Goal: Task Accomplishment & Management: Manage account settings

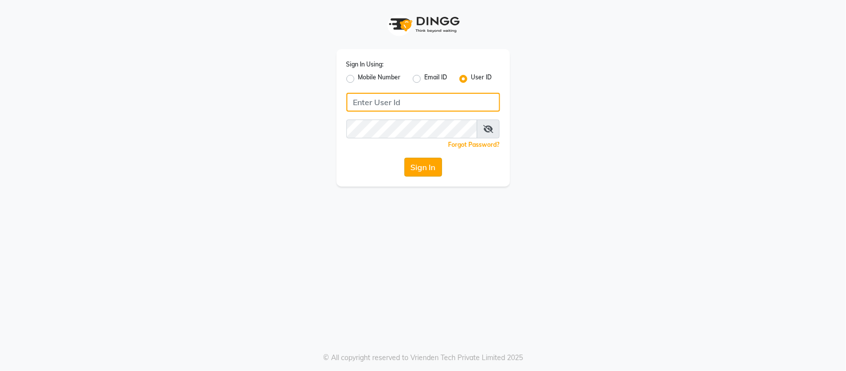
type input "Flow"
click at [415, 170] on button "Sign In" at bounding box center [424, 167] width 38 height 19
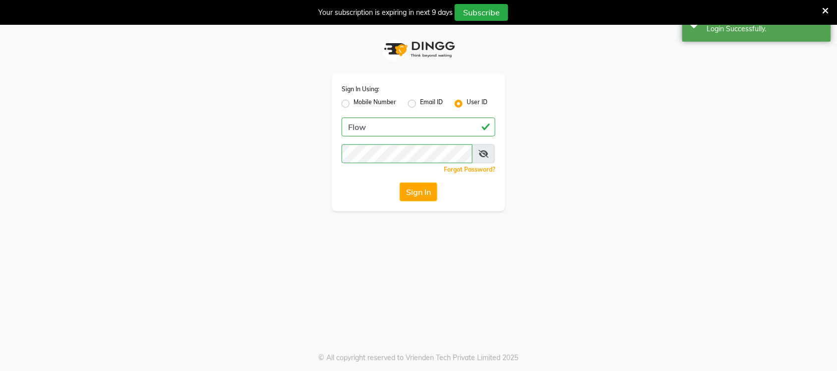
select select "46"
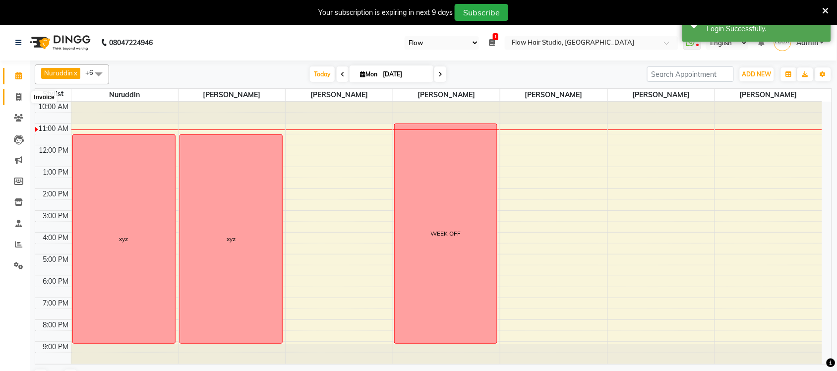
click at [21, 102] on span at bounding box center [18, 97] width 17 height 11
select select "6925"
select select "service"
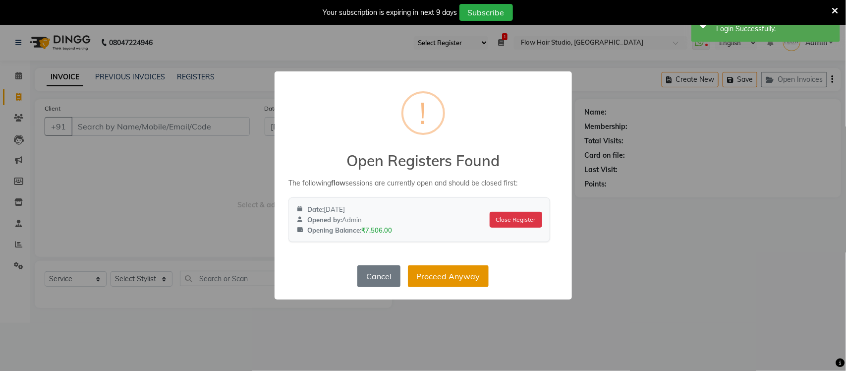
click at [478, 280] on button "Proceed Anyway" at bounding box center [448, 276] width 81 height 22
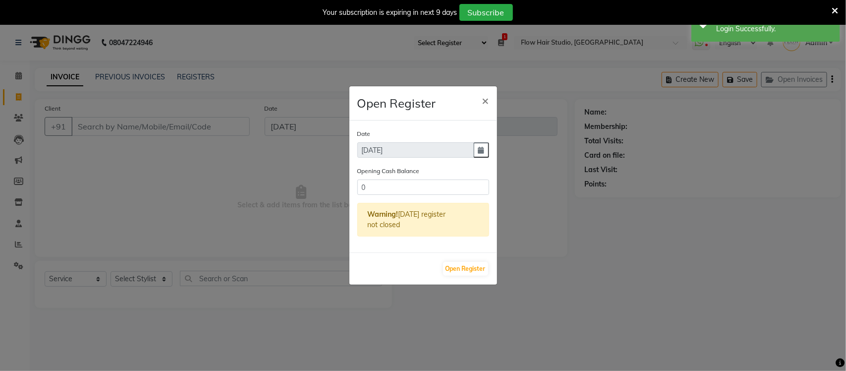
click at [491, 268] on div "Open Register" at bounding box center [424, 268] width 148 height 32
click at [484, 268] on button "Open Register" at bounding box center [465, 269] width 45 height 14
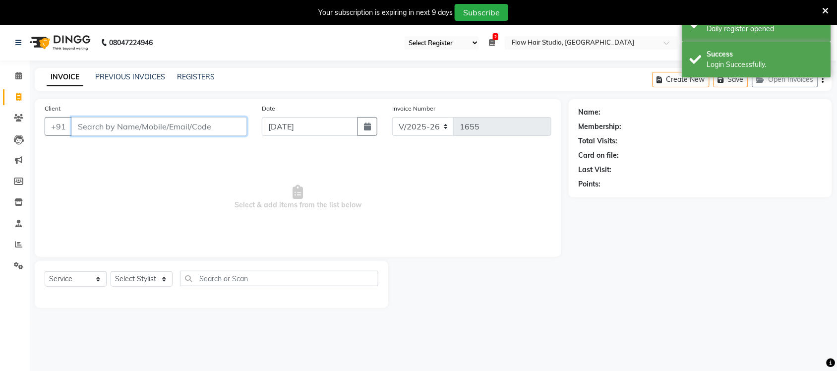
click at [212, 117] on input "Client" at bounding box center [159, 126] width 176 height 19
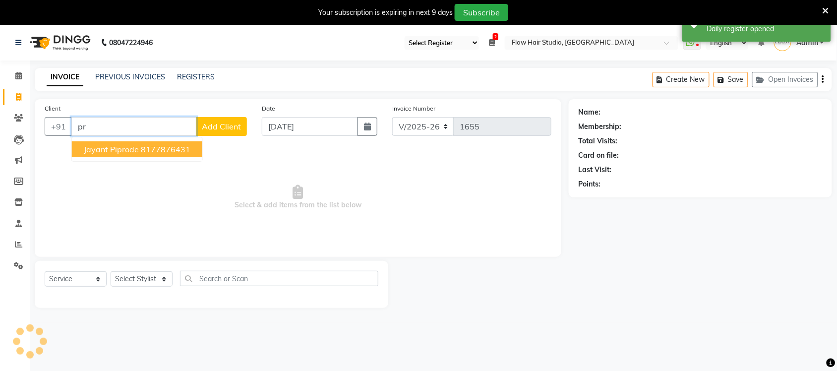
type input "p"
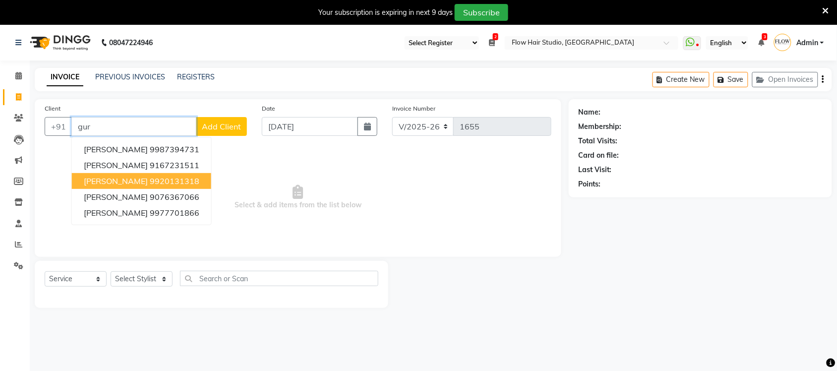
click at [171, 179] on ngb-highlight "9920131318" at bounding box center [175, 181] width 50 height 10
type input "9920131318"
select select "1: Object"
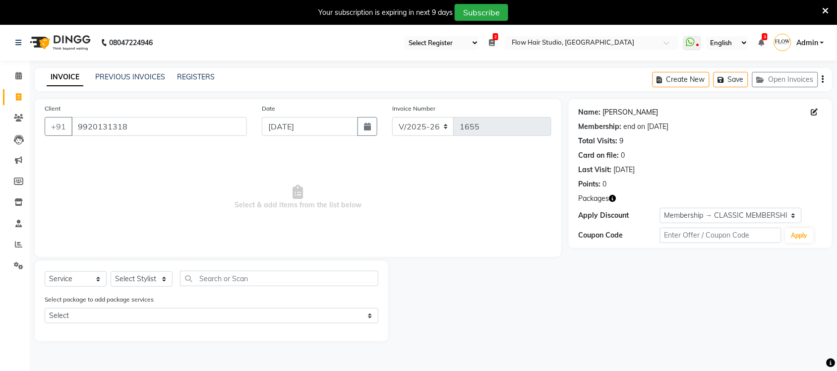
click at [644, 116] on link "[PERSON_NAME]" at bounding box center [631, 112] width 56 height 10
click at [21, 75] on span at bounding box center [18, 75] width 17 height 11
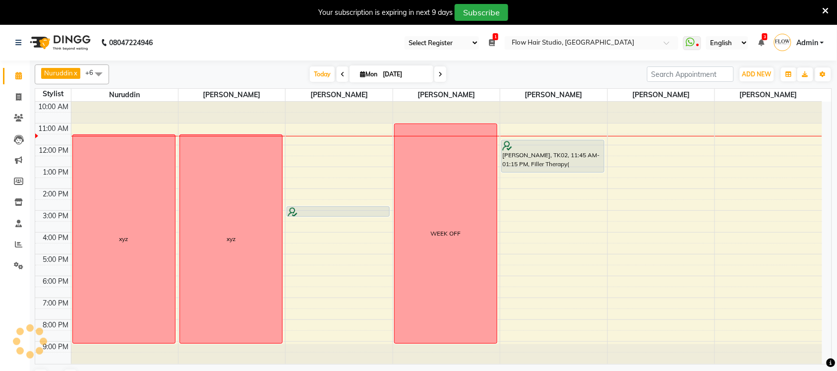
scroll to position [25, 0]
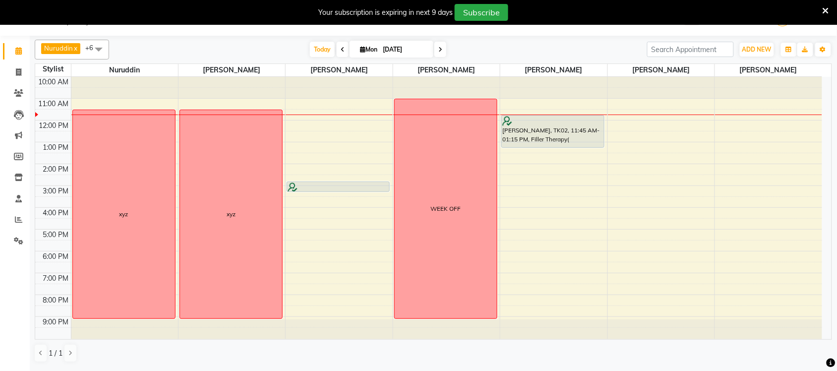
click at [828, 10] on icon at bounding box center [825, 10] width 6 height 9
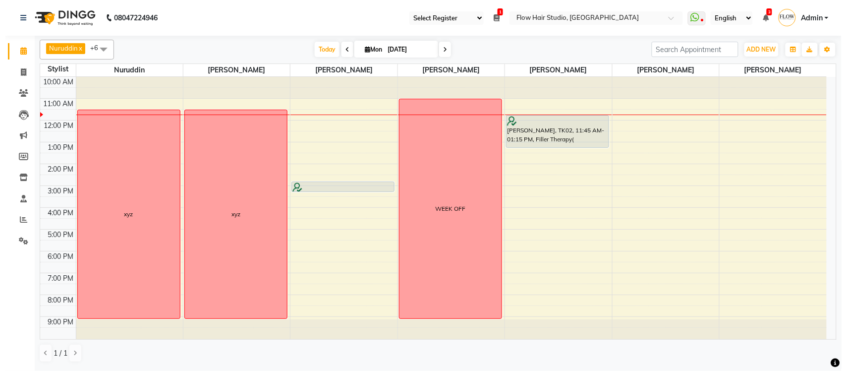
scroll to position [0, 0]
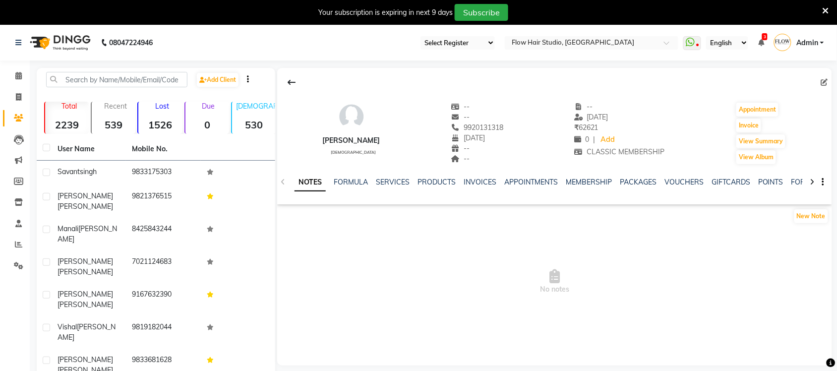
select select "46"
click at [388, 182] on link "SERVICES" at bounding box center [393, 181] width 34 height 9
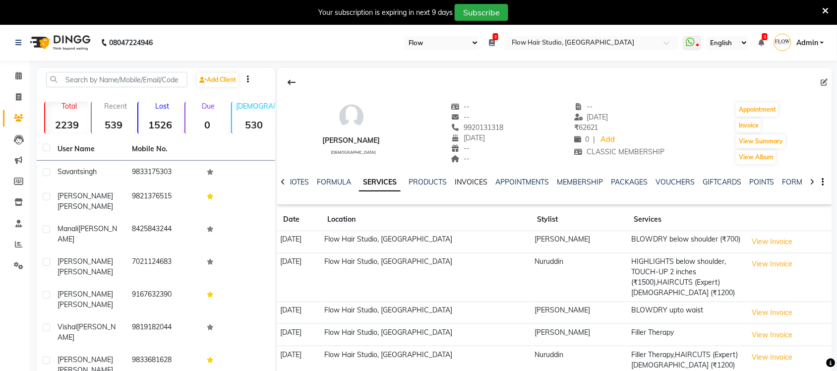
click at [460, 183] on link "INVOICES" at bounding box center [471, 181] width 33 height 9
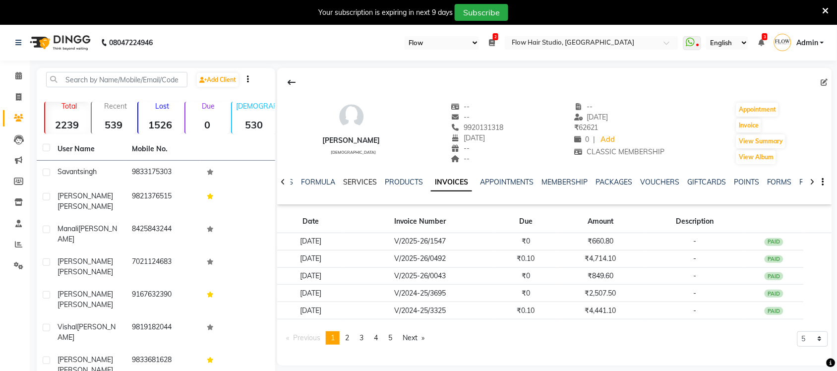
click at [352, 182] on link "SERVICES" at bounding box center [360, 181] width 34 height 9
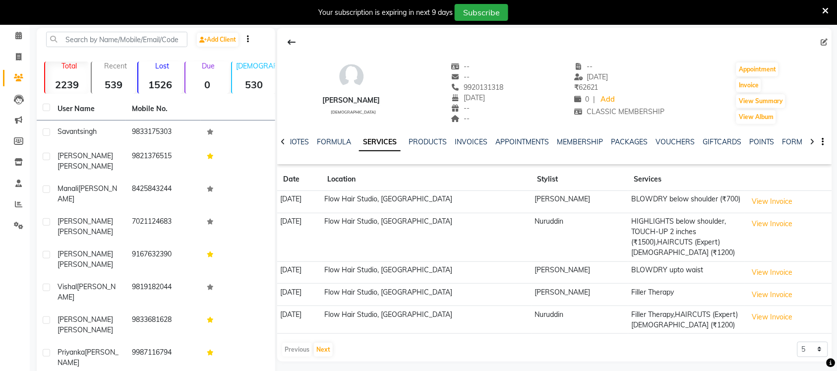
scroll to position [62, 0]
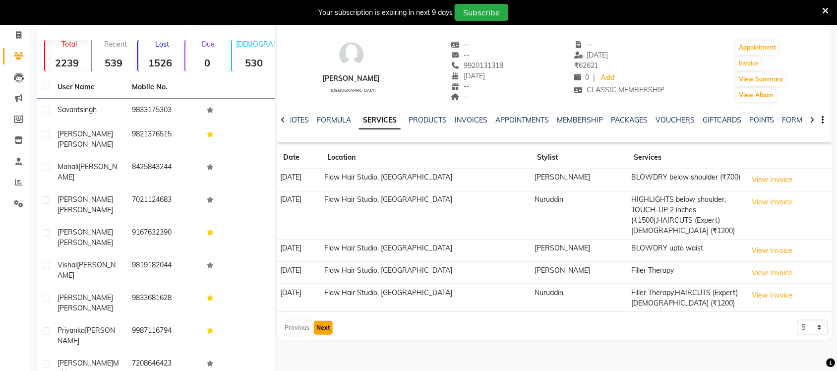
click at [328, 331] on button "Next" at bounding box center [323, 328] width 19 height 14
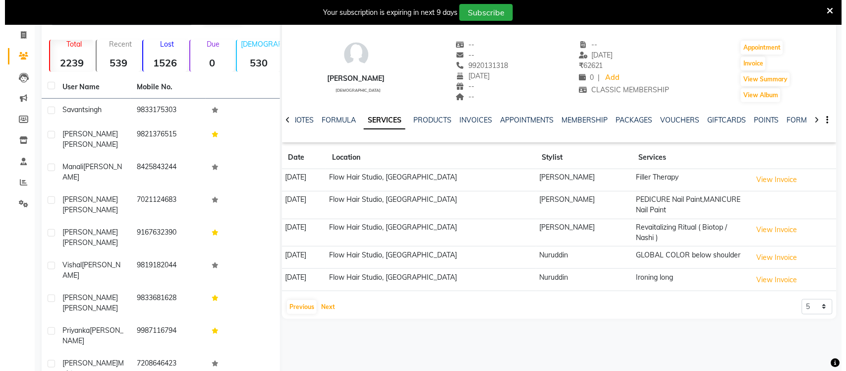
scroll to position [75, 0]
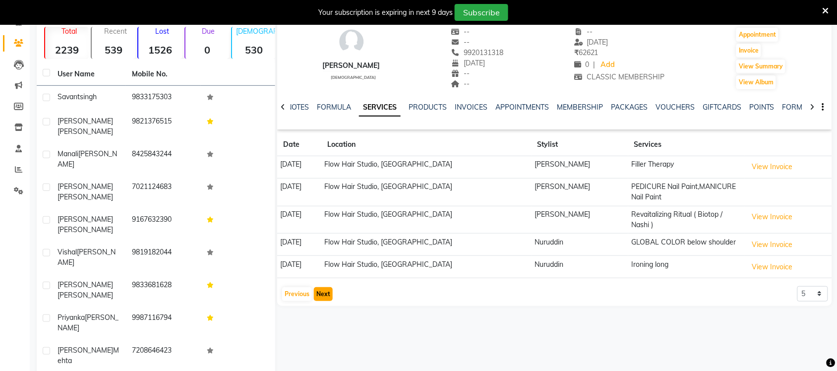
click at [321, 293] on button "Next" at bounding box center [323, 294] width 19 height 14
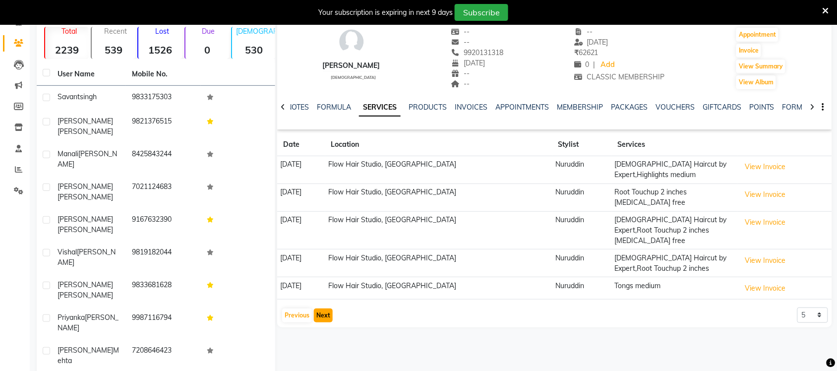
click at [323, 308] on button "Next" at bounding box center [323, 315] width 19 height 14
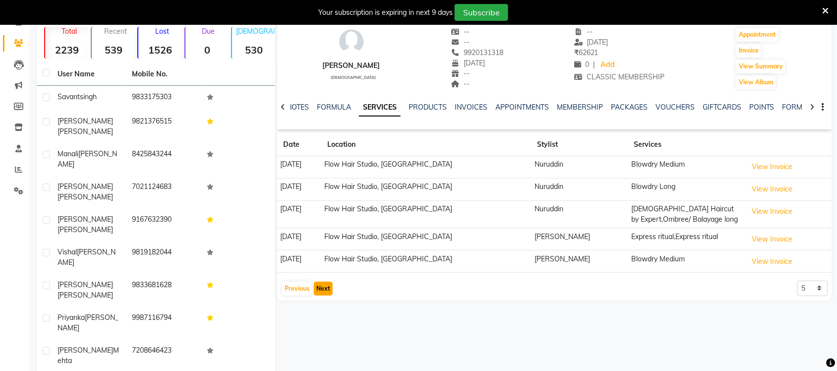
click at [315, 291] on button "Next" at bounding box center [323, 289] width 19 height 14
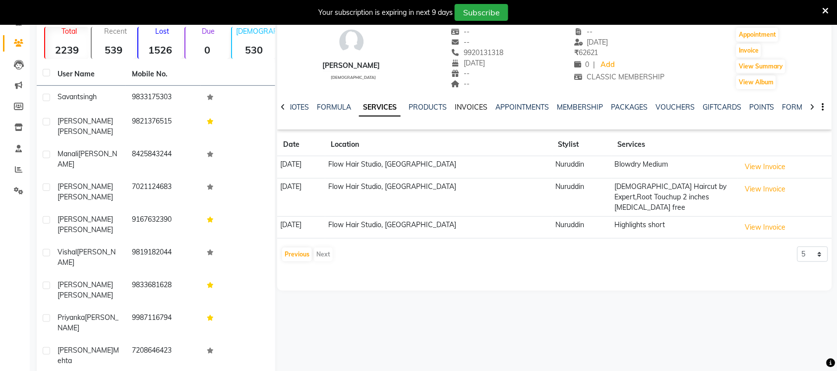
click at [463, 104] on link "INVOICES" at bounding box center [471, 107] width 33 height 9
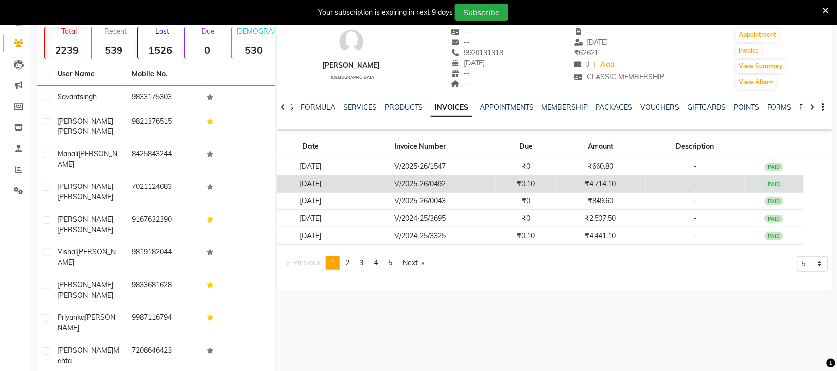
click at [613, 181] on td "₹4,714.10" at bounding box center [600, 183] width 89 height 17
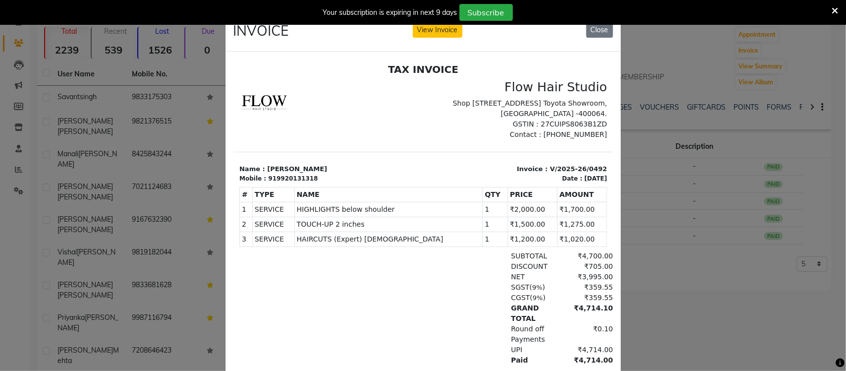
click at [668, 274] on ngb-modal-window "INVOICE View Invoice Close" at bounding box center [423, 185] width 846 height 371
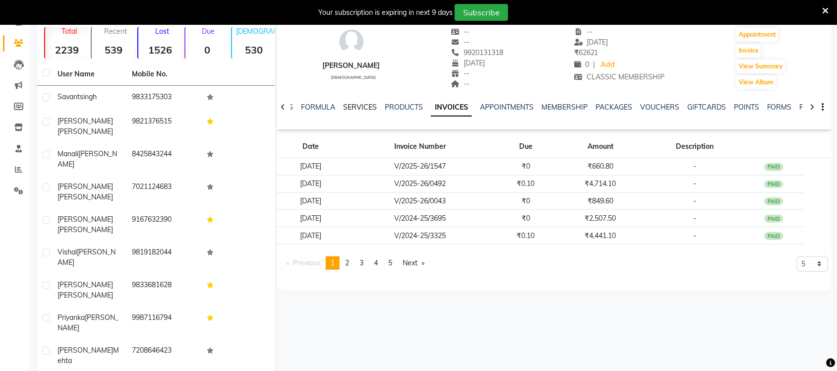
click at [358, 110] on link "SERVICES" at bounding box center [360, 107] width 34 height 9
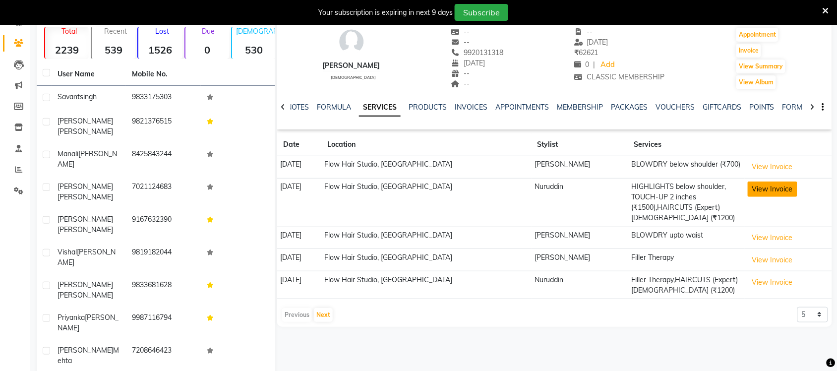
click at [750, 189] on button "View Invoice" at bounding box center [773, 188] width 50 height 15
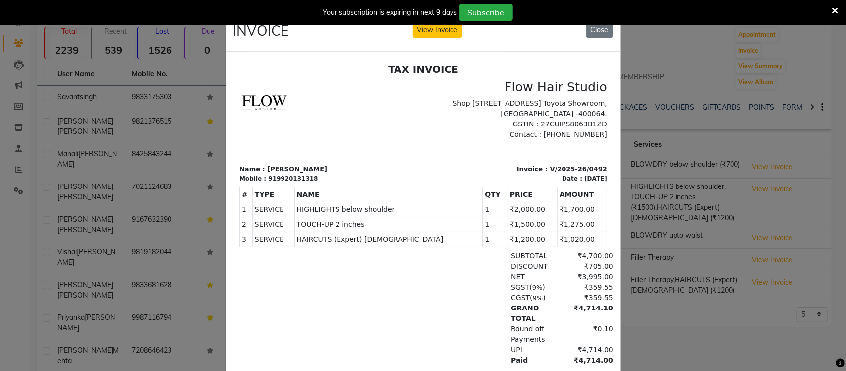
click at [650, 334] on ngb-modal-window "INVOICE View Invoice Close" at bounding box center [423, 185] width 846 height 371
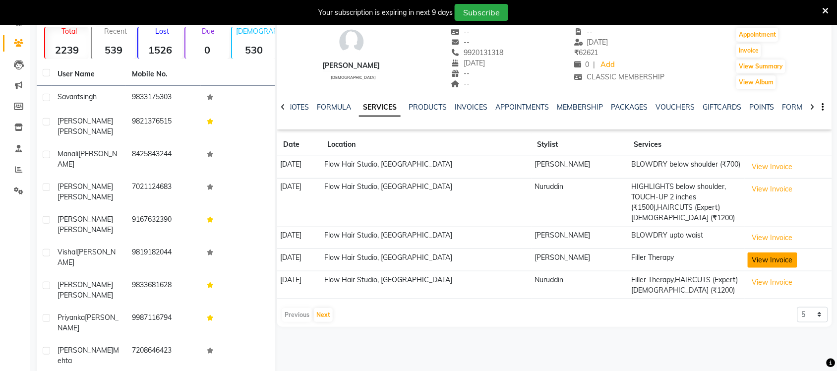
click at [752, 255] on button "View Invoice" at bounding box center [773, 259] width 50 height 15
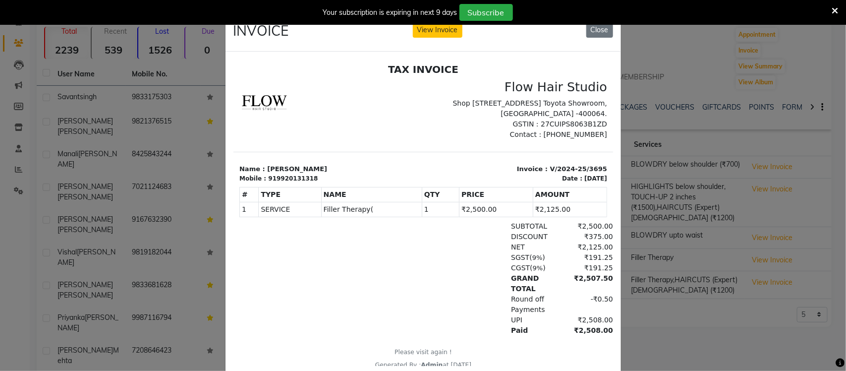
click at [725, 313] on ngb-modal-window "INVOICE View Invoice Close" at bounding box center [423, 185] width 846 height 371
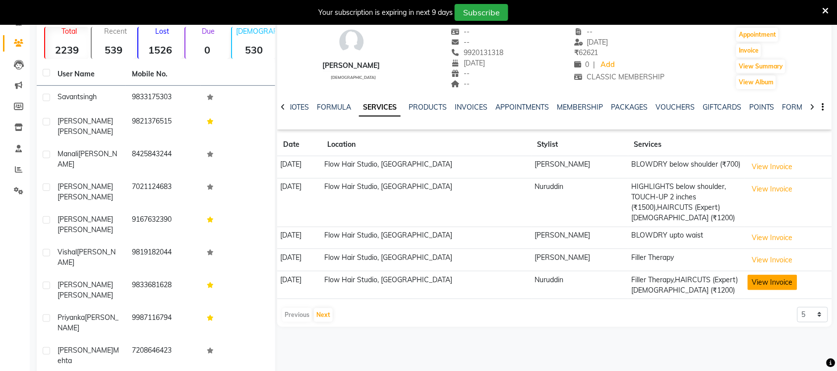
click at [781, 281] on button "View Invoice" at bounding box center [773, 282] width 50 height 15
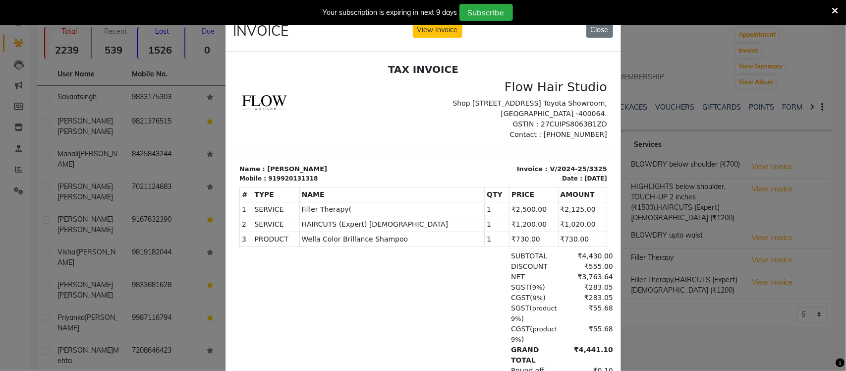
click at [707, 303] on ngb-modal-window "INVOICE View Invoice Close" at bounding box center [423, 185] width 846 height 371
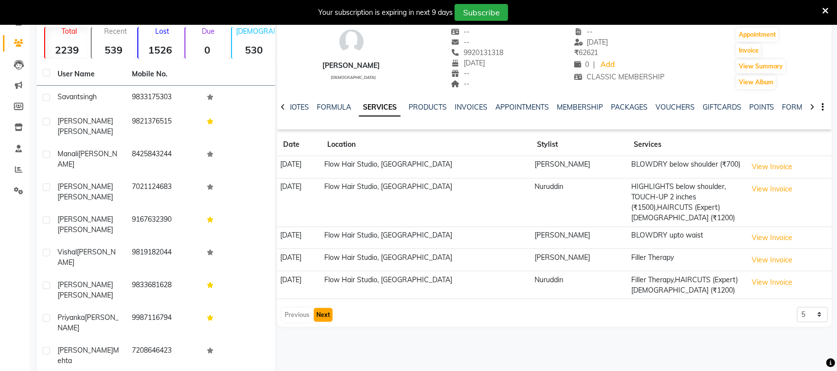
click at [319, 319] on button "Next" at bounding box center [323, 315] width 19 height 14
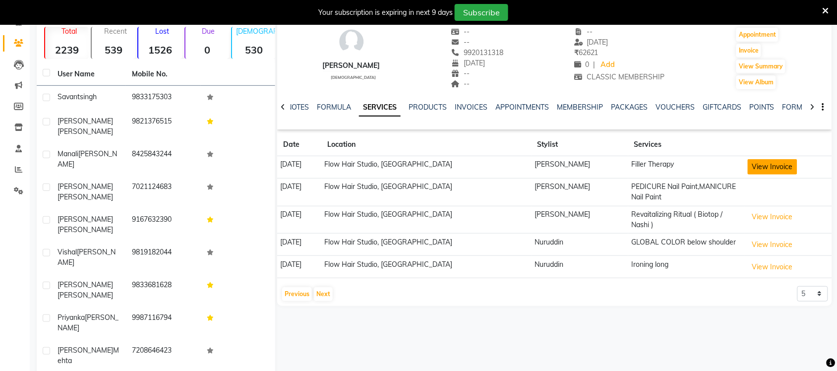
click at [765, 168] on button "View Invoice" at bounding box center [773, 166] width 50 height 15
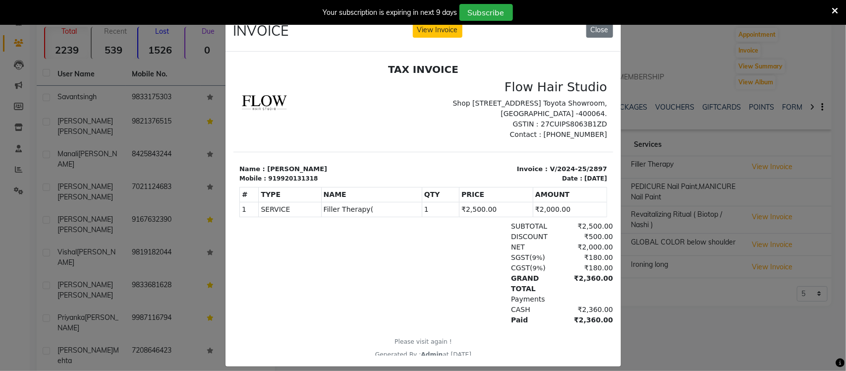
drag, startPoint x: 677, startPoint y: 279, endPoint x: 734, endPoint y: 239, distance: 69.9
click at [678, 279] on ngb-modal-window "INVOICE View Invoice Close" at bounding box center [423, 185] width 846 height 371
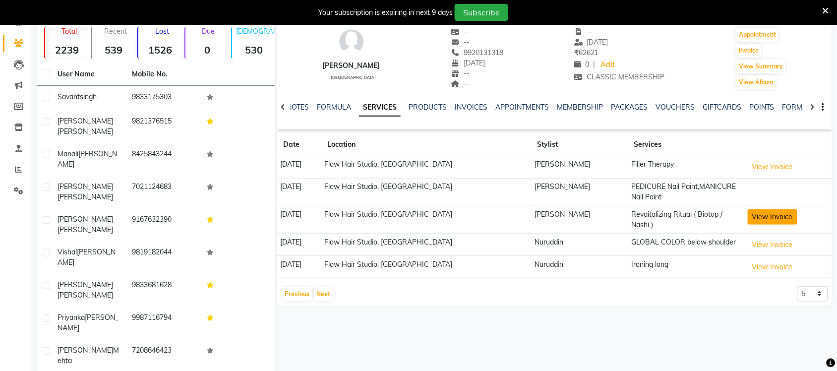
click at [753, 224] on button "View Invoice" at bounding box center [773, 216] width 50 height 15
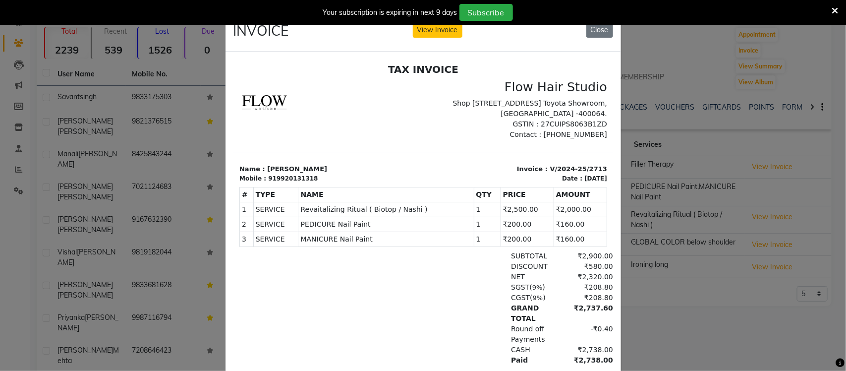
click at [687, 280] on ngb-modal-window "INVOICE View Invoice Close" at bounding box center [423, 185] width 846 height 371
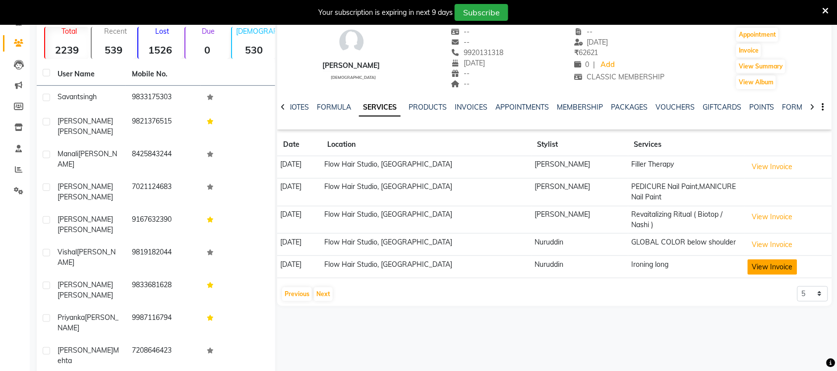
drag, startPoint x: 740, startPoint y: 258, endPoint x: 750, endPoint y: 265, distance: 11.7
click at [749, 265] on td "View Invoice" at bounding box center [788, 267] width 87 height 22
click at [750, 261] on button "View Invoice" at bounding box center [773, 266] width 50 height 15
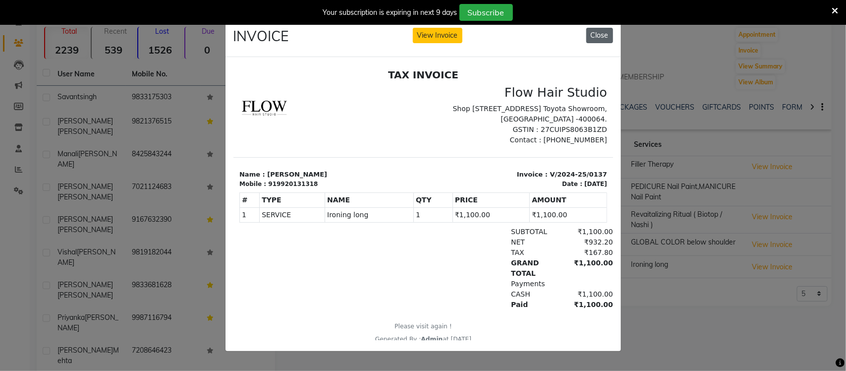
click at [607, 29] on button "Close" at bounding box center [599, 35] width 27 height 15
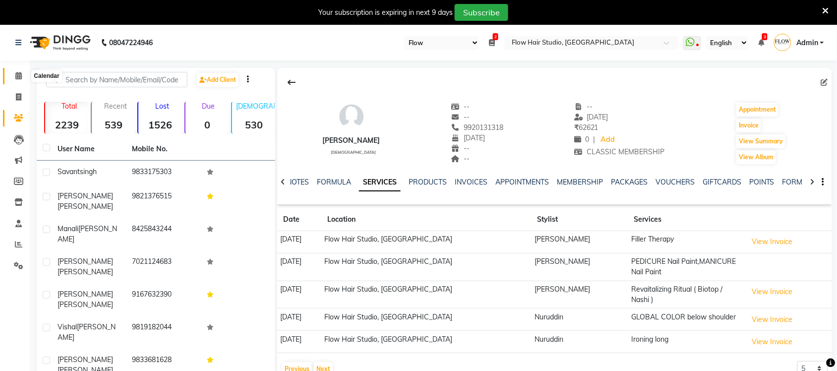
click at [16, 71] on span at bounding box center [18, 75] width 17 height 11
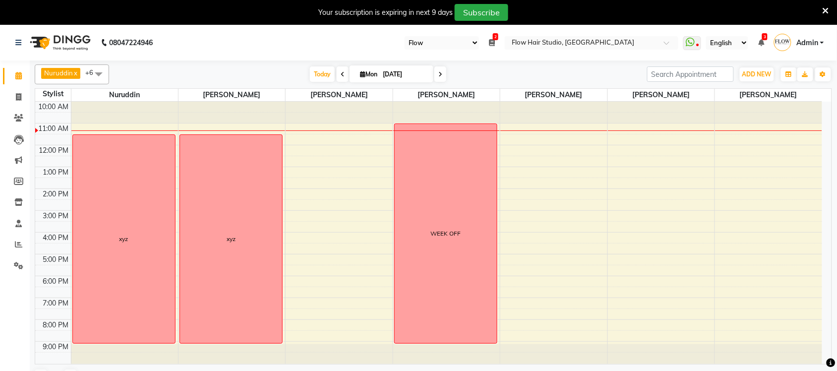
click at [493, 41] on icon at bounding box center [492, 42] width 6 height 7
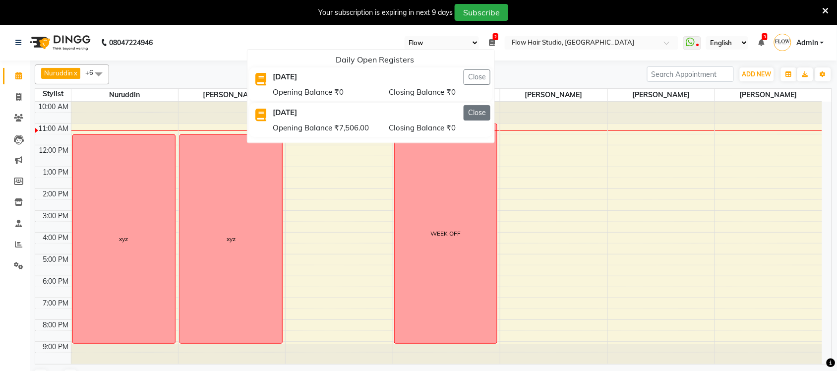
click at [476, 117] on button "Close" at bounding box center [477, 112] width 27 height 15
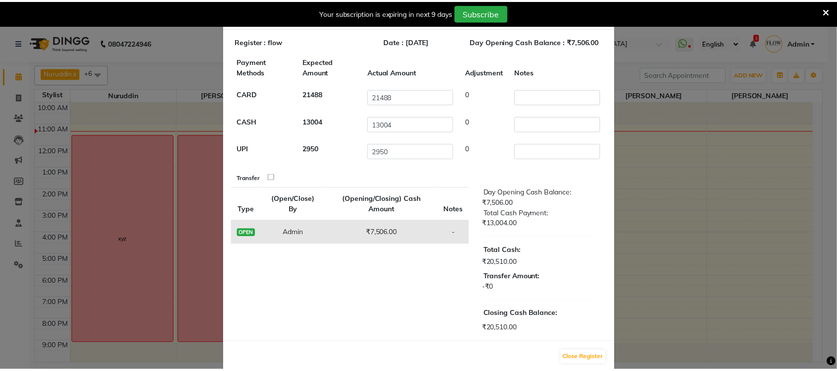
scroll to position [38, 0]
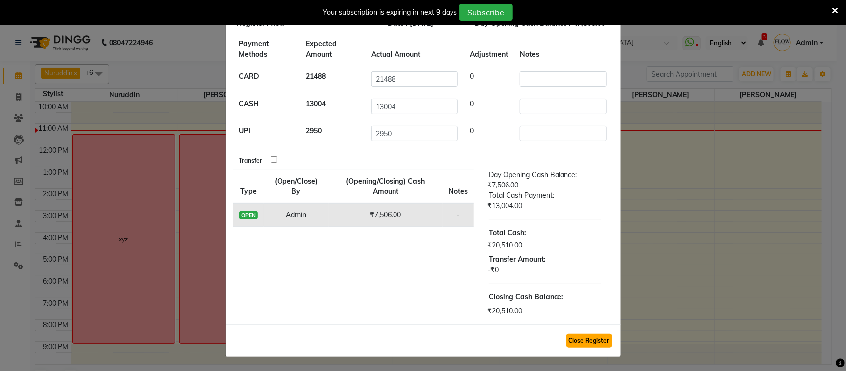
click at [574, 334] on button "Close Register" at bounding box center [590, 341] width 46 height 14
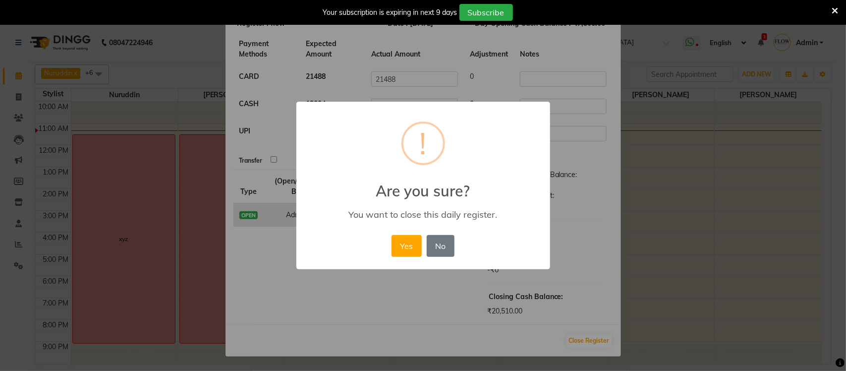
click at [409, 246] on button "Yes" at bounding box center [407, 246] width 30 height 22
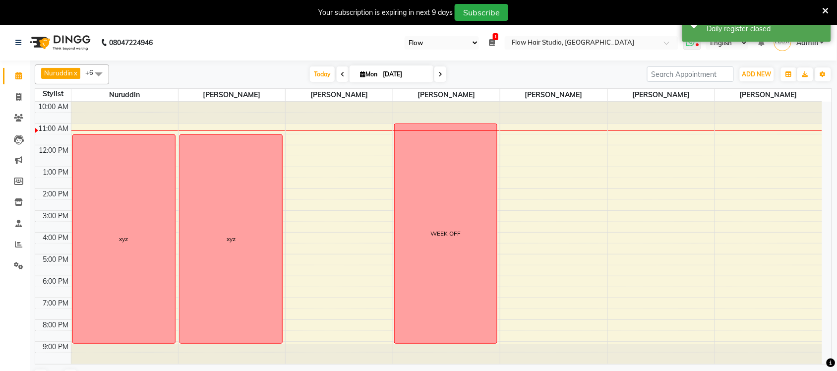
click at [690, 45] on icon at bounding box center [690, 42] width 9 height 10
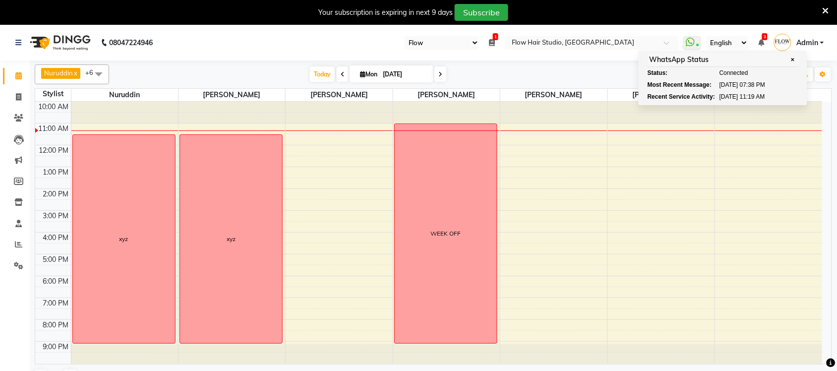
click at [577, 77] on div "Today Mon 01-09-2025" at bounding box center [378, 74] width 528 height 15
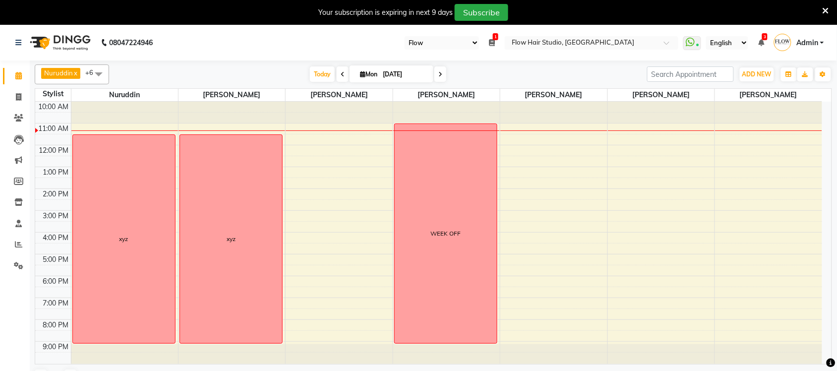
click at [309, 216] on div "10:00 AM 11:00 AM 12:00 PM 1:00 PM 2:00 PM 3:00 PM 4:00 PM 5:00 PM 6:00 PM 7:00…" at bounding box center [428, 233] width 787 height 262
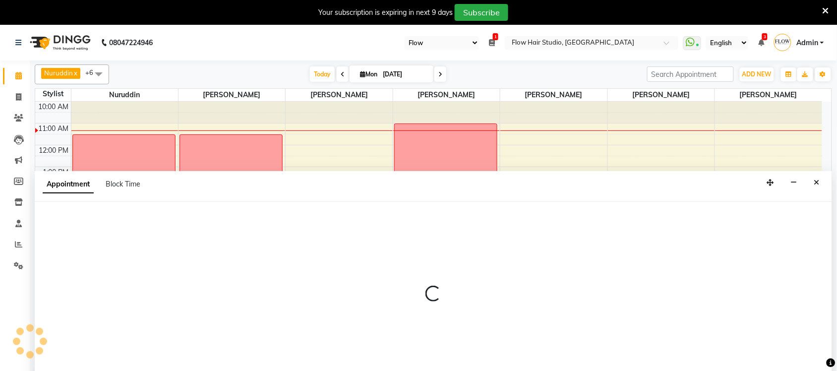
scroll to position [25, 0]
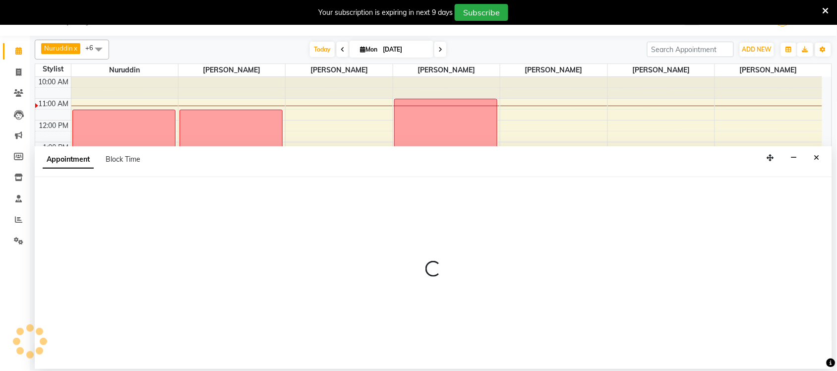
select select "54524"
select select "900"
select select "tentative"
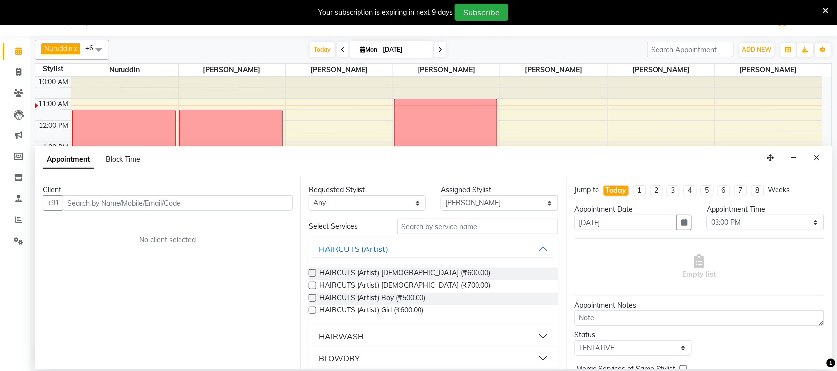
click at [134, 196] on input "text" at bounding box center [178, 202] width 230 height 15
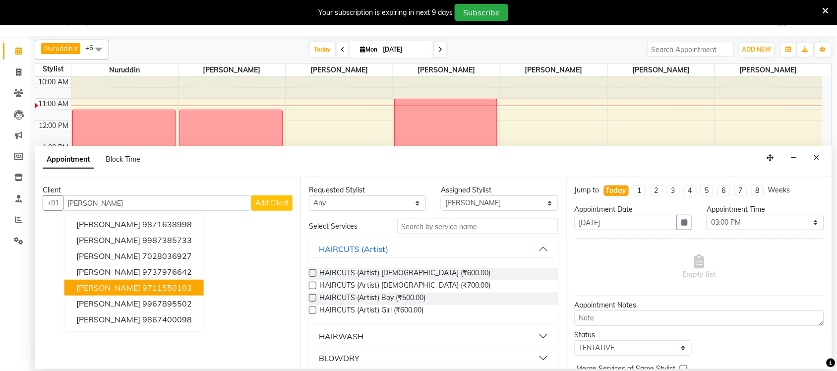
click at [144, 285] on ngb-highlight "9711550103" at bounding box center [167, 288] width 50 height 10
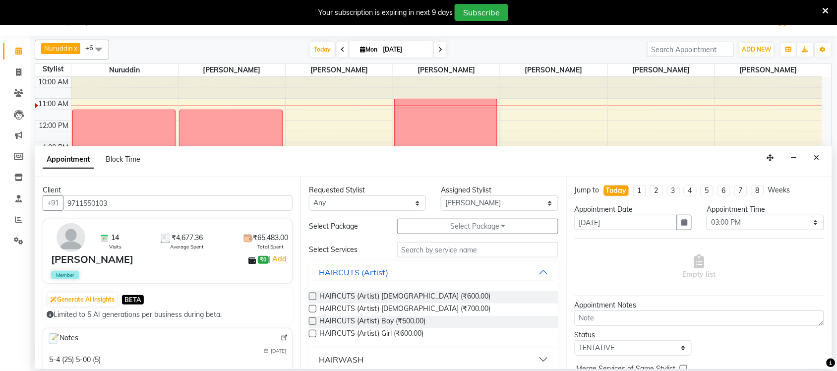
type input "9711550103"
click at [427, 246] on input "text" at bounding box center [477, 249] width 161 height 15
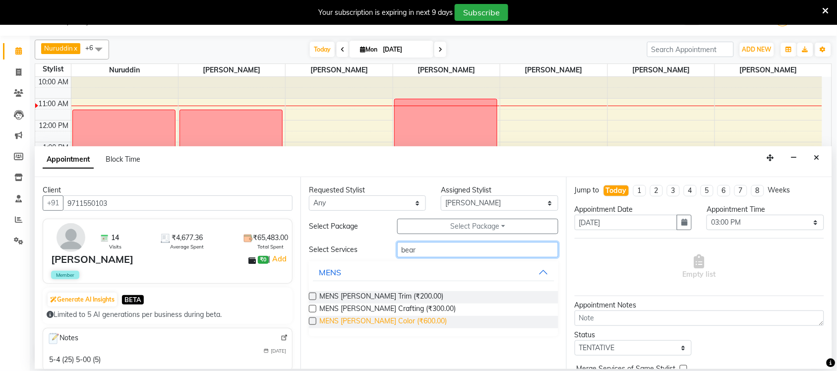
type input "bear"
click at [396, 323] on span "MENS Beard Color (₹600.00)" at bounding box center [382, 322] width 127 height 12
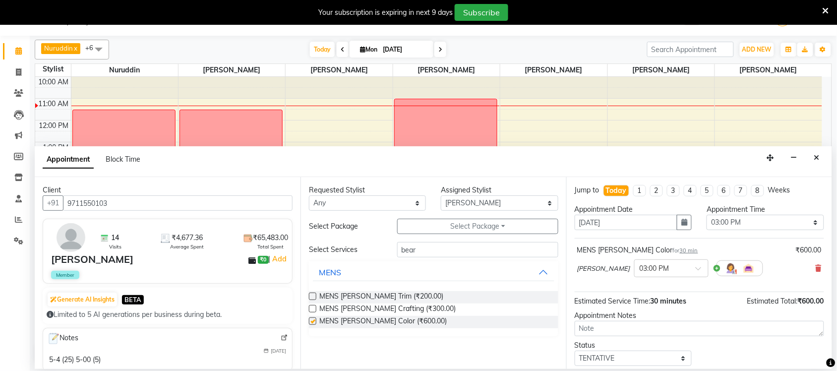
checkbox input "false"
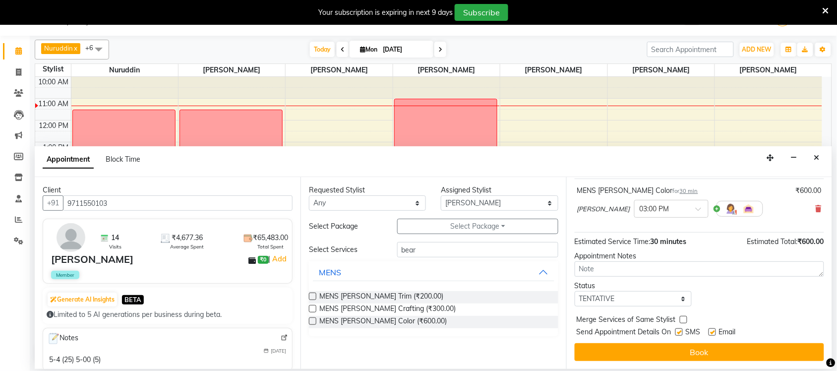
scroll to position [0, 0]
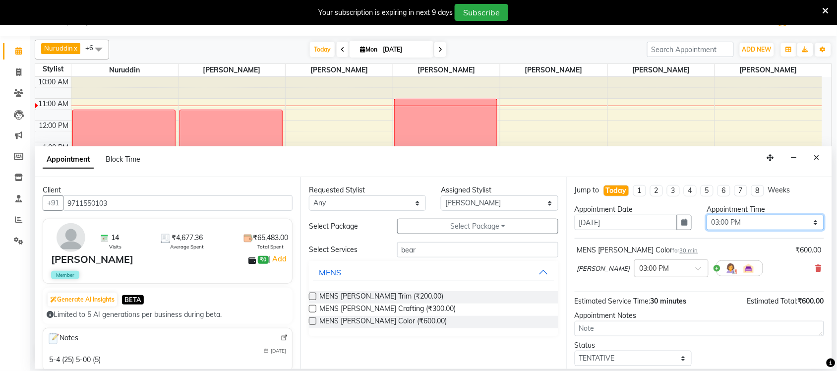
click at [755, 222] on select "Select 11:00 AM 11:15 AM 11:30 AM 11:45 AM 12:00 PM 12:15 PM 12:30 PM 12:45 PM …" at bounding box center [764, 222] width 117 height 15
select select "885"
click at [706, 215] on select "Select 11:00 AM 11:15 AM 11:30 AM 11:45 AM 12:00 PM 12:15 PM 12:30 PM 12:45 PM …" at bounding box center [764, 222] width 117 height 15
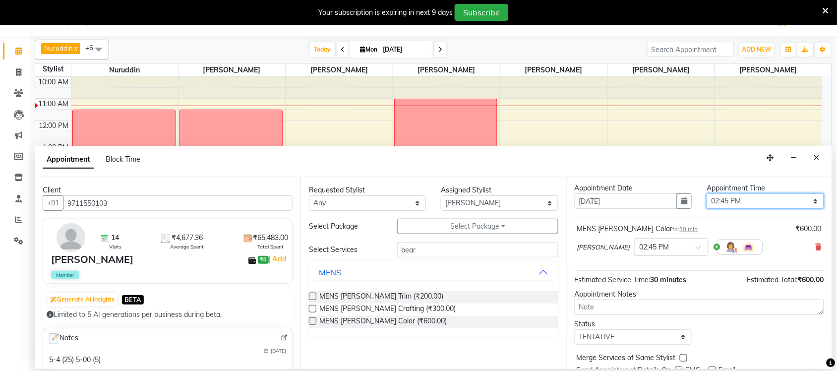
scroll to position [60, 0]
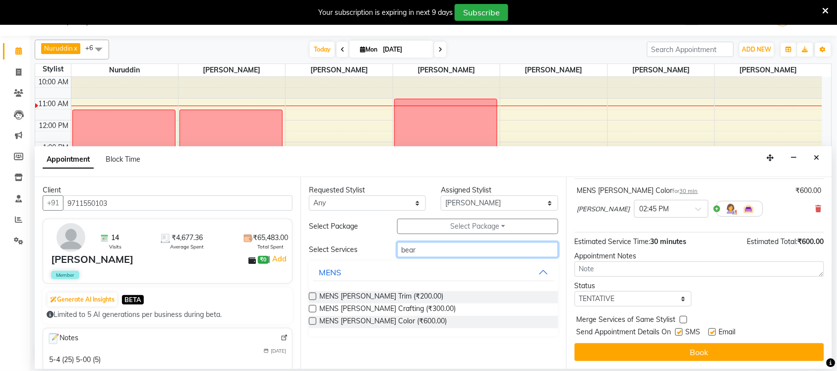
click at [435, 251] on input "bear" at bounding box center [477, 249] width 161 height 15
type input "b"
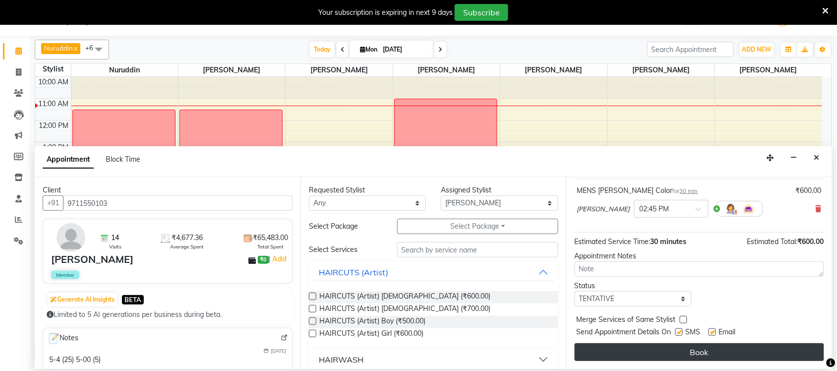
click at [621, 353] on button "Book" at bounding box center [699, 352] width 249 height 18
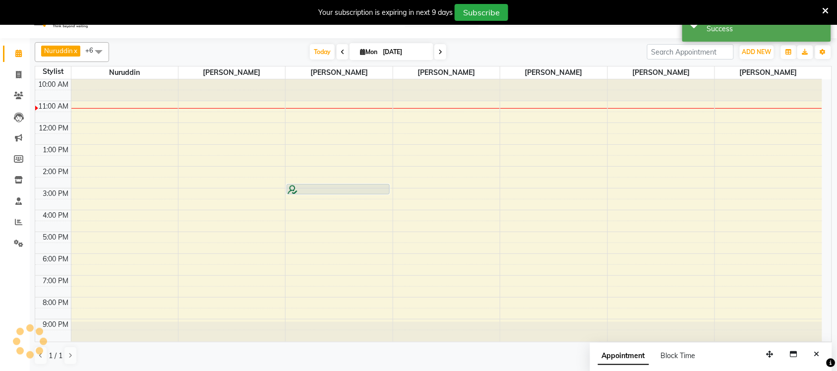
scroll to position [0, 0]
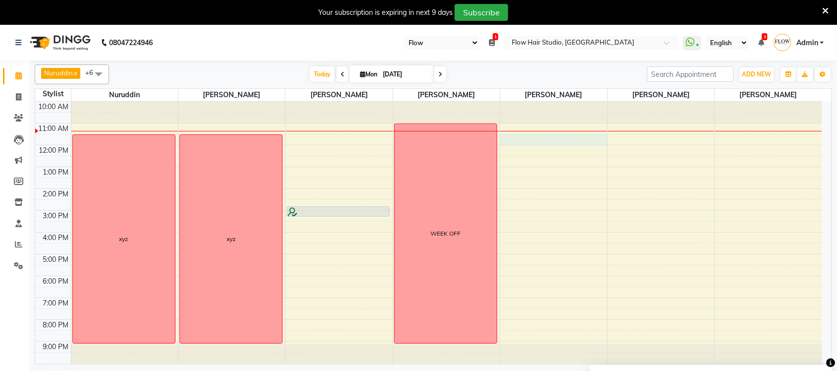
click at [556, 139] on div "10:00 AM 11:00 AM 12:00 PM 1:00 PM 2:00 PM 3:00 PM 4:00 PM 5:00 PM 6:00 PM 7:00…" at bounding box center [428, 233] width 787 height 262
select select "59961"
select select "690"
select select "tentative"
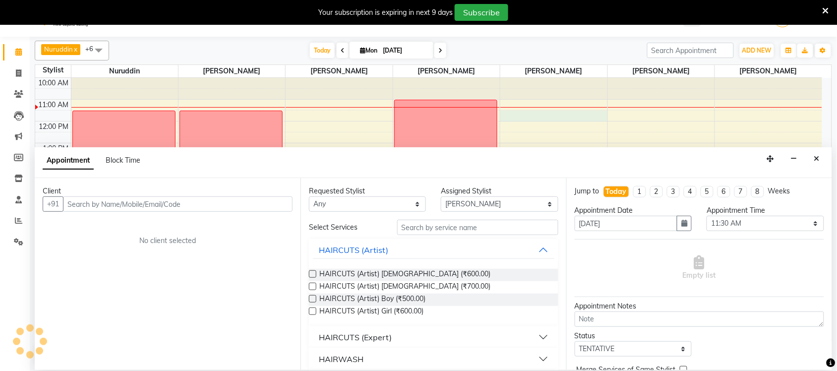
scroll to position [25, 0]
click at [232, 202] on input "text" at bounding box center [178, 202] width 230 height 15
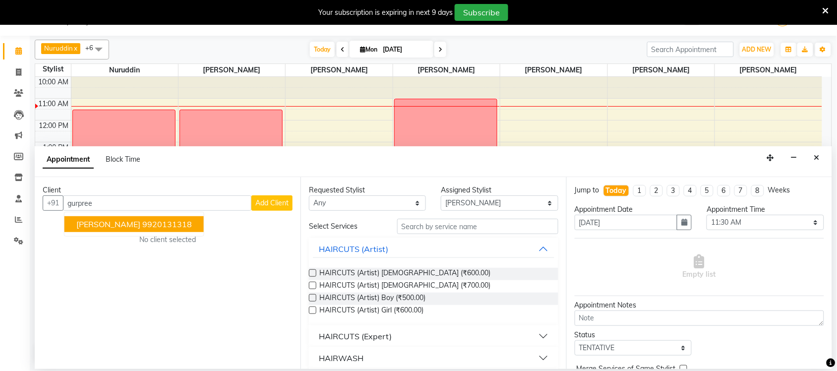
click at [177, 230] on button "Gurpreet nanra 9920131318" at bounding box center [133, 224] width 139 height 16
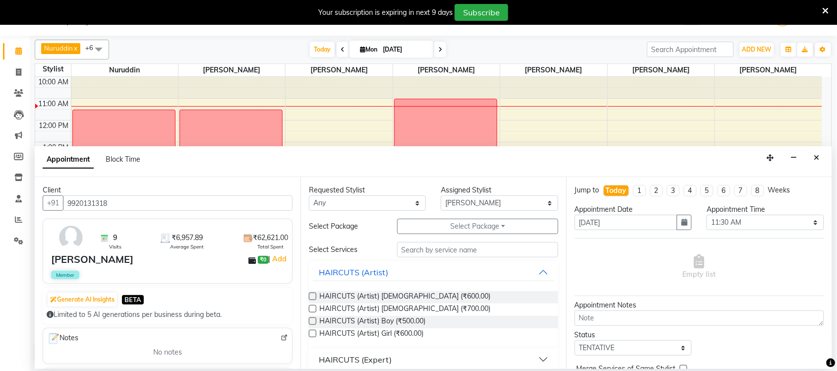
type input "9920131318"
click at [429, 253] on input "text" at bounding box center [477, 249] width 161 height 15
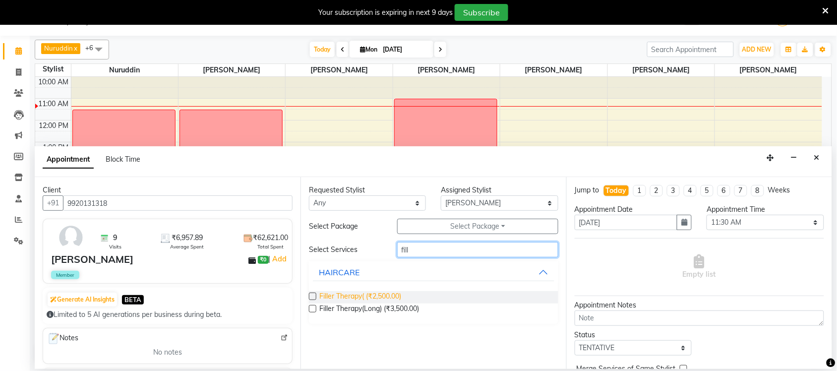
type input "fill"
click at [388, 296] on span "Filler Therapy( (₹2,500.00)" at bounding box center [360, 297] width 82 height 12
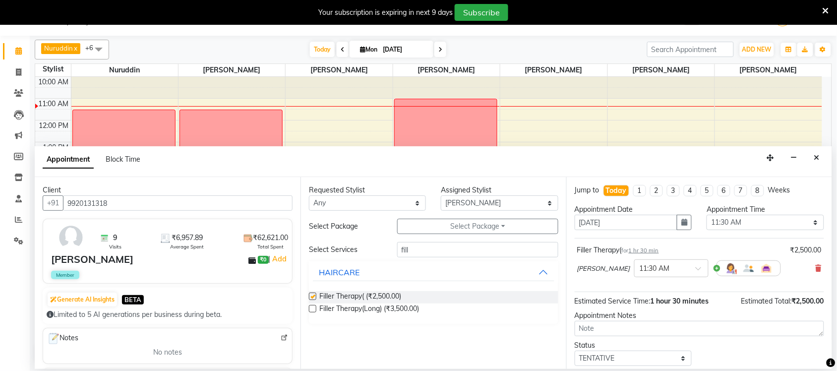
checkbox input "false"
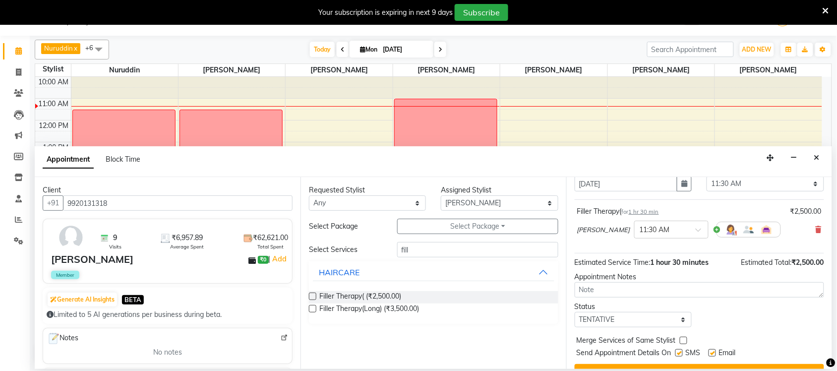
scroll to position [60, 0]
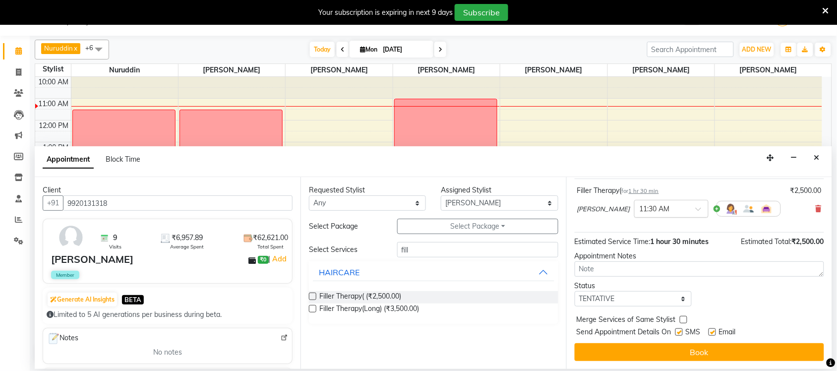
click at [674, 206] on div at bounding box center [671, 208] width 73 height 10
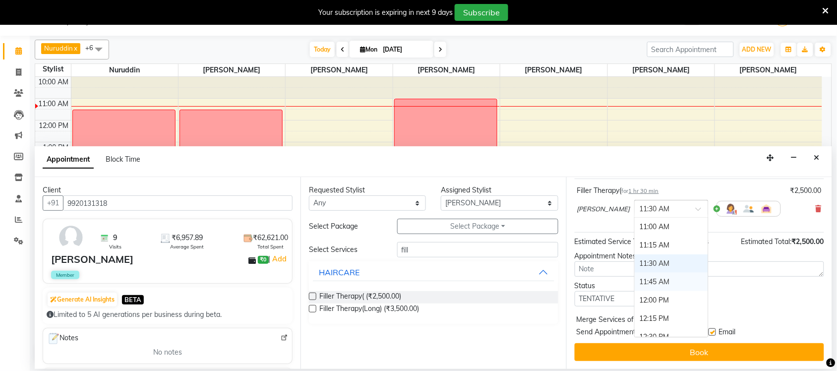
click at [649, 278] on div "11:45 AM" at bounding box center [671, 282] width 73 height 18
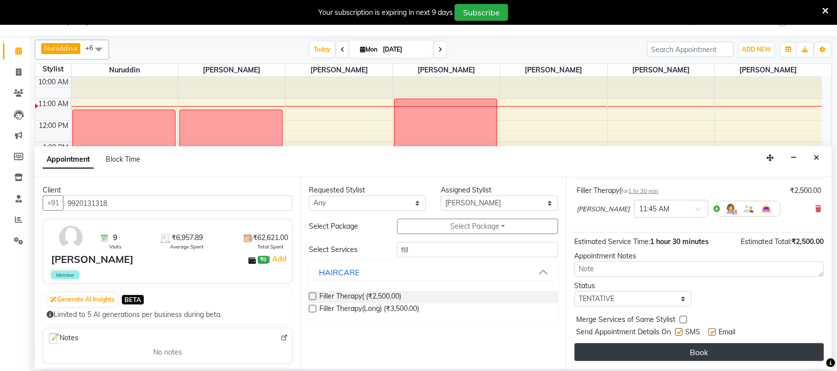
click at [689, 350] on button "Book" at bounding box center [699, 352] width 249 height 18
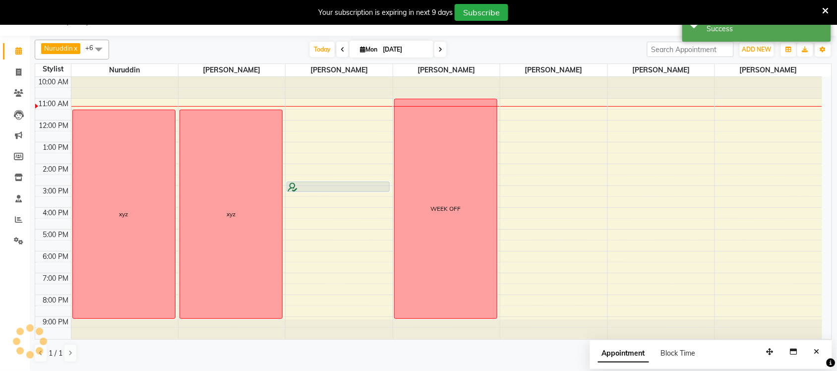
scroll to position [0, 0]
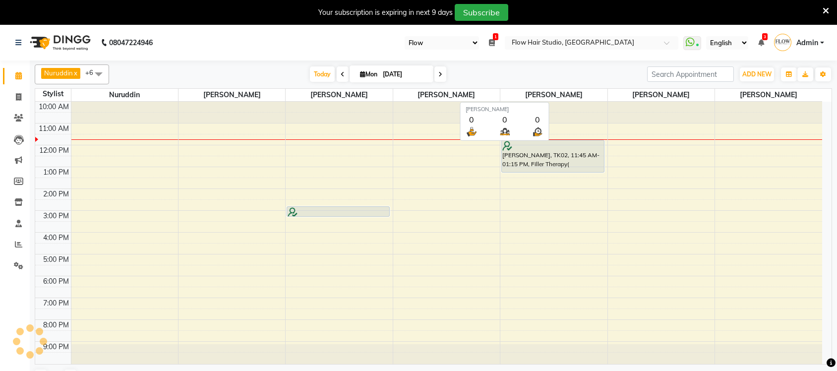
select select "46"
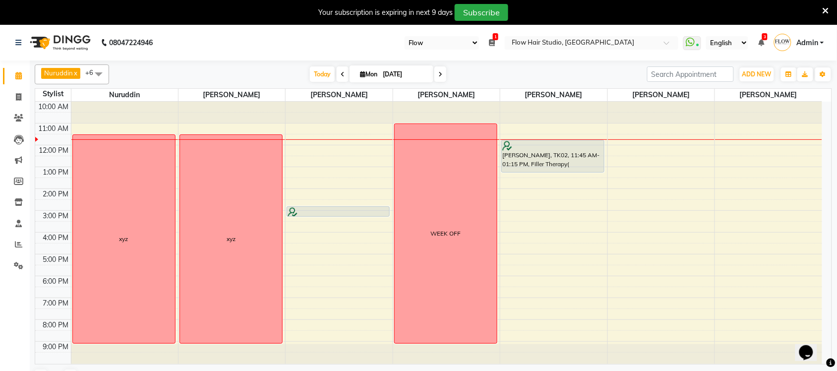
click at [824, 8] on icon at bounding box center [825, 10] width 6 height 9
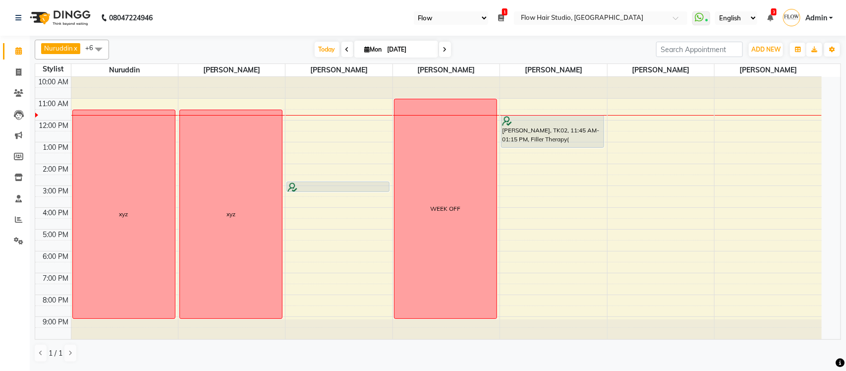
click at [412, 47] on input "[DATE]" at bounding box center [410, 49] width 50 height 15
select select "9"
select select "2025"
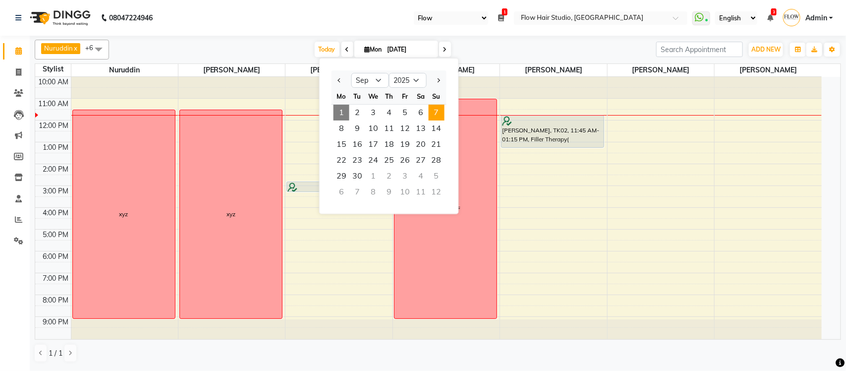
click at [429, 112] on span "7" at bounding box center [437, 113] width 16 height 16
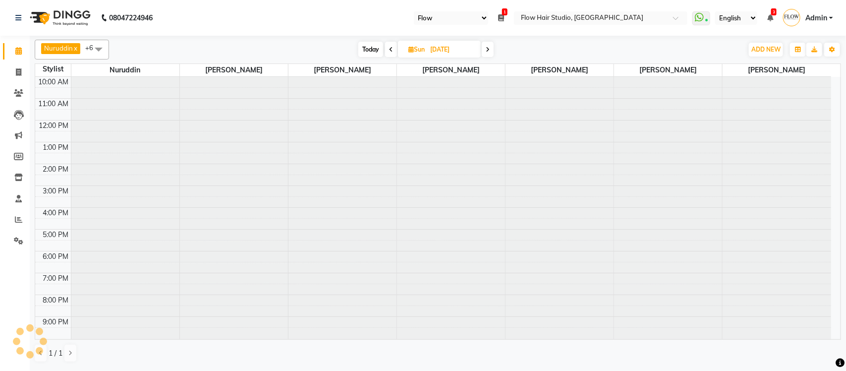
scroll to position [1, 0]
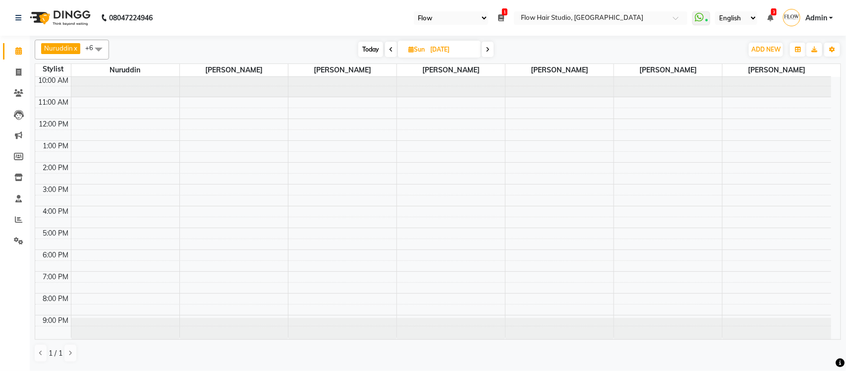
click at [395, 51] on span at bounding box center [391, 49] width 12 height 15
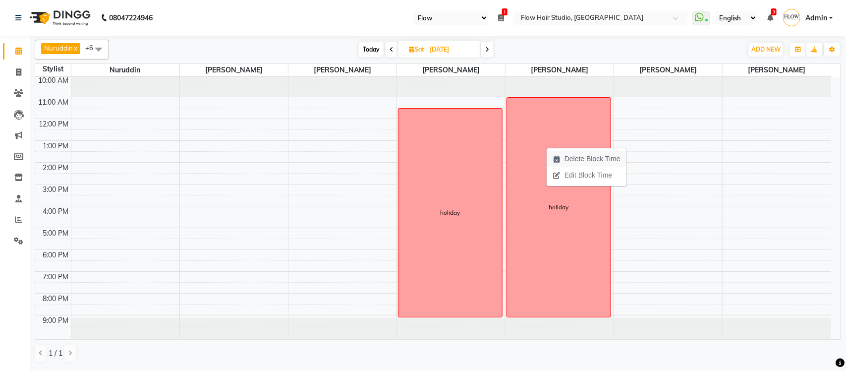
click at [589, 159] on span "Delete Block Time" at bounding box center [593, 159] width 56 height 10
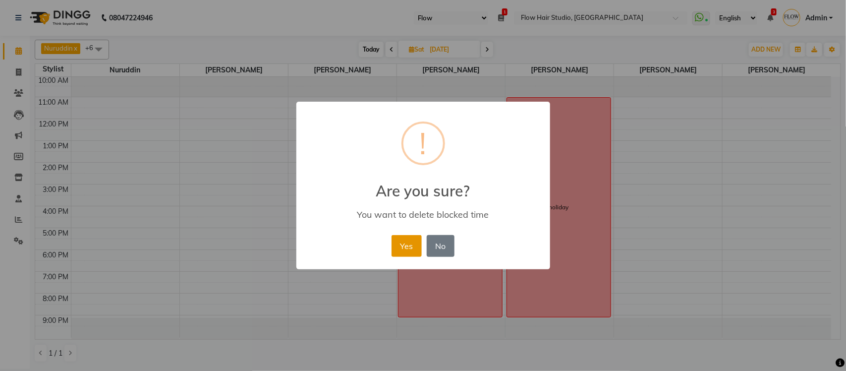
click at [414, 242] on button "Yes" at bounding box center [407, 246] width 30 height 22
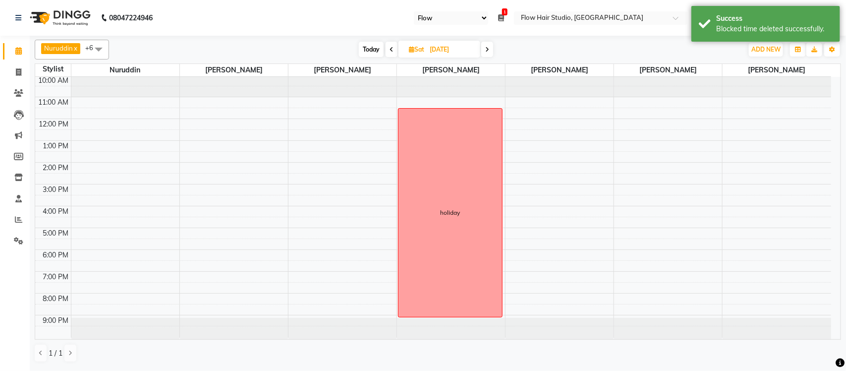
click at [484, 45] on span at bounding box center [487, 49] width 12 height 15
type input "07-09-2025"
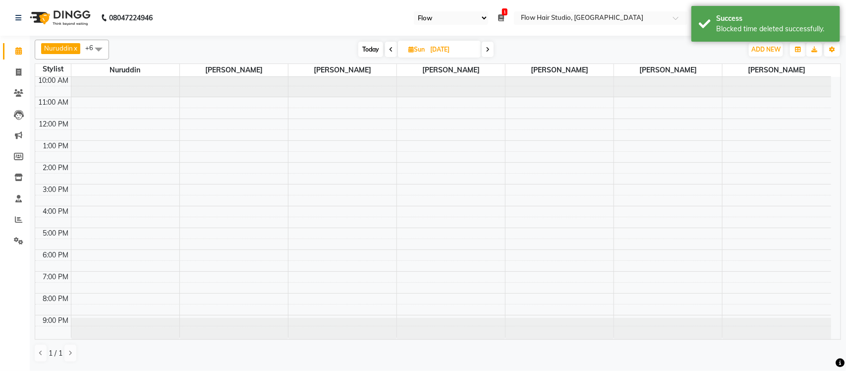
click at [543, 106] on div "10:00 AM 11:00 AM 12:00 PM 1:00 PM 2:00 PM 3:00 PM 4:00 PM 5:00 PM 6:00 PM 7:00…" at bounding box center [433, 206] width 796 height 262
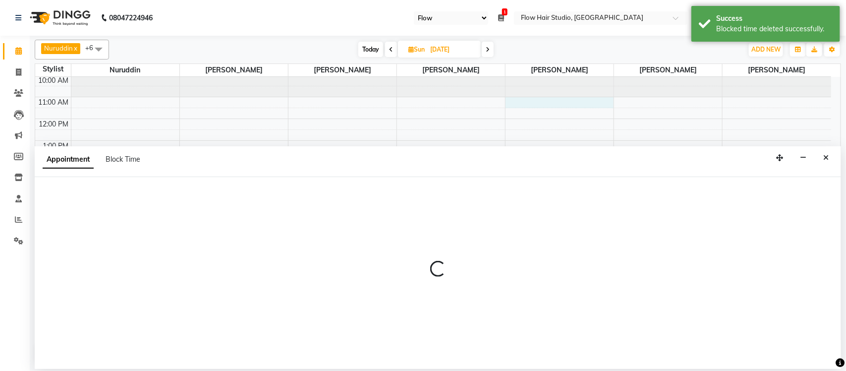
select select "59961"
select select "tentative"
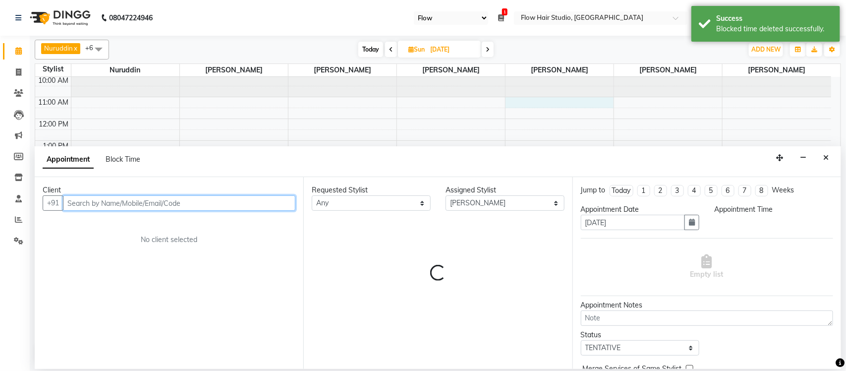
select select "660"
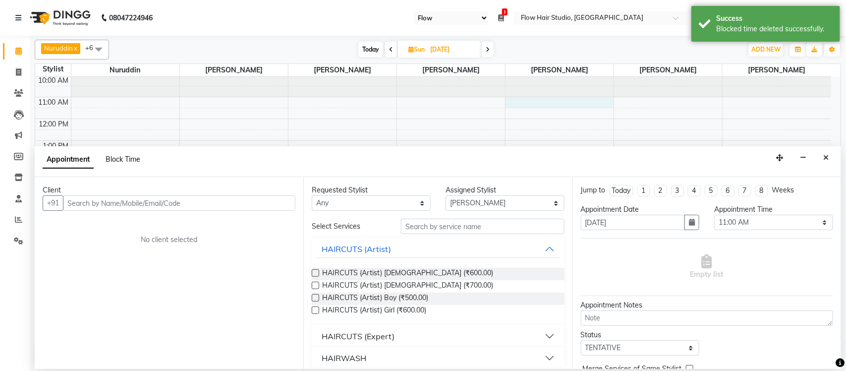
click at [130, 160] on span "Block Time" at bounding box center [123, 159] width 35 height 9
select select "59961"
select select "660"
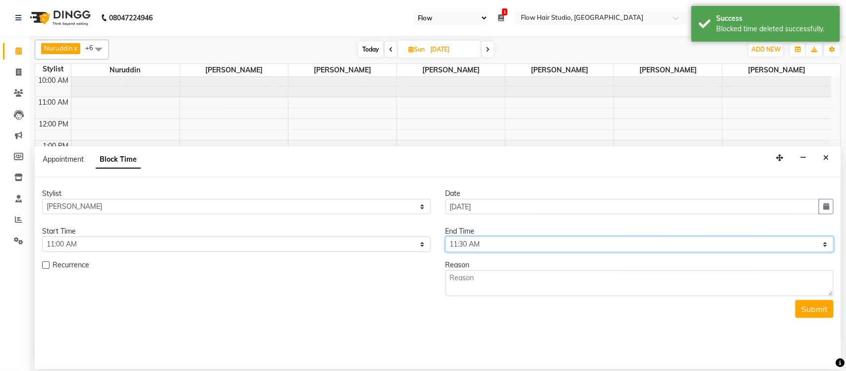
drag, startPoint x: 524, startPoint y: 241, endPoint x: 528, endPoint y: 237, distance: 6.0
click at [524, 241] on select "Select 11:00 AM 11:15 AM 11:30 AM 11:45 AM 12:00 PM 12:15 PM 12:30 PM 12:45 PM …" at bounding box center [640, 243] width 389 height 15
select select "1260"
click at [446, 237] on select "Select 11:00 AM 11:15 AM 11:30 AM 11:45 AM 12:00 PM 12:15 PM 12:30 PM 12:45 PM …" at bounding box center [640, 243] width 389 height 15
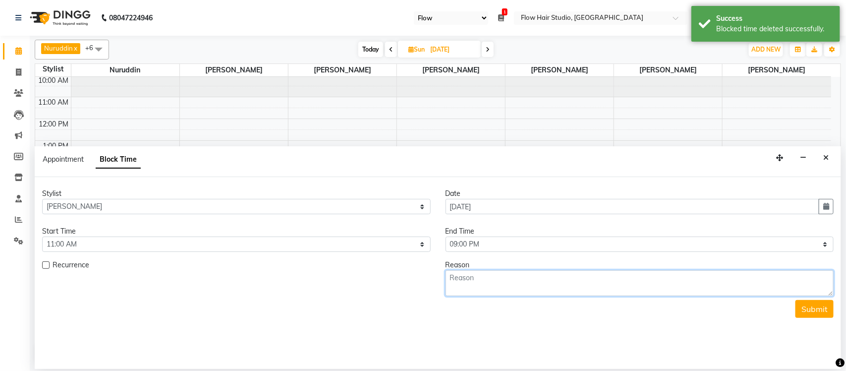
click at [511, 288] on textarea at bounding box center [640, 283] width 389 height 26
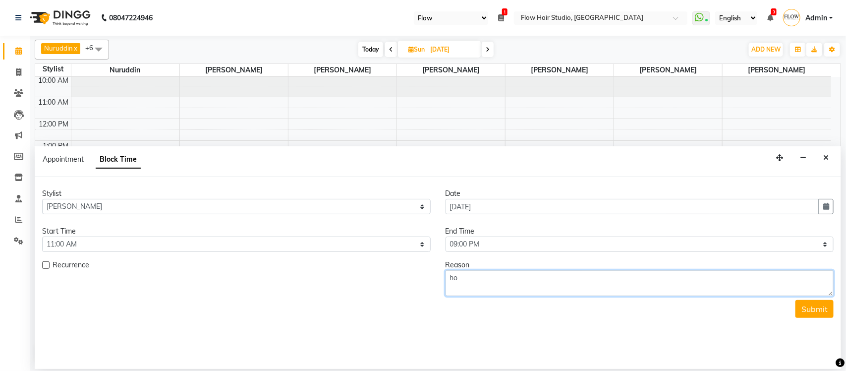
type textarea "h"
type textarea "leave"
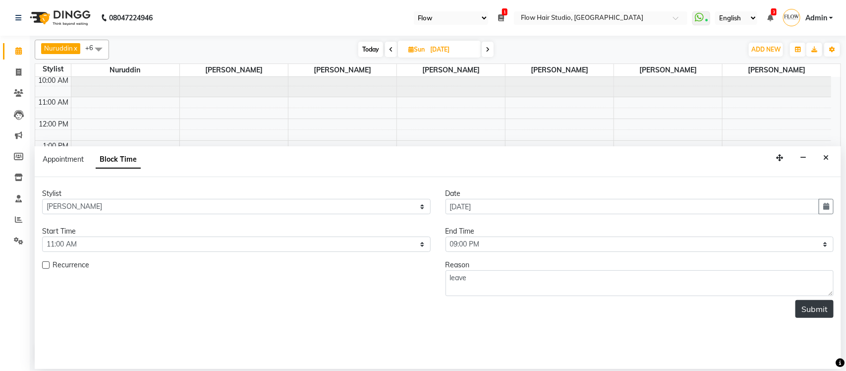
click at [821, 306] on button "Submit" at bounding box center [815, 309] width 38 height 18
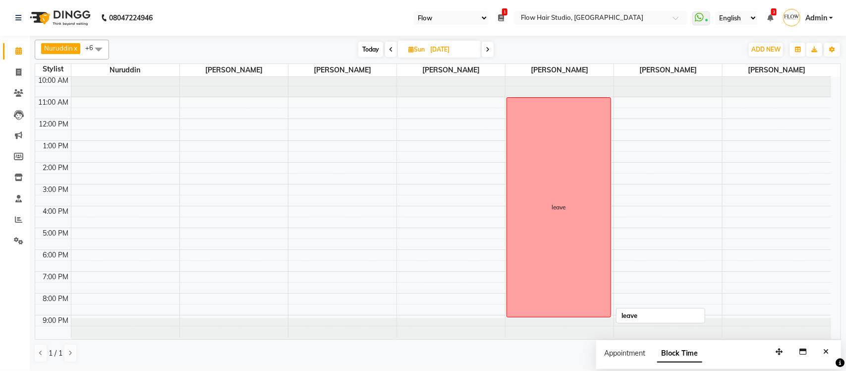
scroll to position [0, 0]
click at [836, 355] on div "Nuruddin x Kamruddin x Nabil Khan x Shweta patil x Jaya paswan x Anas Ahmed x S…" at bounding box center [438, 202] width 817 height 333
click at [831, 353] on button "Close" at bounding box center [826, 351] width 14 height 15
click at [358, 46] on span "Today" at bounding box center [370, 49] width 25 height 15
type input "[DATE]"
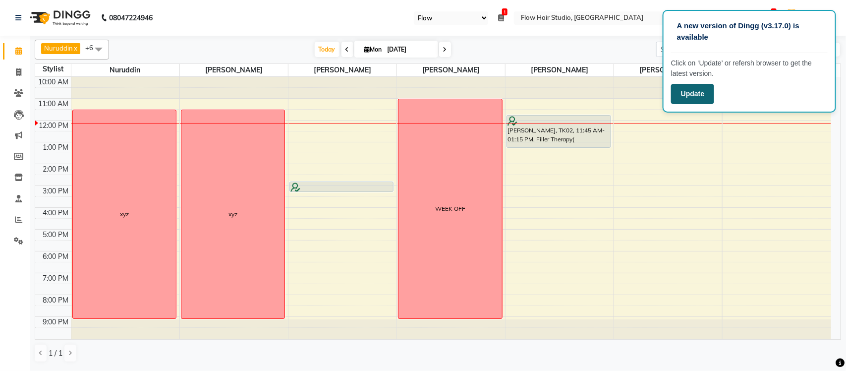
click at [686, 93] on button "Update" at bounding box center [692, 94] width 43 height 20
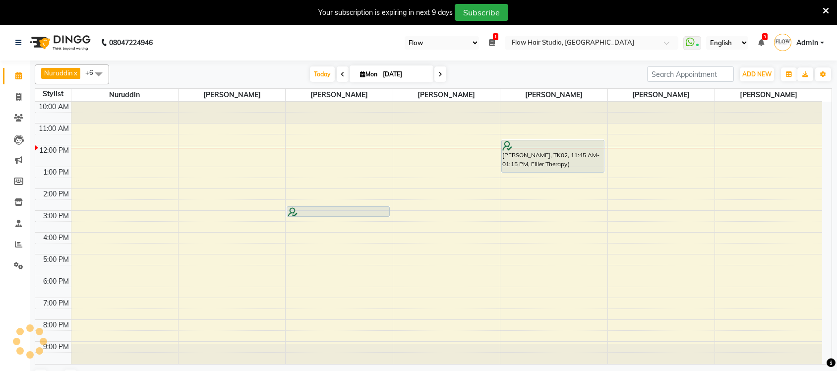
select select "46"
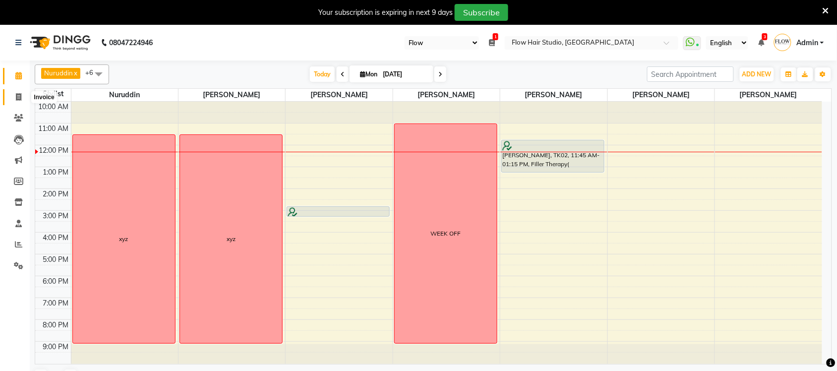
drag, startPoint x: 16, startPoint y: 100, endPoint x: 142, endPoint y: 65, distance: 131.1
click at [16, 100] on icon at bounding box center [18, 96] width 5 height 7
select select "6925"
select select "service"
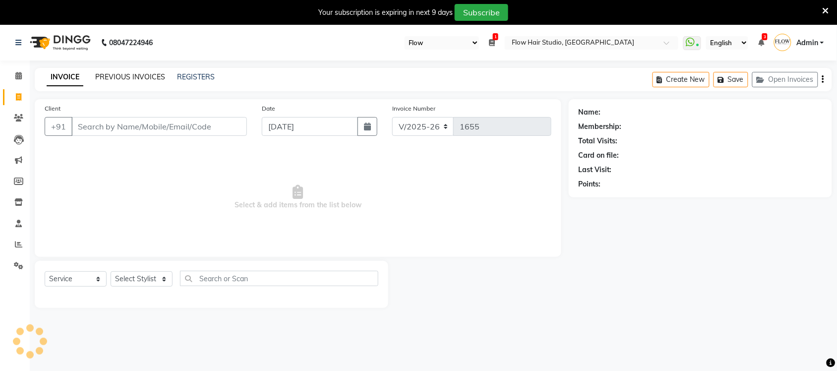
click at [142, 73] on link "PREVIOUS INVOICES" at bounding box center [130, 76] width 70 height 9
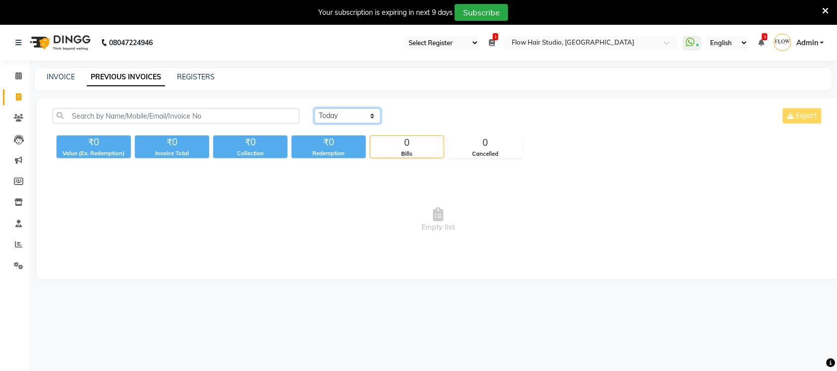
click at [343, 108] on select "[DATE] [DATE] Custom Range" at bounding box center [347, 115] width 66 height 15
click at [314, 108] on select "[DATE] [DATE] Custom Range" at bounding box center [347, 115] width 66 height 15
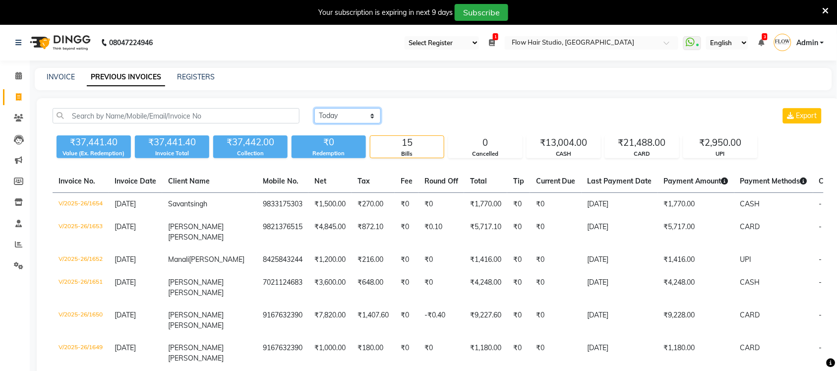
click at [353, 117] on select "[DATE] [DATE] Custom Range" at bounding box center [347, 115] width 66 height 15
select select "range"
click at [314, 108] on select "[DATE] [DATE] Custom Range" at bounding box center [347, 115] width 66 height 15
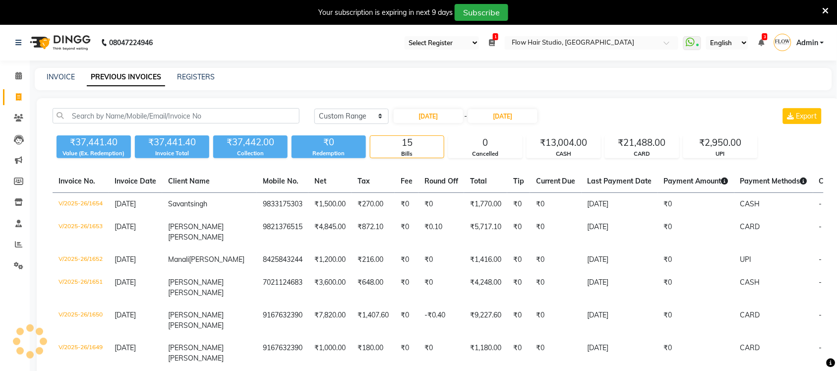
click at [470, 112] on div "[DATE] - [DATE]" at bounding box center [466, 116] width 146 height 16
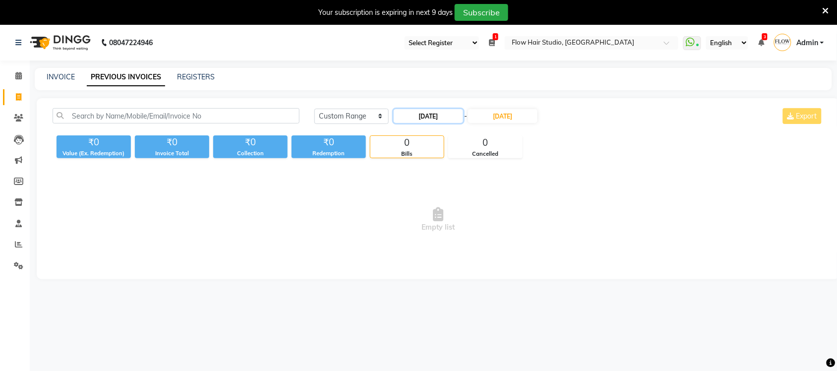
click at [452, 114] on input "[DATE]" at bounding box center [428, 116] width 69 height 14
select select "9"
select select "2025"
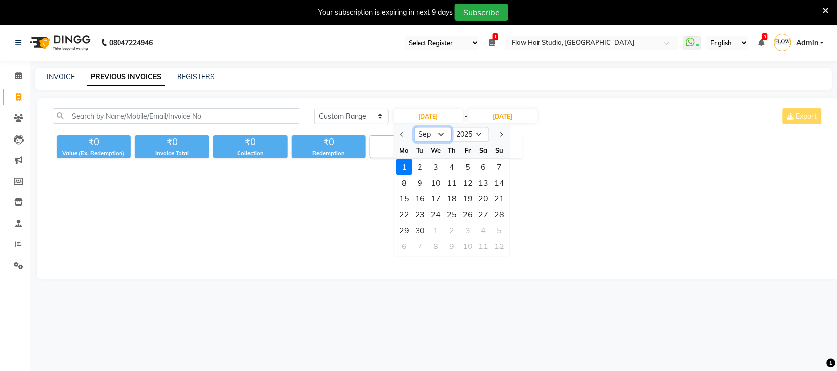
click at [427, 136] on select "Jan Feb Mar Apr May Jun [DATE] Aug Sep Oct Nov Dec" at bounding box center [433, 134] width 38 height 15
select select "7"
click at [414, 127] on select "Jan Feb Mar Apr May Jun [DATE] Aug Sep Oct Nov Dec" at bounding box center [433, 134] width 38 height 15
click at [469, 132] on select "2015 2016 2017 2018 2019 2020 2021 2022 2023 2024 2025 2026 2027 2028 2029 2030…" at bounding box center [471, 134] width 38 height 15
click at [452, 127] on select "2015 2016 2017 2018 2019 2020 2021 2022 2023 2024 2025 2026 2027 2028 2029 2030…" at bounding box center [471, 134] width 38 height 15
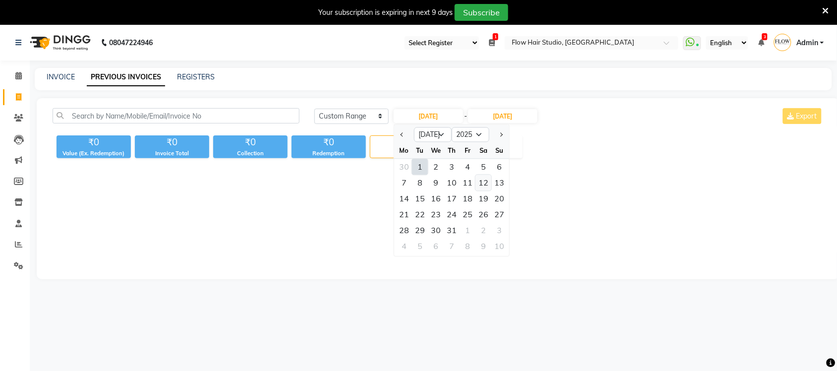
click at [482, 186] on div "12" at bounding box center [483, 183] width 16 height 16
type input "[DATE]"
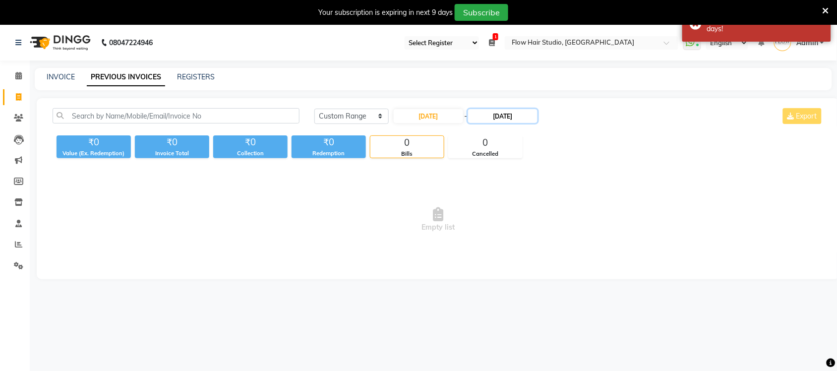
click at [486, 115] on input "[DATE]" at bounding box center [502, 116] width 69 height 14
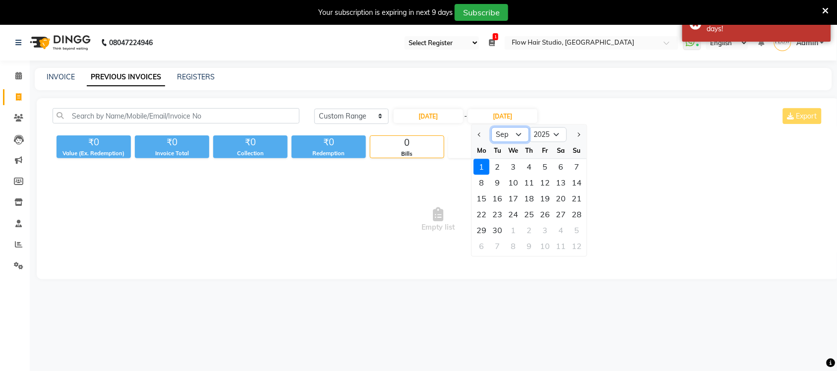
click at [506, 139] on select "[DATE] Aug Sep Oct Nov Dec" at bounding box center [511, 134] width 38 height 15
select select "7"
click at [492, 127] on select "[DATE] Aug Sep Oct Nov Dec" at bounding box center [511, 134] width 38 height 15
click at [557, 184] on div "12" at bounding box center [561, 183] width 16 height 16
type input "[DATE]"
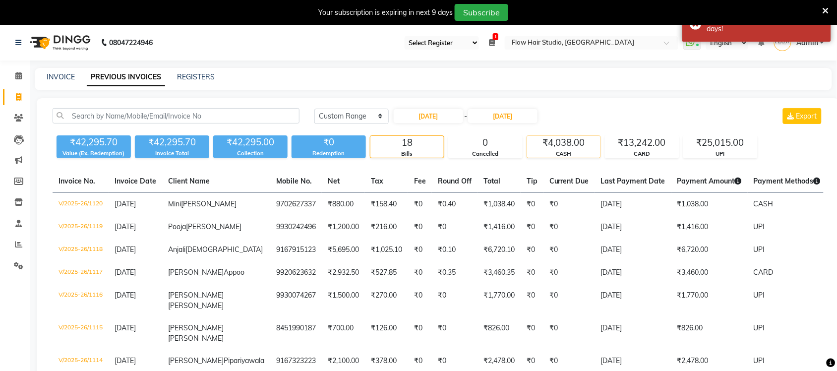
click at [586, 136] on div "₹4,038.00" at bounding box center [563, 143] width 73 height 14
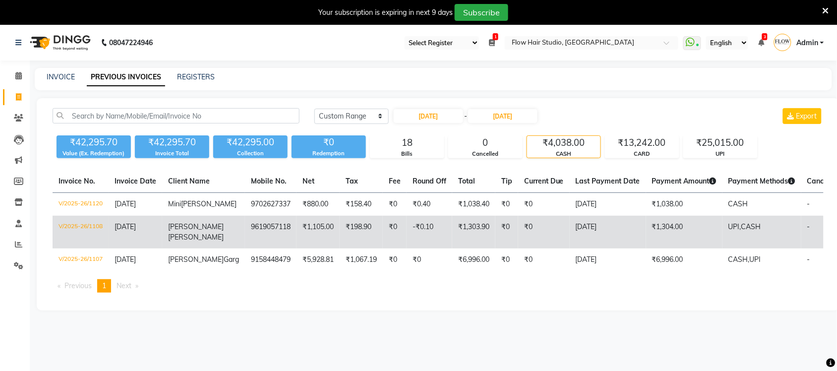
click at [655, 235] on td "₹1,304.00" at bounding box center [684, 232] width 76 height 33
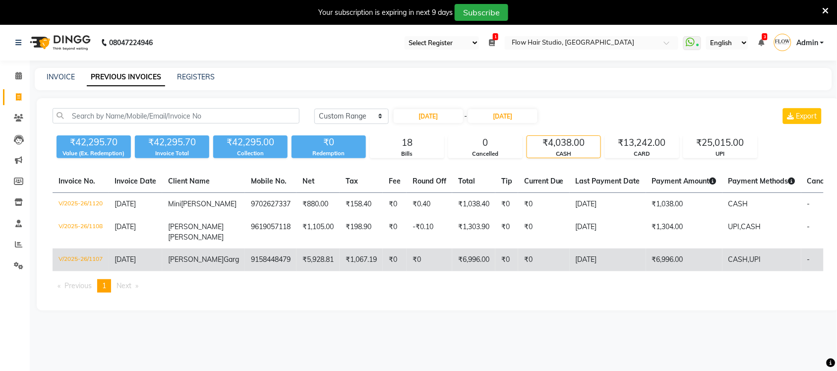
click at [542, 255] on td "₹0" at bounding box center [544, 259] width 52 height 23
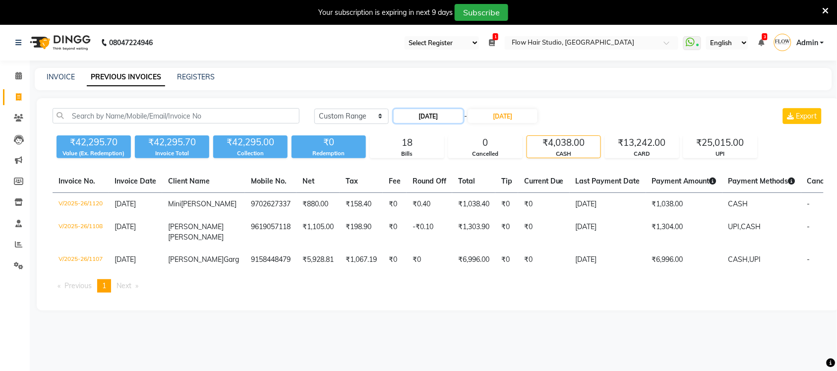
click at [457, 118] on input "[DATE]" at bounding box center [428, 116] width 69 height 14
select select "7"
select select "2025"
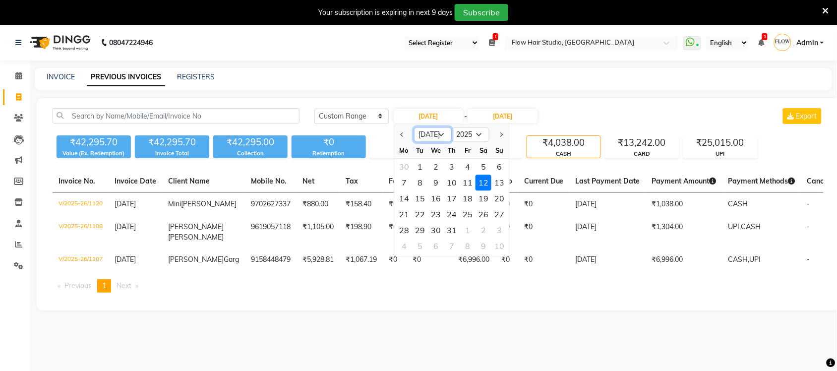
drag, startPoint x: 436, startPoint y: 135, endPoint x: 434, endPoint y: 140, distance: 5.3
click at [435, 135] on select "Jan Feb Mar Apr May Jun Jul Aug Sep Oct Nov Dec" at bounding box center [433, 134] width 38 height 15
select select "8"
click at [414, 127] on select "Jan Feb Mar Apr May Jun Jul Aug Sep Oct Nov Dec" at bounding box center [433, 134] width 38 height 15
click at [459, 134] on select "2015 2016 2017 2018 2019 2020 2021 2022 2023 2024 2025 2026 2027 2028 2029 2030…" at bounding box center [471, 134] width 38 height 15
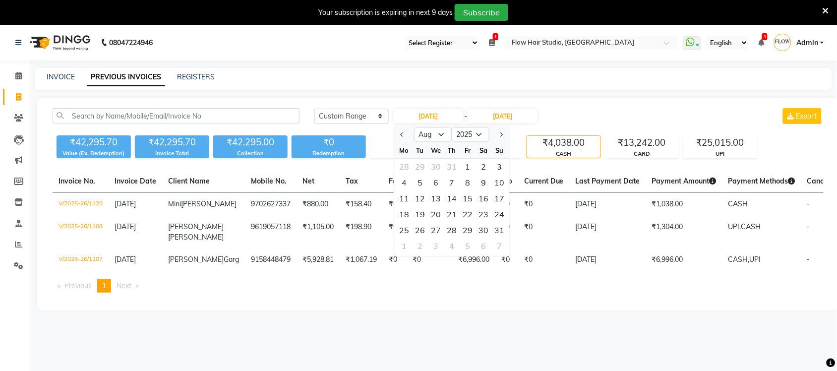
click at [580, 104] on div "Today Yesterday Custom Range 12-07-2025 Jan Feb Mar Apr May Jun Jul Aug Sep Oct…" at bounding box center [438, 204] width 803 height 212
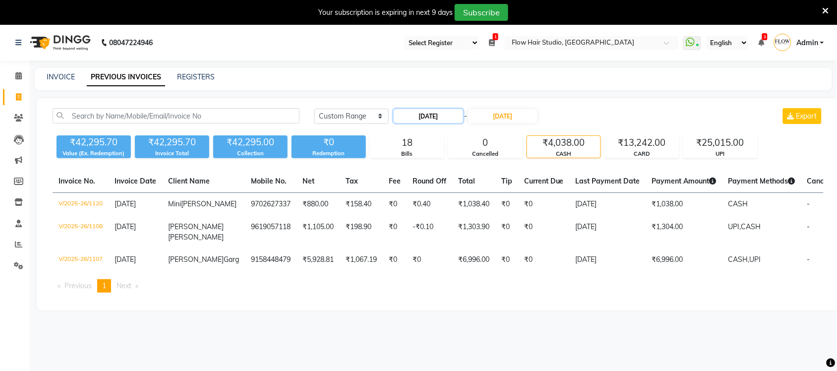
click at [433, 119] on input "[DATE]" at bounding box center [428, 116] width 69 height 14
select select "7"
select select "2025"
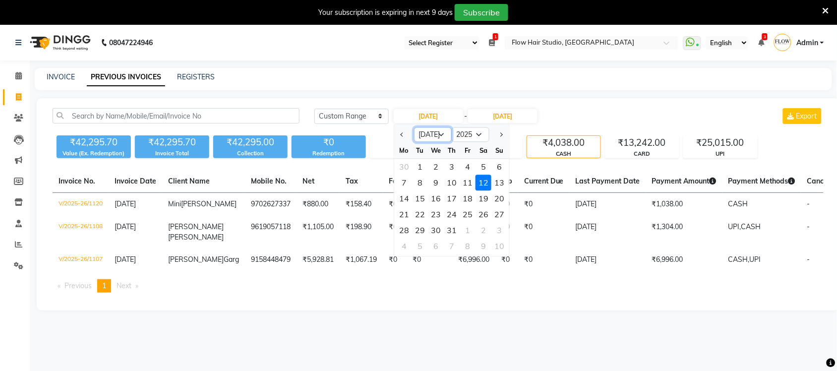
click at [434, 139] on select "Jan Feb Mar Apr May Jun Jul Aug Sep Oct Nov Dec" at bounding box center [433, 134] width 38 height 15
select select "8"
click at [414, 127] on select "Jan Feb Mar Apr May Jun Jul Aug Sep Oct Nov Dec" at bounding box center [433, 134] width 38 height 15
click at [486, 197] on div "16" at bounding box center [483, 199] width 16 height 16
type input "16-08-2025"
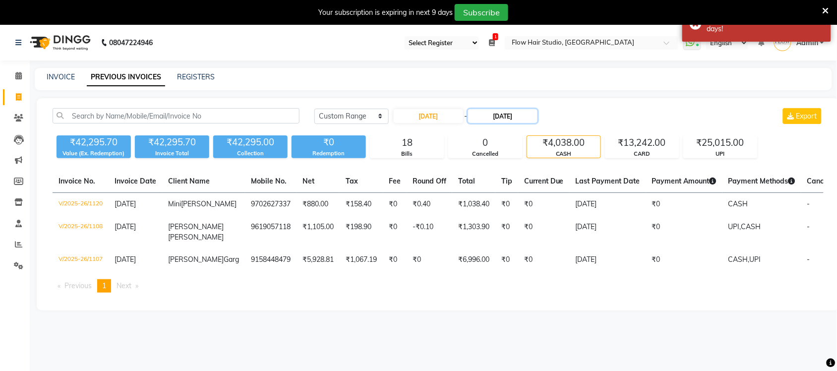
click at [499, 113] on input "[DATE]" at bounding box center [502, 116] width 69 height 14
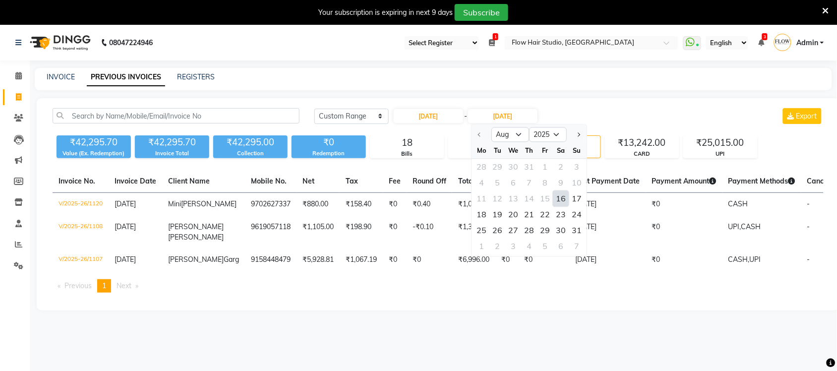
click at [556, 197] on div "16" at bounding box center [561, 199] width 16 height 16
type input "16-08-2025"
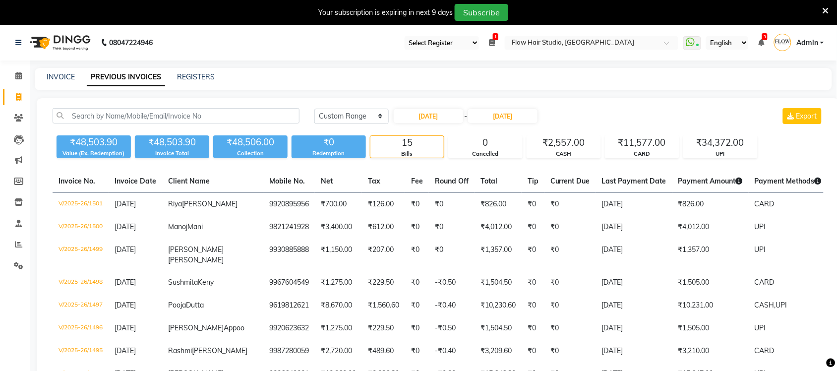
click at [569, 105] on div "Today Yesterday Custom Range 16-08-2025 - 16-08-2025 Export ₹48,503.90 Value (E…" at bounding box center [438, 341] width 803 height 486
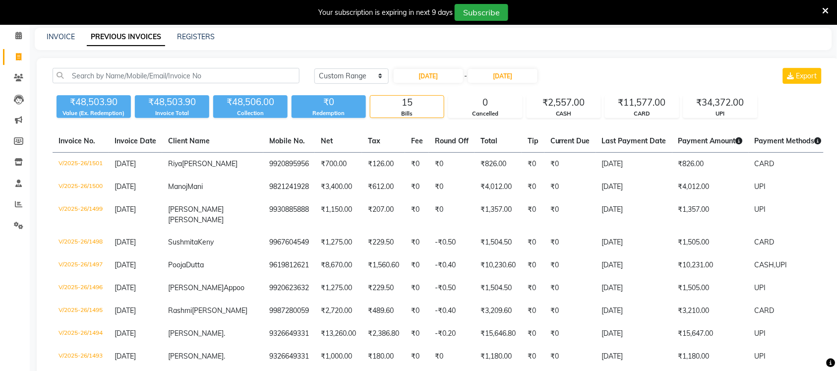
scroll to position [62, 0]
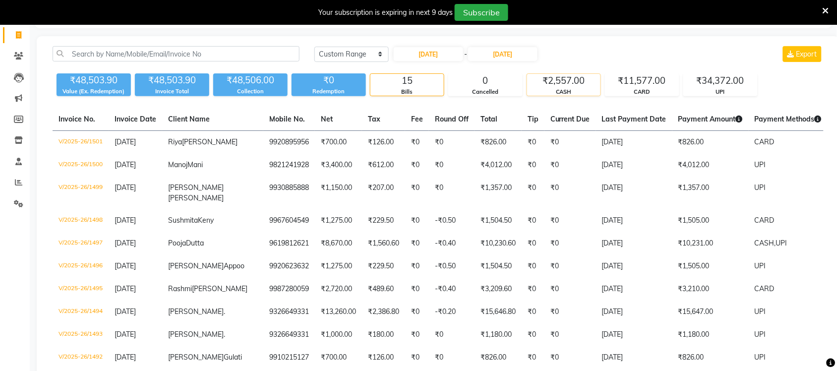
click at [566, 86] on div "₹2,557.00" at bounding box center [563, 81] width 73 height 14
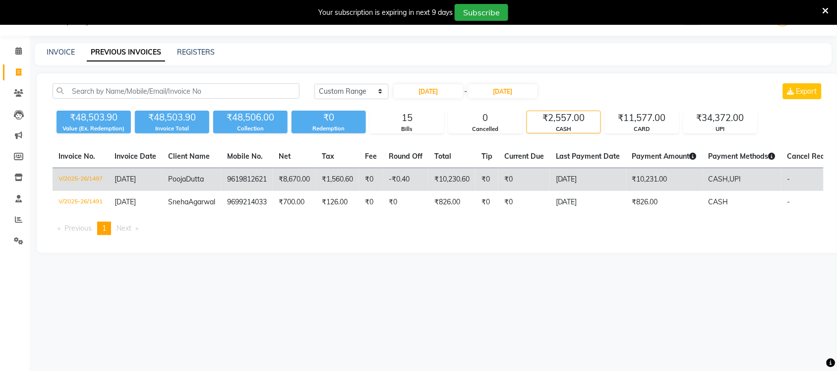
click at [680, 180] on td "₹10,231.00" at bounding box center [664, 179] width 76 height 23
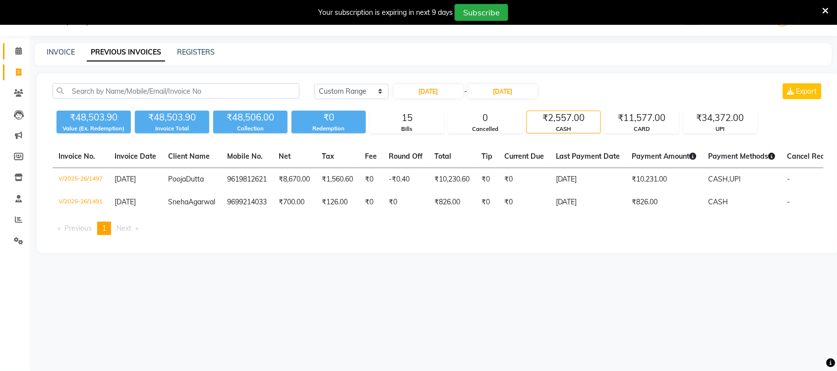
scroll to position [0, 0]
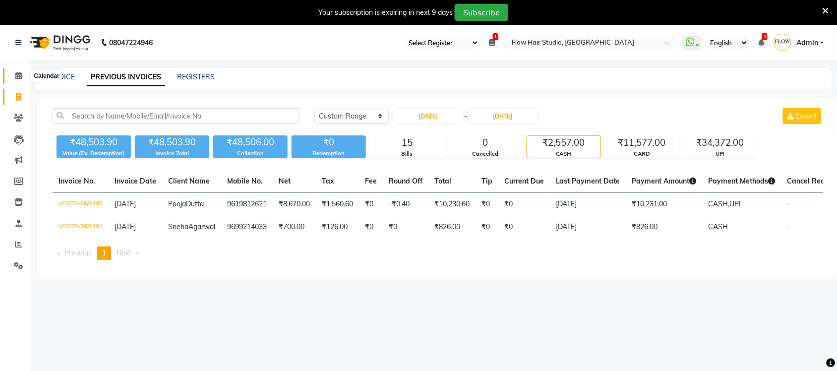
click at [17, 73] on icon at bounding box center [18, 75] width 6 height 7
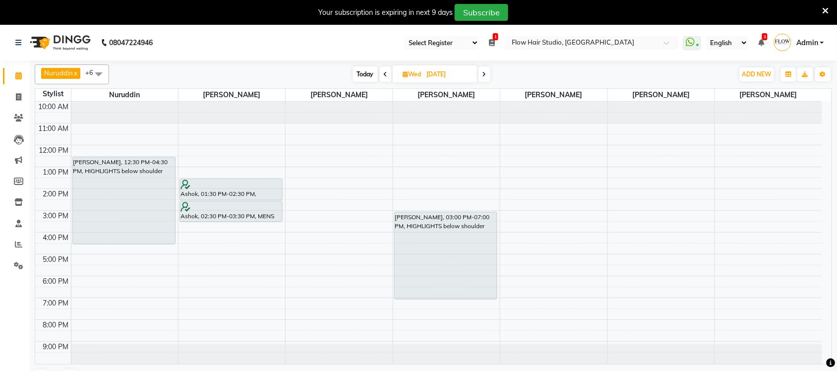
click at [362, 78] on span "Today" at bounding box center [365, 73] width 25 height 15
type input "[DATE]"
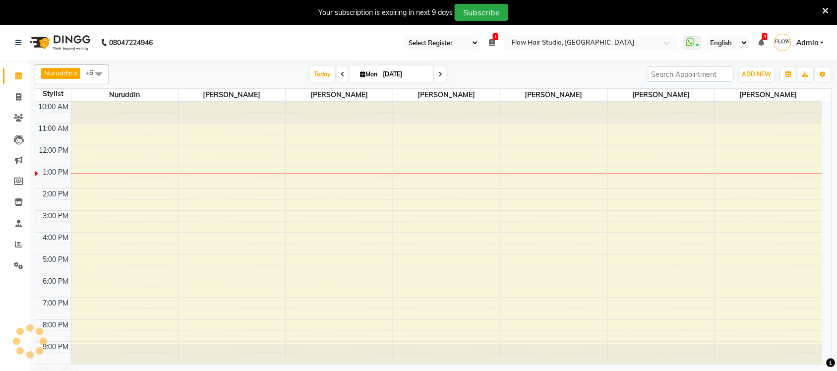
scroll to position [1, 0]
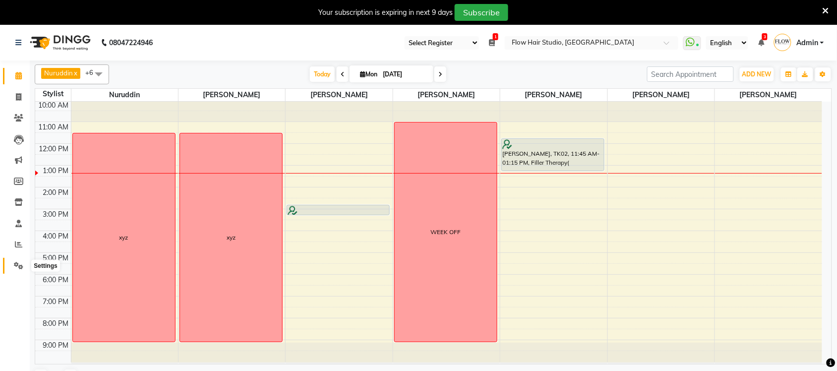
click at [19, 262] on icon at bounding box center [18, 265] width 9 height 7
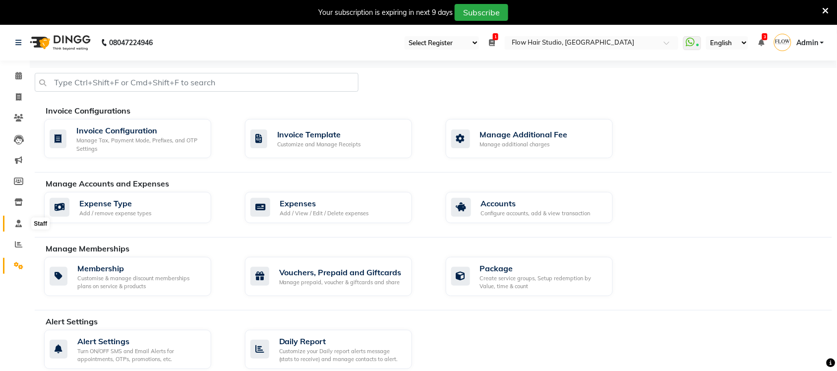
click at [17, 222] on icon at bounding box center [18, 223] width 6 height 7
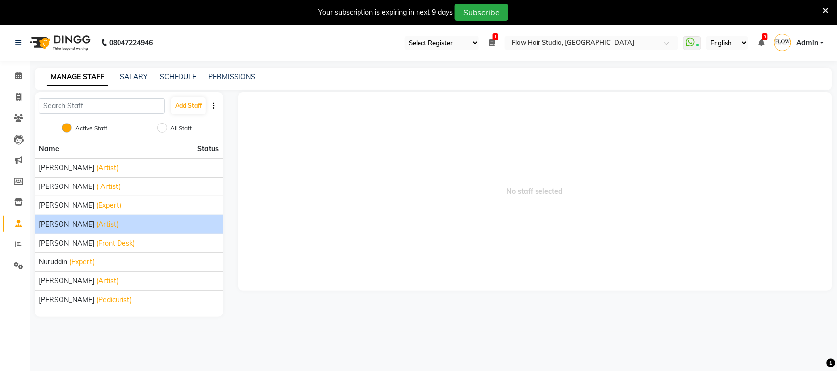
click at [69, 222] on span "Nabil Khan" at bounding box center [67, 224] width 56 height 10
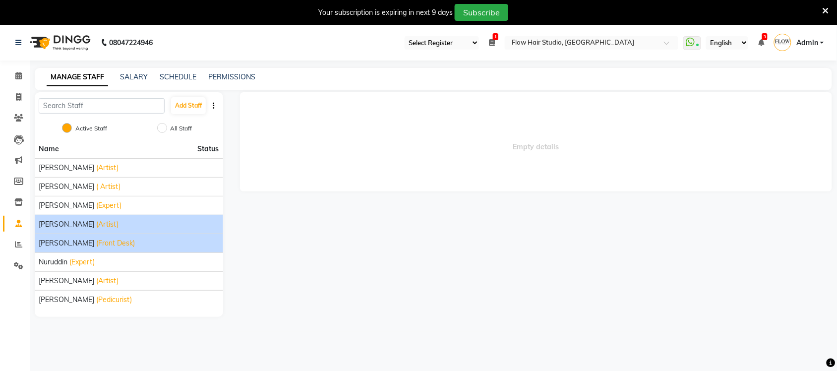
click at [66, 243] on span "Nida Khan" at bounding box center [67, 243] width 56 height 10
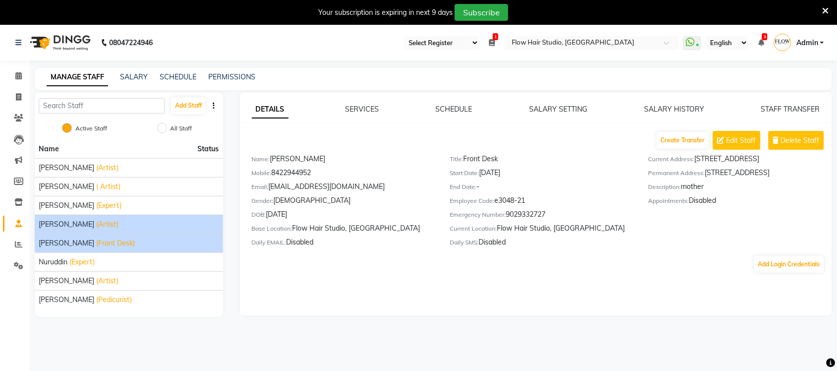
click at [70, 227] on span "Nabil Khan" at bounding box center [67, 224] width 56 height 10
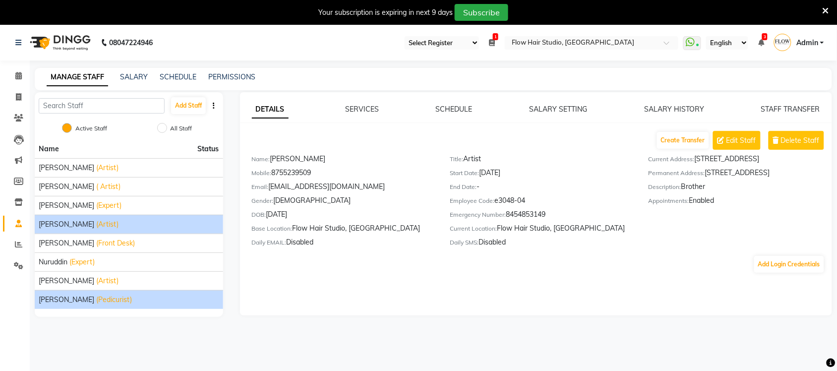
click at [78, 300] on span "Simran jetwani" at bounding box center [67, 299] width 56 height 10
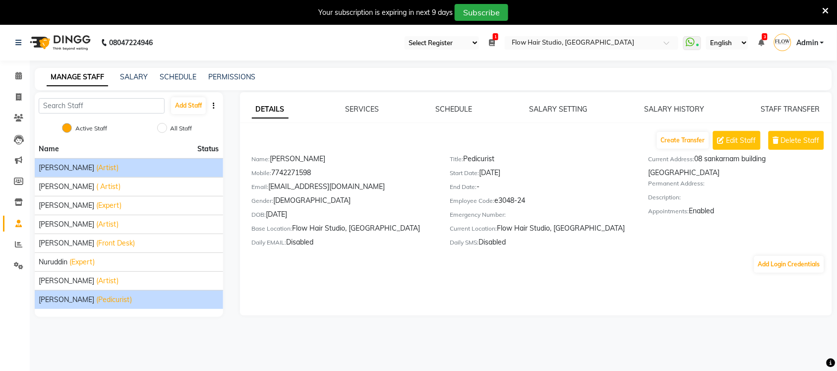
click at [96, 172] on span "(Artist)" at bounding box center [107, 168] width 22 height 10
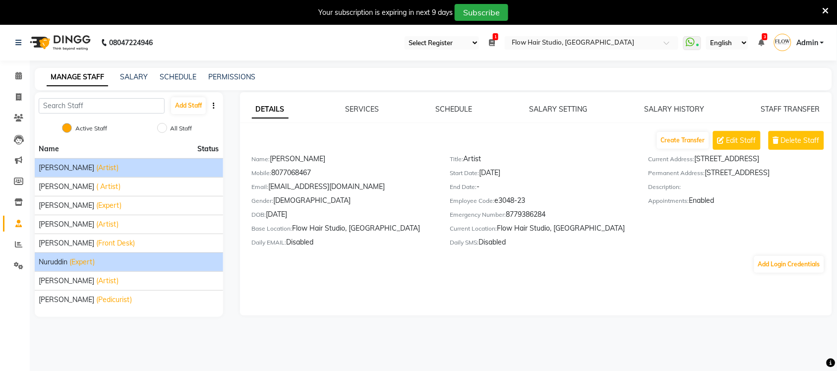
click at [65, 263] on span "Nuruddin" at bounding box center [53, 262] width 29 height 10
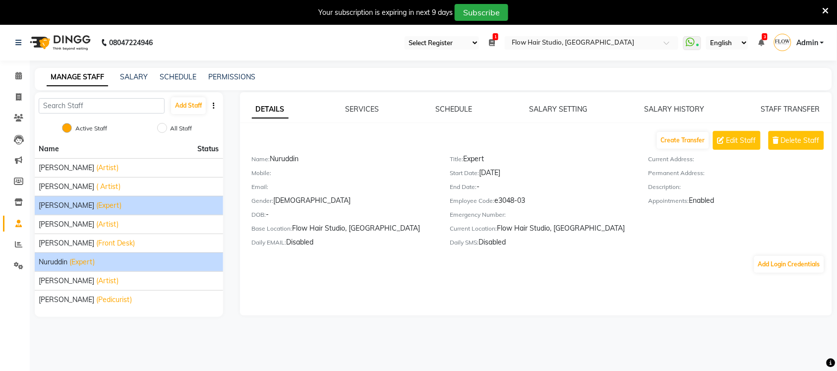
click at [96, 207] on span "(Expert)" at bounding box center [108, 205] width 25 height 10
click at [81, 259] on span "(Expert)" at bounding box center [81, 262] width 25 height 10
click at [96, 202] on span "(Expert)" at bounding box center [108, 205] width 25 height 10
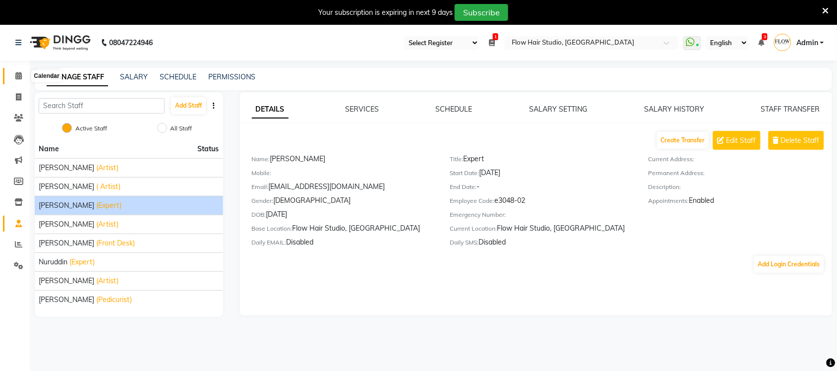
click at [22, 79] on span at bounding box center [18, 75] width 17 height 11
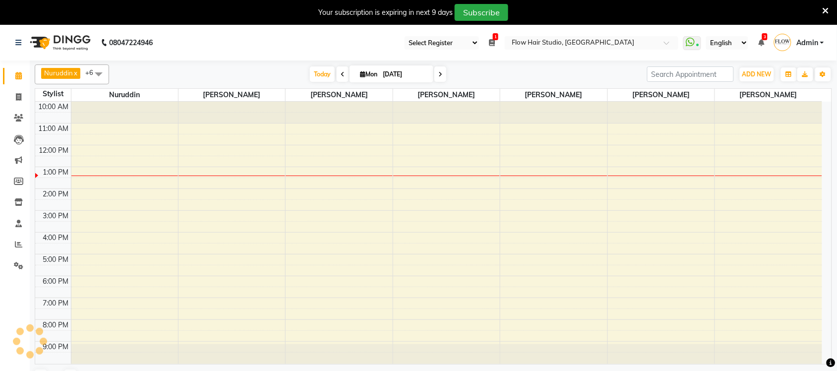
click at [389, 78] on input "[DATE]" at bounding box center [405, 74] width 50 height 15
select select "9"
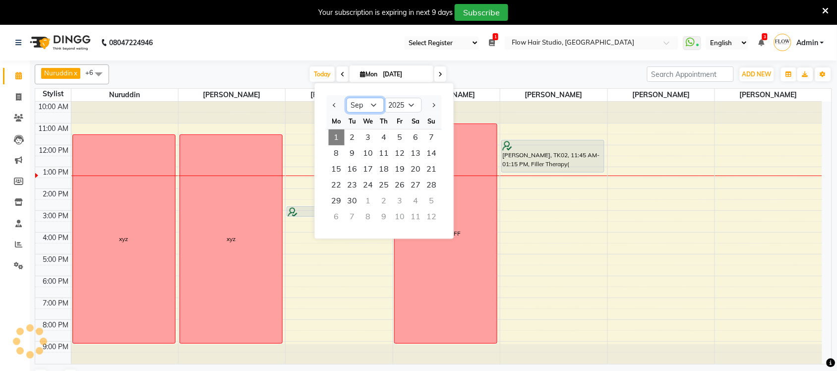
click at [370, 102] on select "Jan Feb Mar Apr May Jun Jul Aug Sep Oct Nov Dec" at bounding box center [366, 105] width 38 height 15
click at [414, 97] on ngb-datepicker-navigation "Jan Feb Mar Apr May Jun Jul Aug Sep Oct Nov Dec 2015 2016 2017 2018 2019 2020 2…" at bounding box center [384, 105] width 115 height 16
click at [412, 107] on select "2015 2016 2017 2018 2019 2020 2021 2022 2023 2024 2025 2026 2027 2028 2029 2030…" at bounding box center [403, 105] width 38 height 15
select select "2024"
click at [384, 98] on select "2015 2016 2017 2018 2019 2020 2021 2022 2023 2024 2025 2026 2027 2028 2029 2030…" at bounding box center [403, 105] width 38 height 15
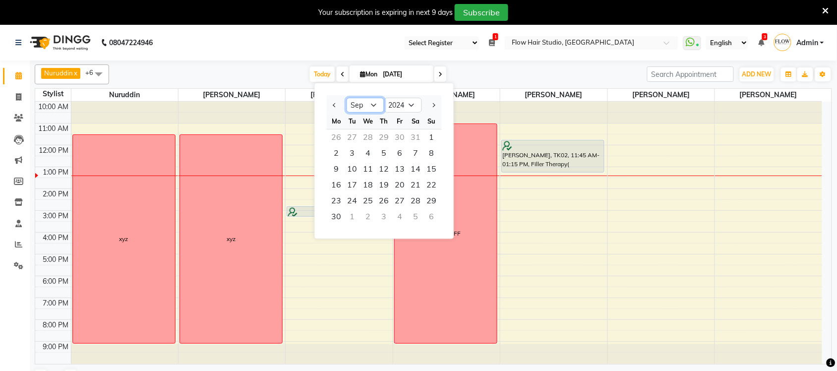
click at [371, 103] on select "Jan Feb Mar Apr May Jun Jul Aug Sep Oct Nov Dec" at bounding box center [366, 105] width 38 height 15
select select "11"
click at [347, 98] on select "Jan Feb Mar Apr May Jun Jul Aug Sep Oct Nov Dec" at bounding box center [366, 105] width 38 height 15
click at [355, 154] on span "5" at bounding box center [353, 153] width 16 height 16
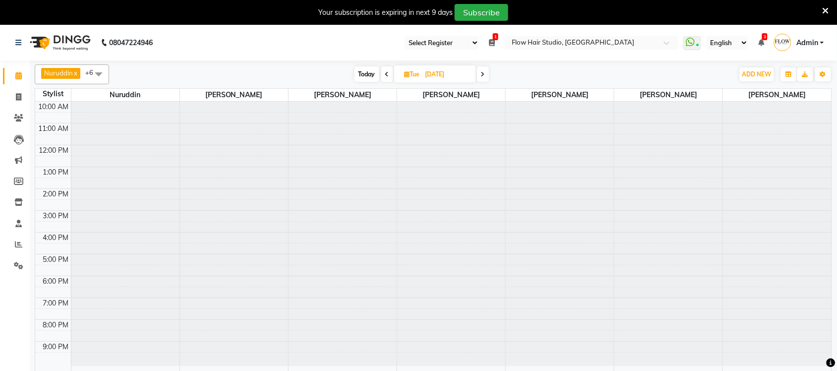
click at [385, 80] on span at bounding box center [387, 73] width 12 height 15
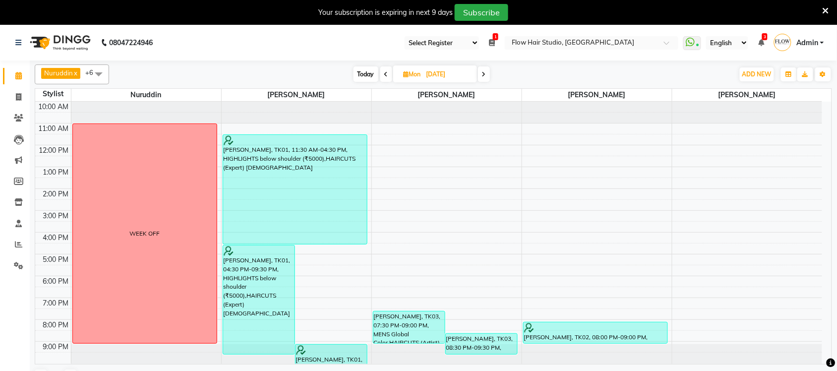
click at [487, 72] on span at bounding box center [484, 73] width 12 height 15
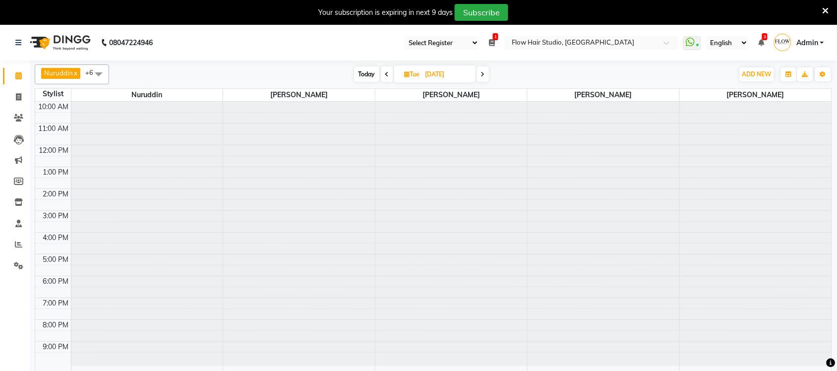
click at [384, 78] on span at bounding box center [387, 73] width 12 height 15
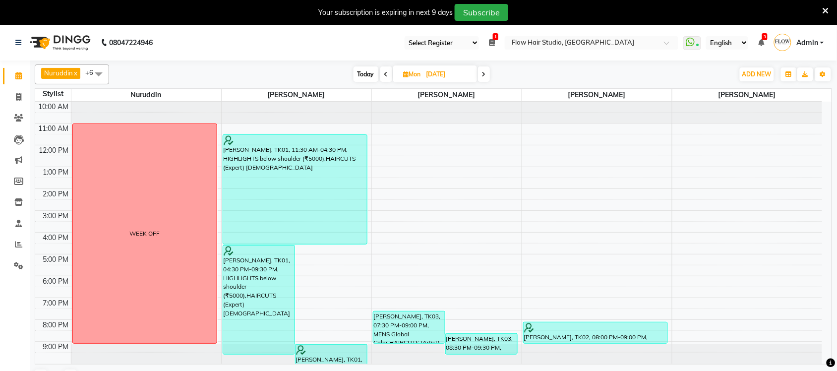
click at [482, 70] on span at bounding box center [484, 73] width 12 height 15
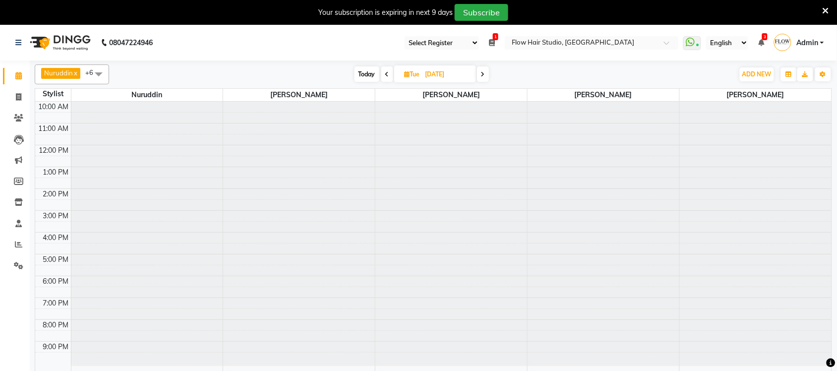
click at [485, 72] on span at bounding box center [483, 73] width 12 height 15
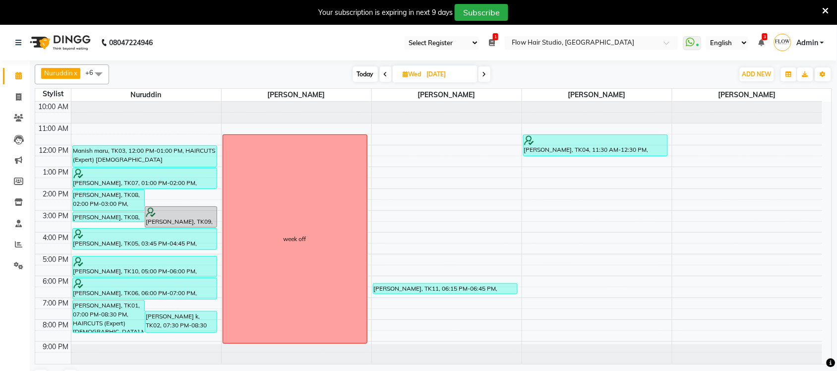
click at [389, 72] on span at bounding box center [386, 73] width 12 height 15
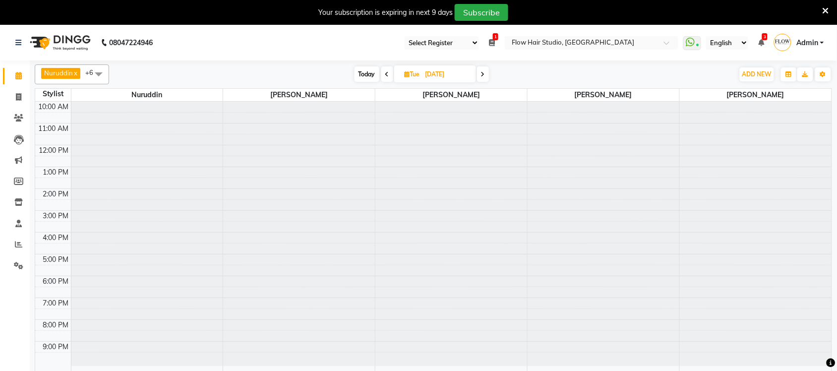
click at [388, 74] on icon at bounding box center [387, 74] width 4 height 6
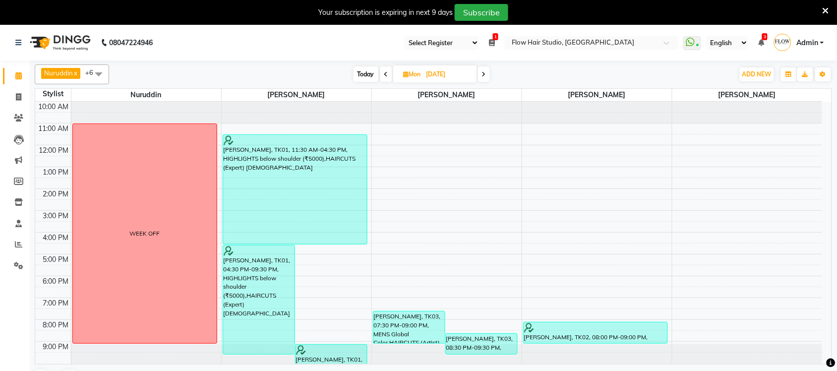
click at [489, 73] on span at bounding box center [484, 73] width 12 height 15
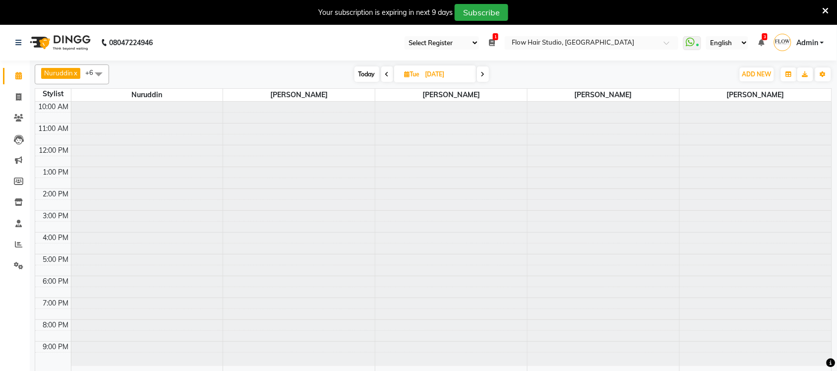
click at [479, 72] on span at bounding box center [483, 73] width 12 height 15
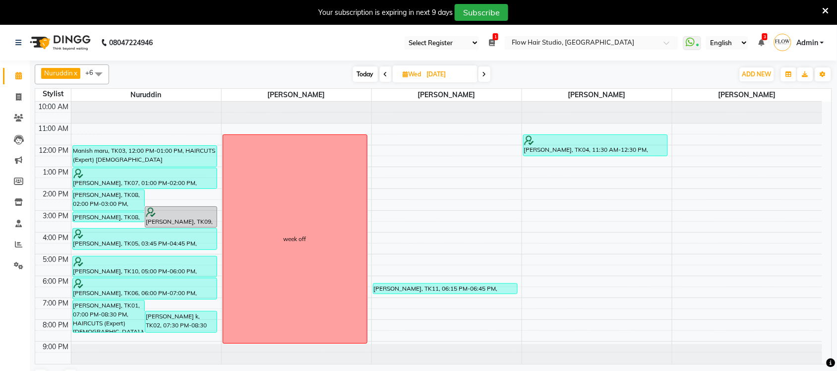
click at [383, 70] on span at bounding box center [386, 73] width 12 height 15
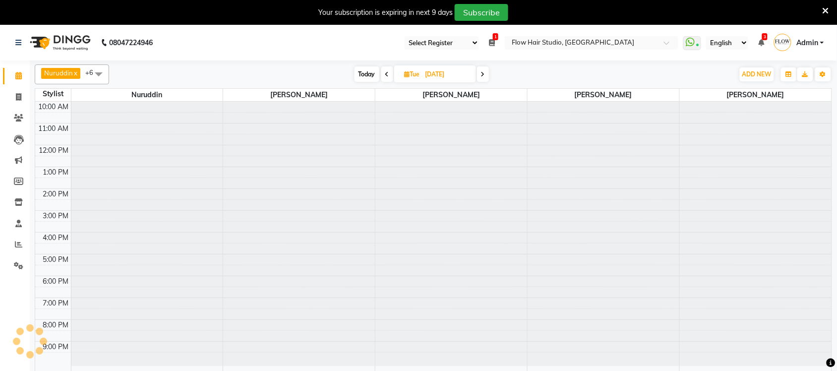
click at [384, 70] on span at bounding box center [387, 73] width 12 height 15
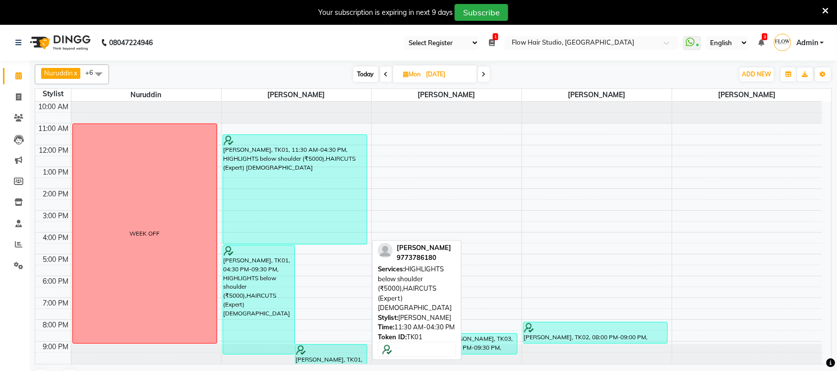
scroll to position [1, 0]
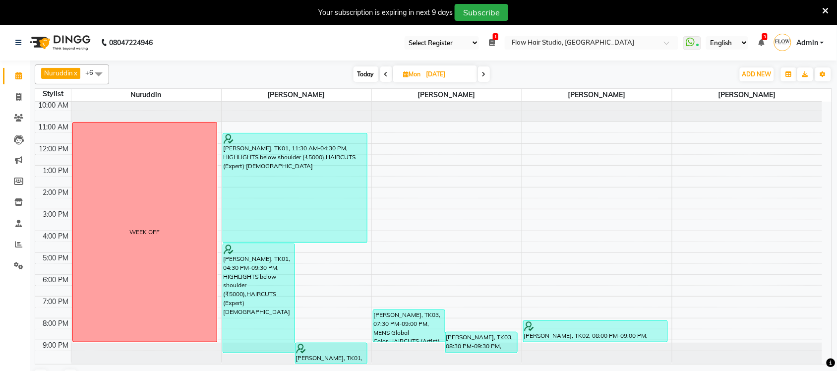
click at [484, 77] on icon at bounding box center [484, 74] width 4 height 6
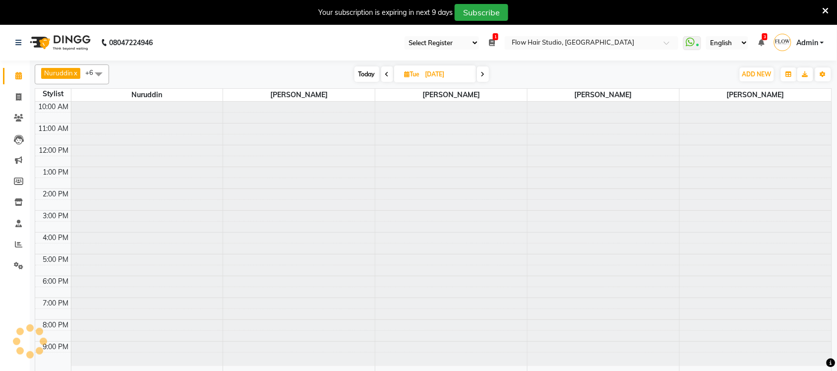
scroll to position [0, 0]
click at [390, 74] on span at bounding box center [387, 73] width 12 height 15
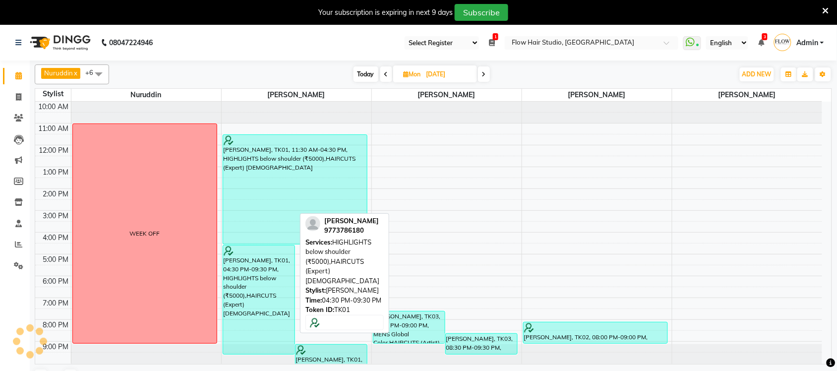
scroll to position [1, 0]
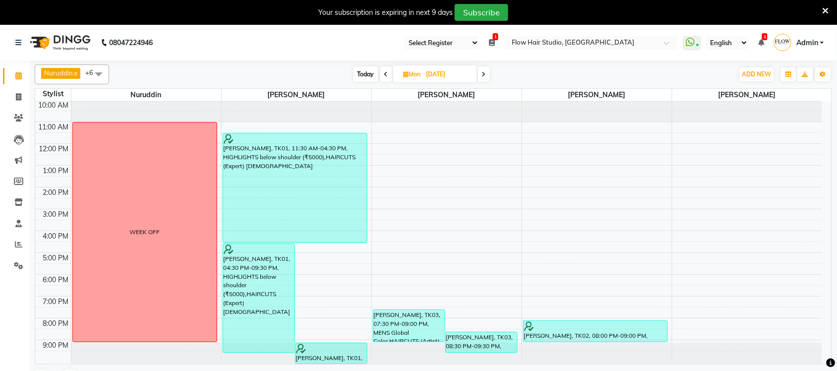
click at [484, 73] on icon at bounding box center [484, 74] width 4 height 6
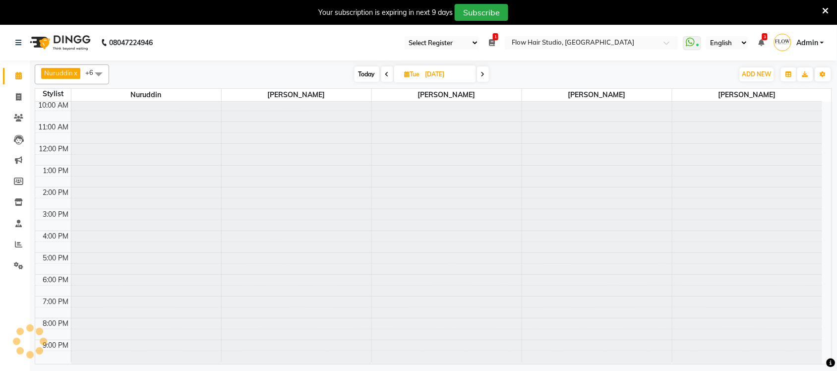
scroll to position [0, 0]
click at [484, 77] on icon at bounding box center [483, 74] width 4 height 6
type input "06-11-2024"
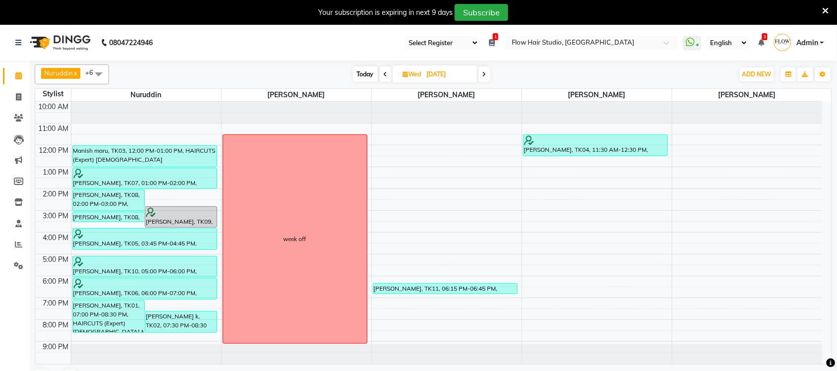
click at [428, 76] on input "06-11-2024" at bounding box center [449, 74] width 50 height 15
select select "11"
select select "2024"
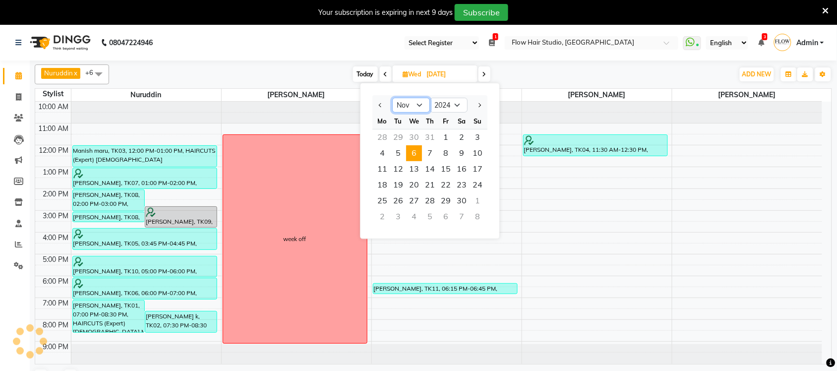
click at [416, 105] on select "Jan Feb Mar Apr May Jun Jul Aug Sep Oct Nov Dec" at bounding box center [411, 105] width 38 height 15
select select "10"
click at [392, 98] on select "Jan Feb Mar Apr May Jun Jul Aug Sep Oct Nov Dec" at bounding box center [411, 105] width 38 height 15
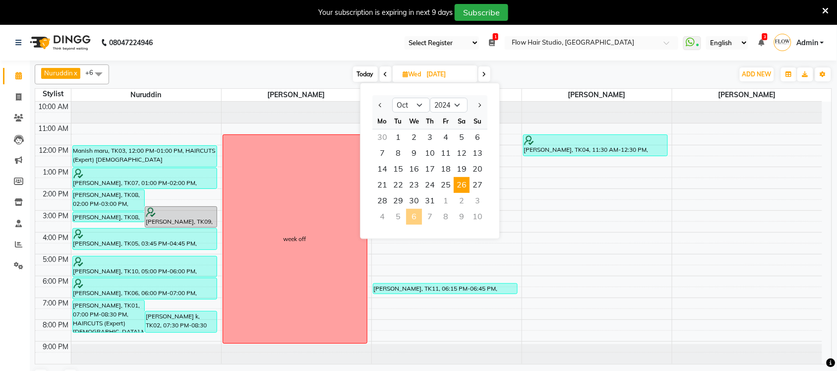
click at [462, 187] on span "26" at bounding box center [462, 185] width 16 height 16
type input "26-10-2024"
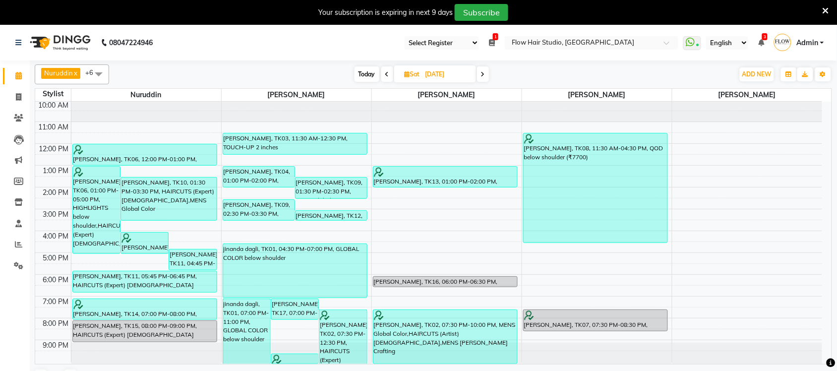
scroll to position [25, 0]
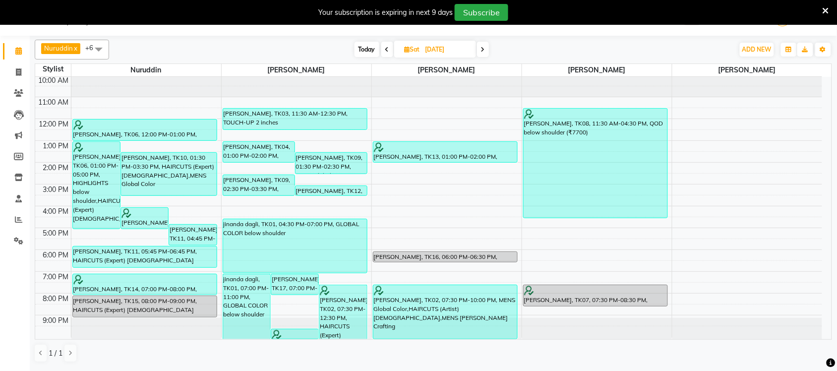
click at [447, 48] on input "26-10-2024" at bounding box center [447, 49] width 50 height 15
select select "10"
select select "2024"
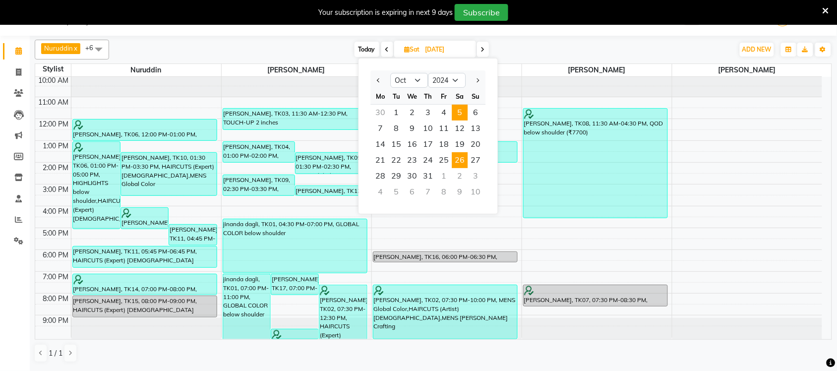
click at [460, 110] on span "5" at bounding box center [460, 113] width 16 height 16
type input "05-10-2024"
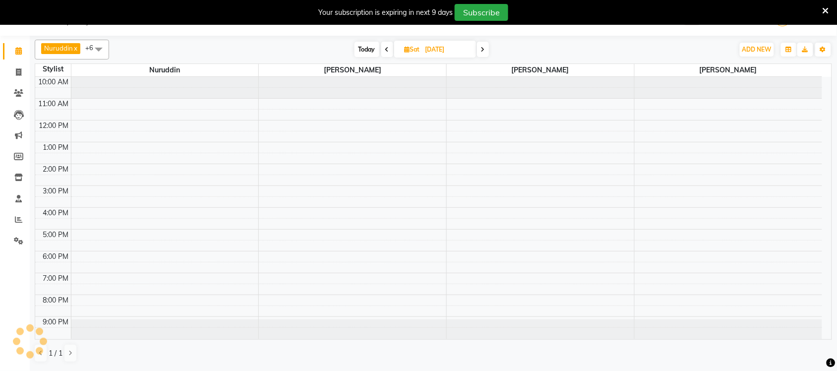
scroll to position [1, 0]
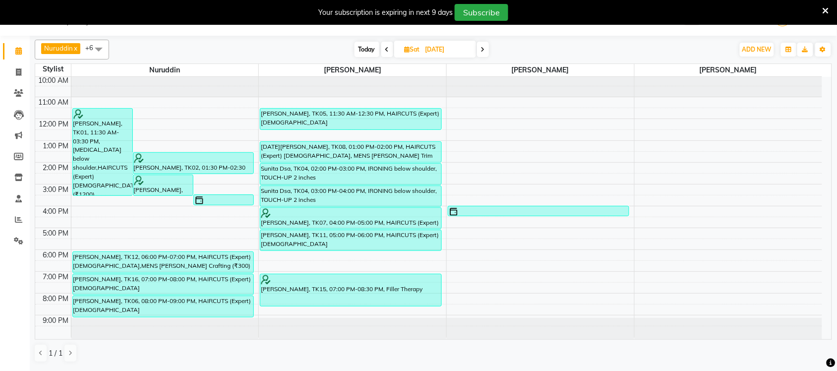
click at [439, 50] on input "05-10-2024" at bounding box center [447, 49] width 50 height 15
select select "10"
select select "2024"
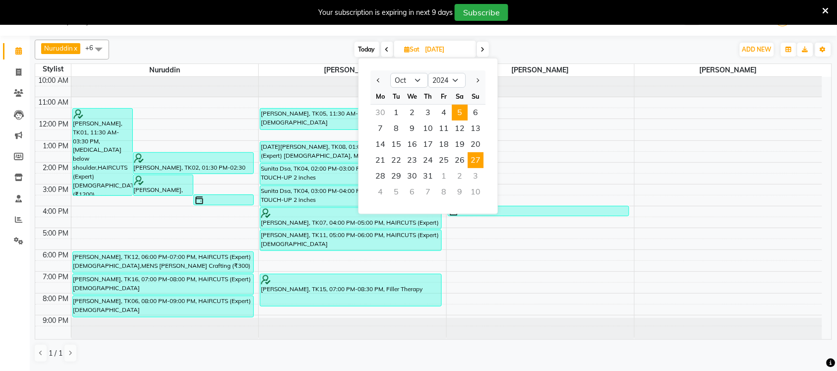
click at [480, 160] on span "27" at bounding box center [476, 160] width 16 height 16
type input "27-10-2024"
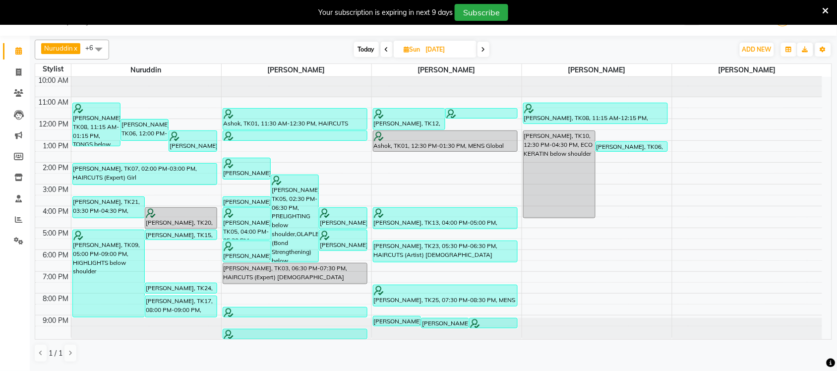
click at [440, 50] on input "27-10-2024" at bounding box center [448, 49] width 50 height 15
select select "10"
select select "2024"
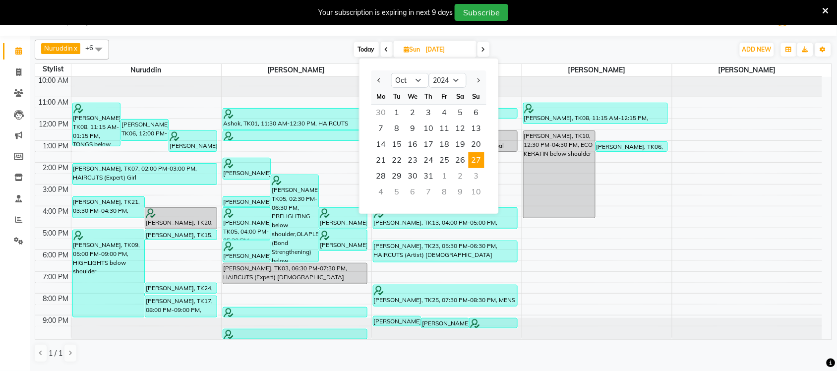
click at [474, 110] on span "6" at bounding box center [477, 113] width 16 height 16
type input "06-10-2024"
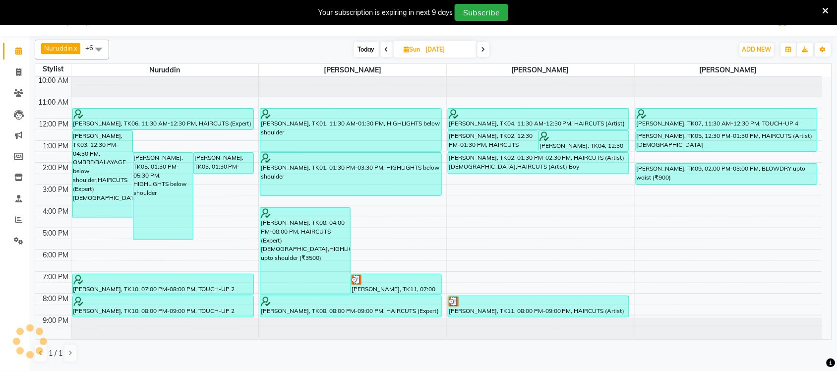
click at [437, 52] on input "06-10-2024" at bounding box center [448, 49] width 50 height 15
select select "10"
select select "2024"
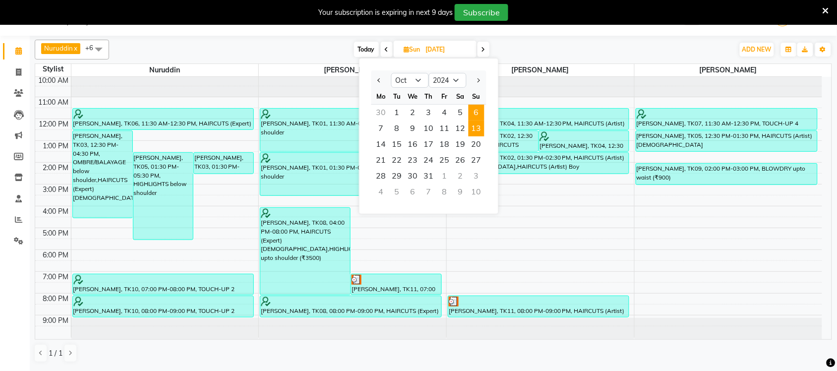
click at [476, 122] on span "13" at bounding box center [477, 128] width 16 height 16
type input "13-10-2024"
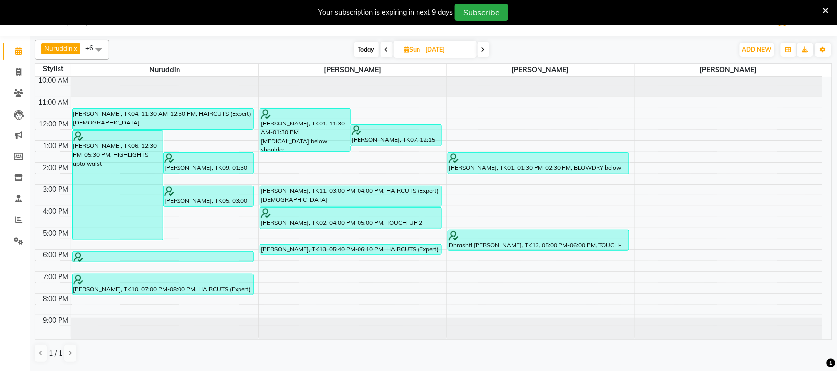
click at [447, 51] on input "13-10-2024" at bounding box center [448, 49] width 50 height 15
select select "10"
select select "2024"
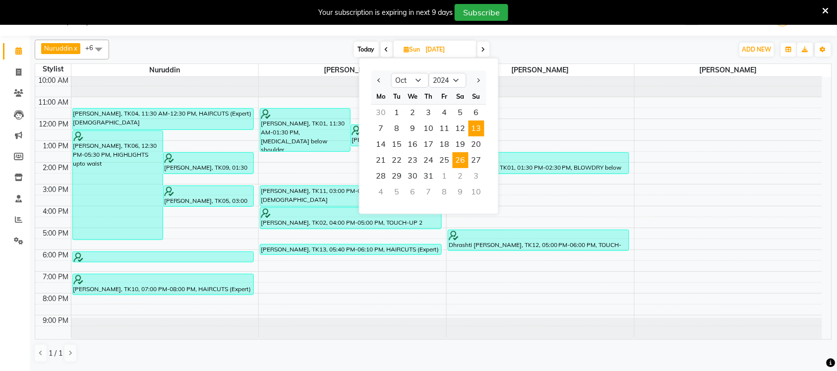
click at [460, 165] on span "26" at bounding box center [461, 160] width 16 height 16
type input "26-10-2024"
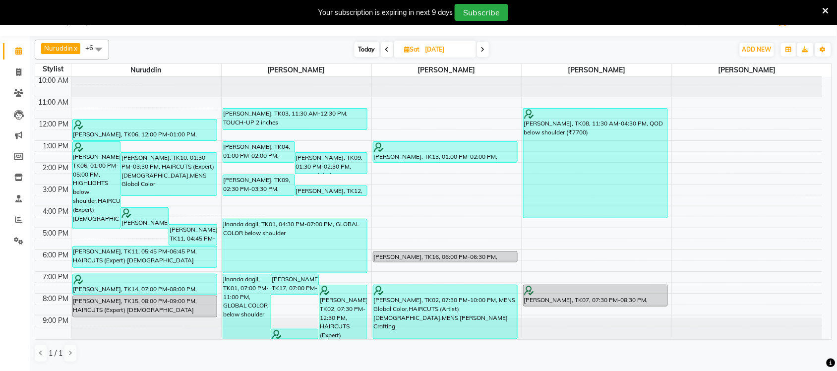
click at [419, 49] on span "Sat" at bounding box center [412, 49] width 20 height 7
select select "10"
select select "2024"
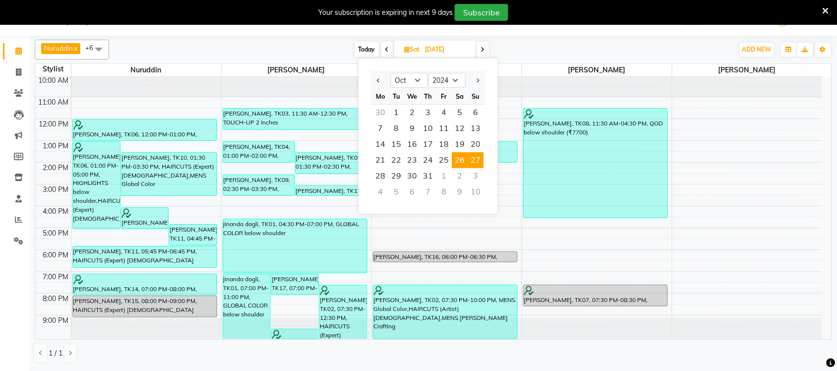
click at [470, 160] on span "27" at bounding box center [476, 160] width 16 height 16
type input "27-10-2024"
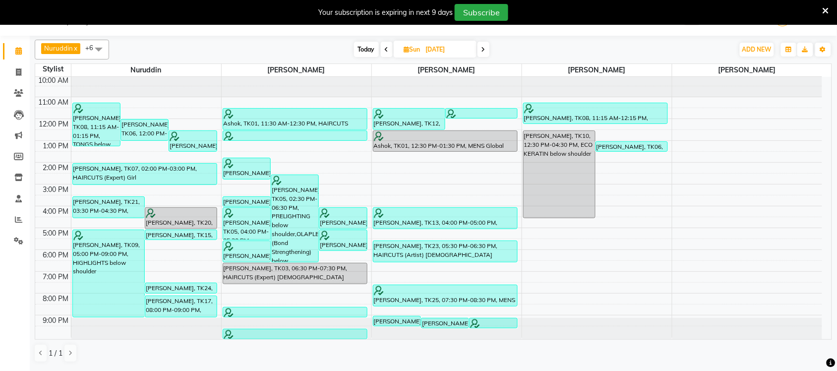
click at [419, 54] on span "Sun 27-10-2024" at bounding box center [435, 49] width 83 height 17
click at [427, 49] on input "27-10-2024" at bounding box center [448, 49] width 50 height 15
select select "10"
select select "2024"
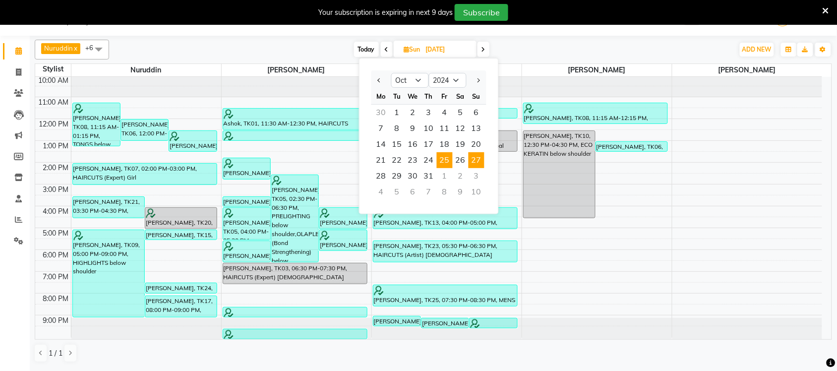
click at [447, 160] on span "25" at bounding box center [445, 160] width 16 height 16
type input "25-10-2024"
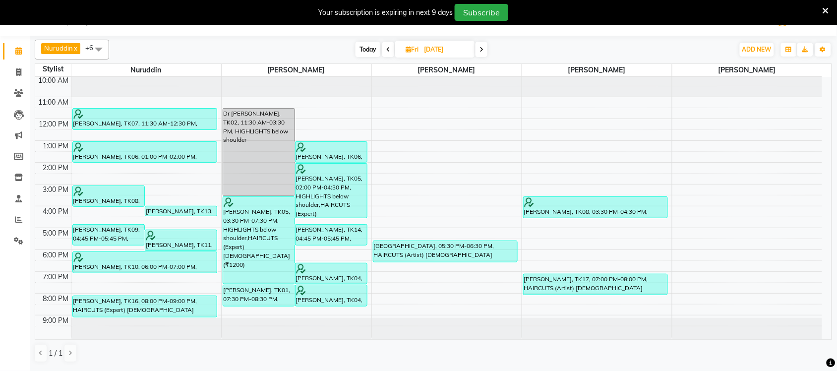
click at [429, 56] on input "25-10-2024" at bounding box center [446, 49] width 50 height 15
select select "10"
select select "2024"
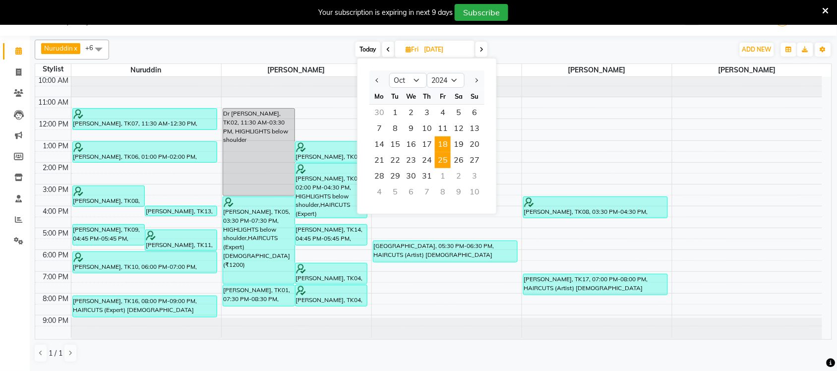
click at [448, 145] on span "18" at bounding box center [443, 144] width 16 height 16
type input "18-10-2024"
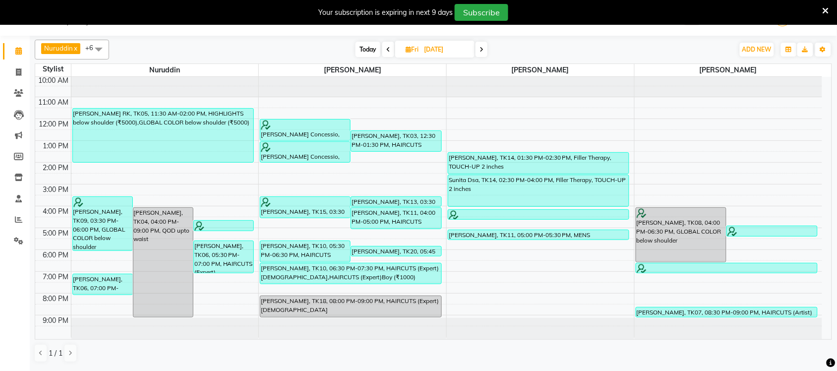
click at [440, 53] on input "18-10-2024" at bounding box center [446, 49] width 50 height 15
select select "10"
select select "2024"
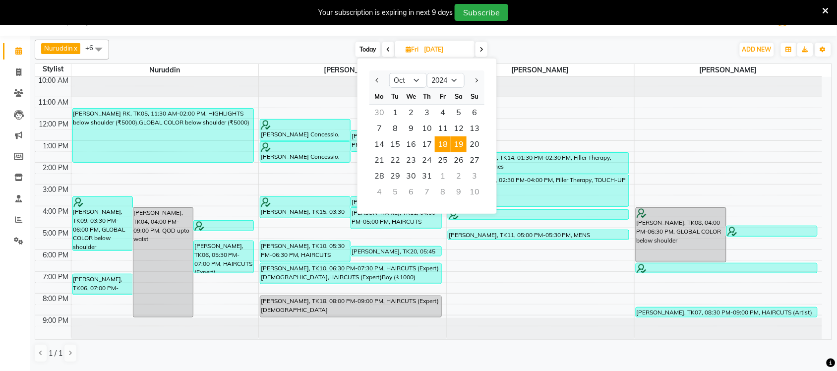
click at [459, 146] on span "19" at bounding box center [459, 144] width 16 height 16
type input "19-10-2024"
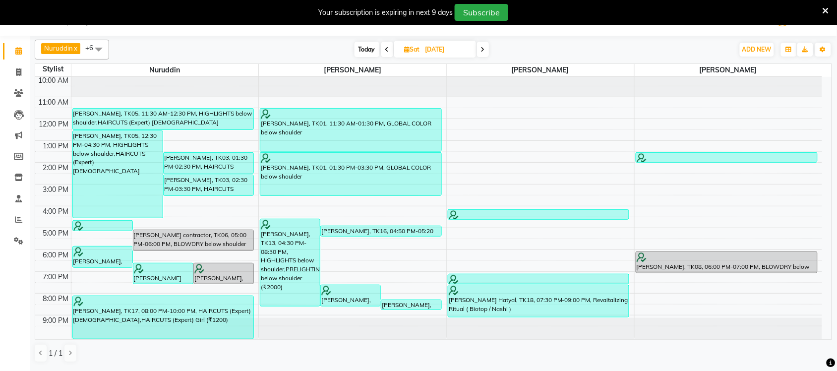
click at [432, 54] on input "19-10-2024" at bounding box center [447, 49] width 50 height 15
select select "10"
select select "2024"
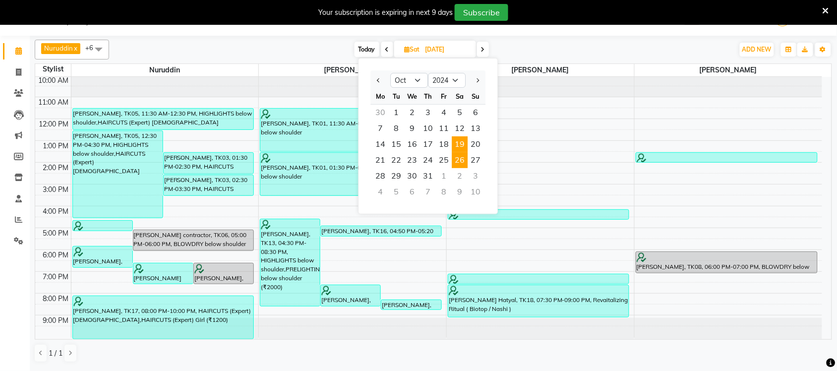
click at [460, 167] on span "26" at bounding box center [460, 160] width 16 height 16
type input "26-10-2024"
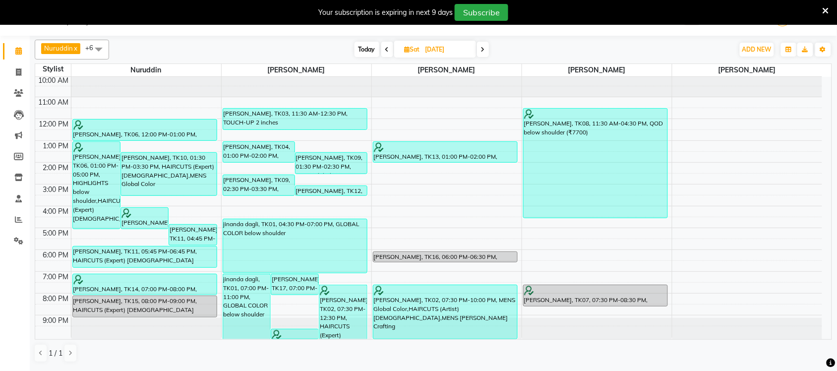
click at [445, 51] on input "26-10-2024" at bounding box center [447, 49] width 50 height 15
select select "10"
select select "2024"
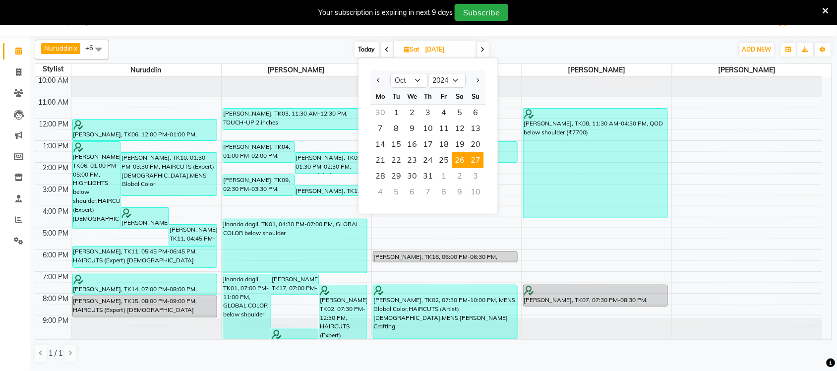
click at [474, 160] on span "27" at bounding box center [476, 160] width 16 height 16
type input "27-10-2024"
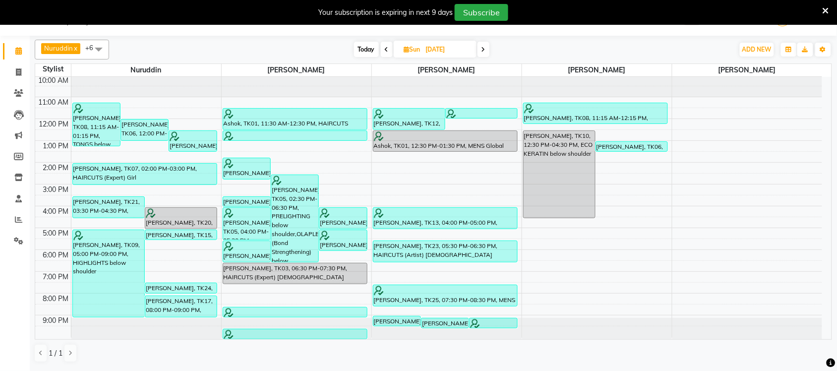
click at [424, 50] on input "27-10-2024" at bounding box center [448, 49] width 50 height 15
select select "10"
select select "2024"
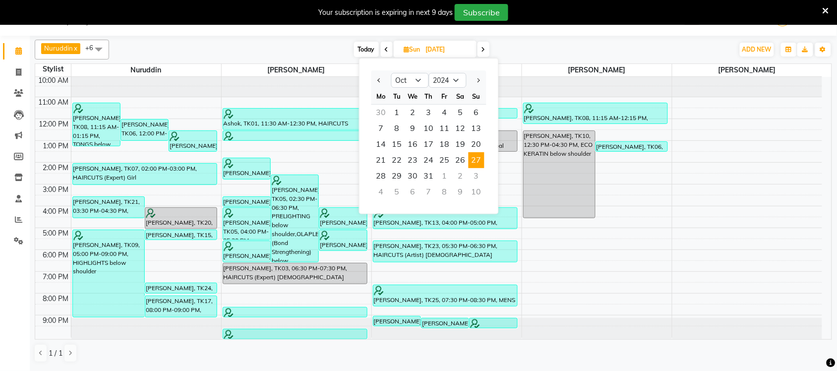
click at [359, 54] on span "Today" at bounding box center [366, 49] width 25 height 15
type input "[DATE]"
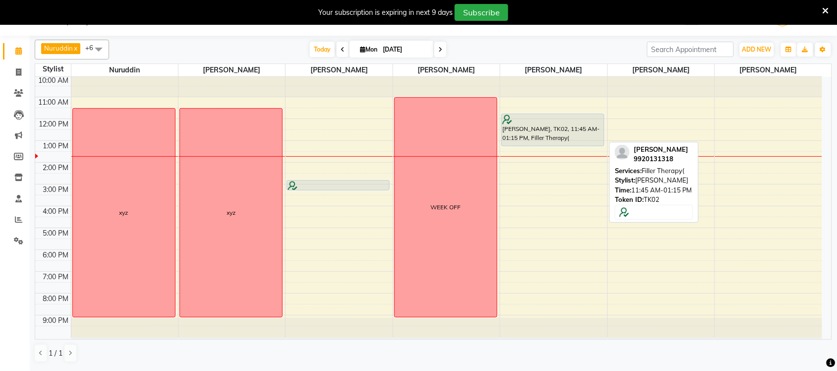
click at [522, 139] on div "[PERSON_NAME], TK02, 11:45 AM-01:15 PM, Filler Therapy(" at bounding box center [553, 130] width 102 height 32
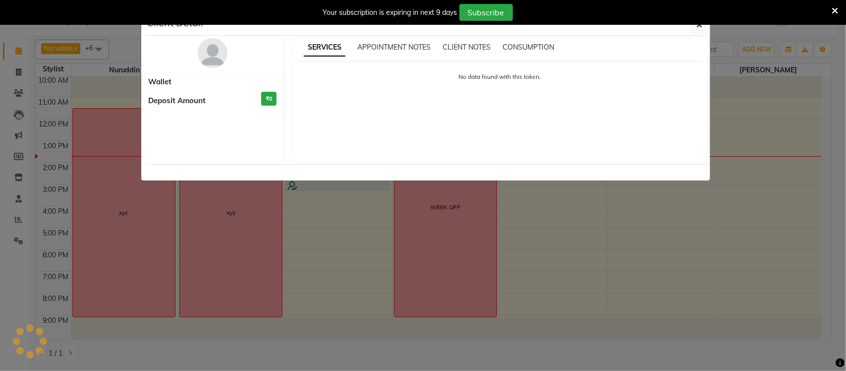
select select "1"
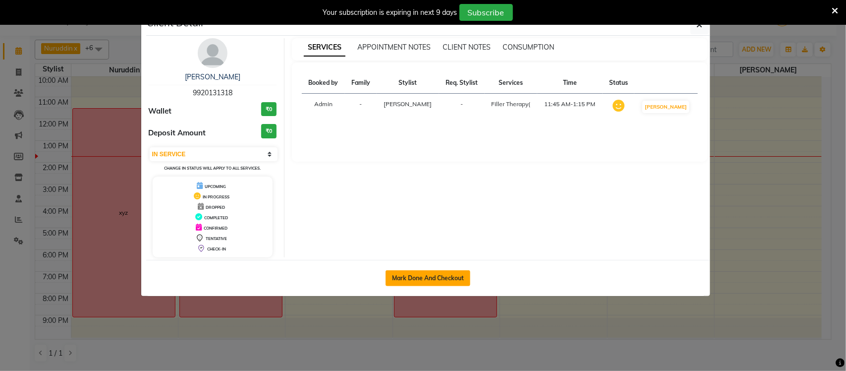
click at [421, 279] on button "Mark Done And Checkout" at bounding box center [428, 278] width 85 height 16
select select "service"
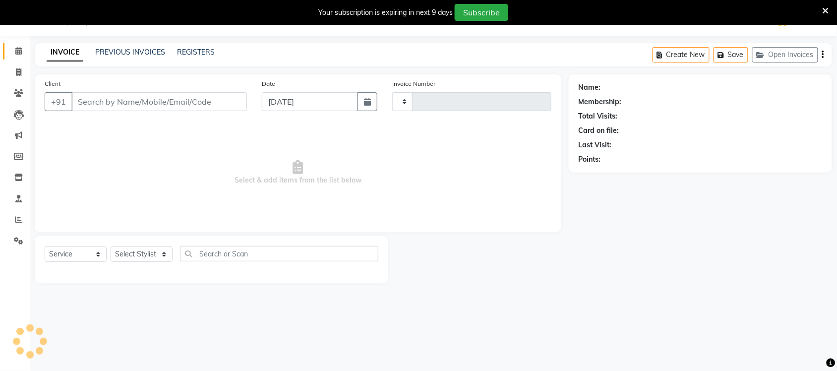
type input "1655"
select select "6925"
type input "9920131318"
select select "59961"
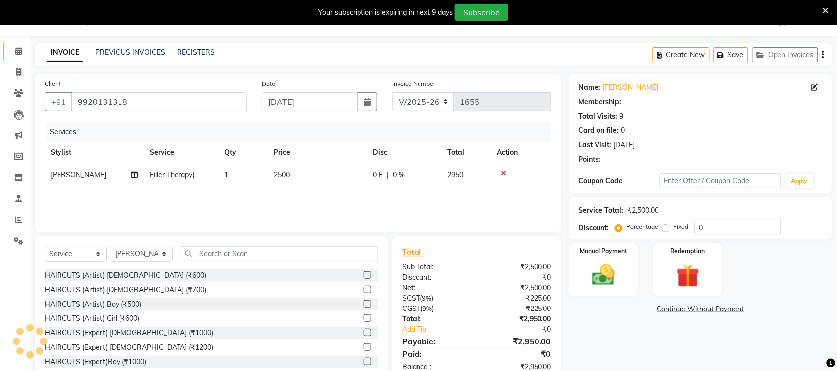
type input "15"
select select "1: Object"
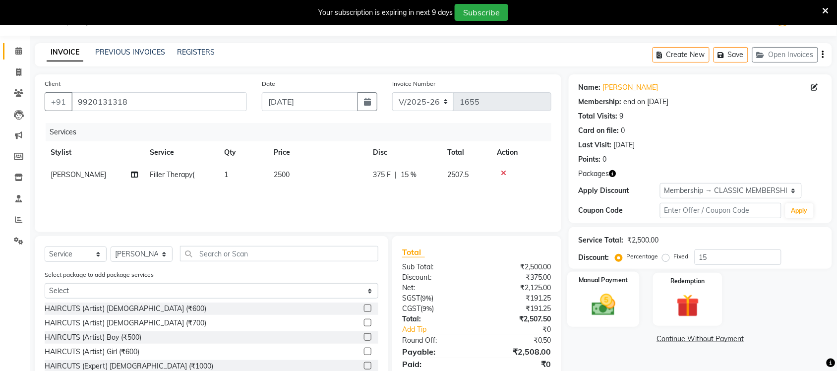
scroll to position [83, 0]
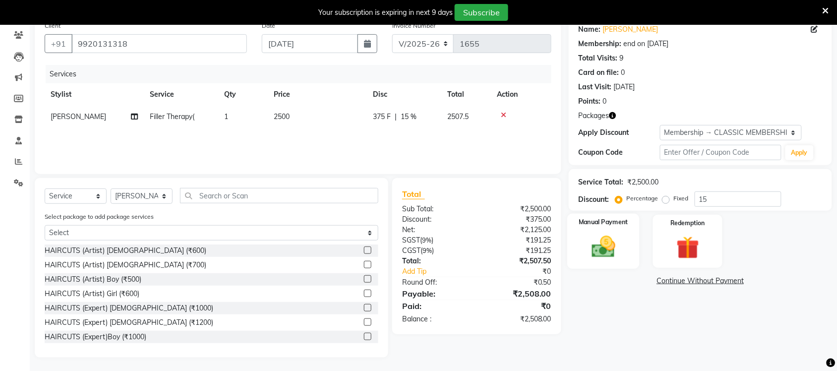
click at [609, 242] on img at bounding box center [603, 246] width 39 height 27
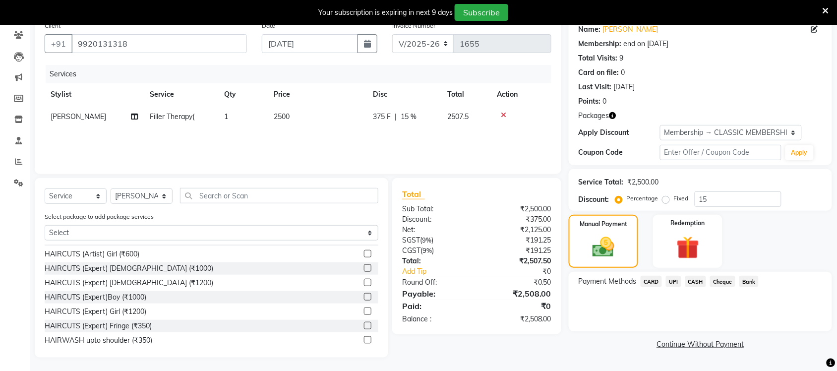
scroll to position [124, 0]
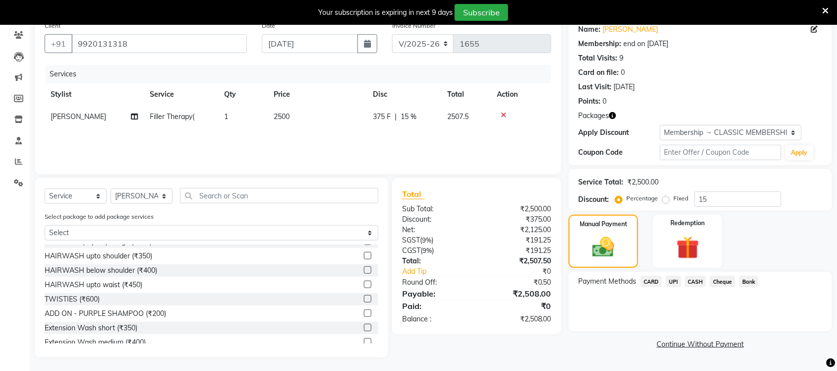
click at [826, 11] on icon at bounding box center [825, 10] width 6 height 9
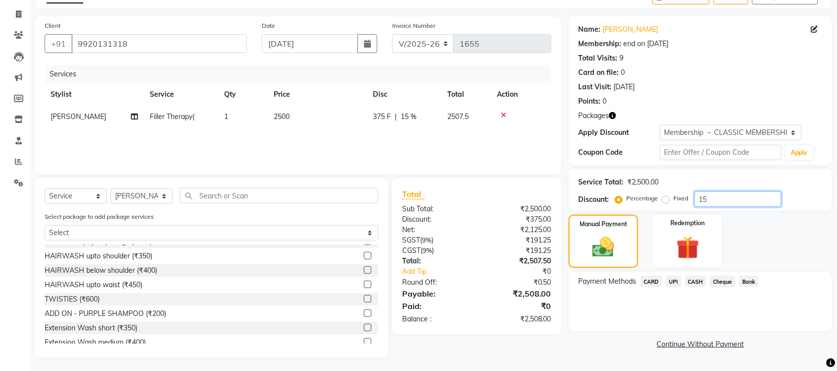
click at [732, 201] on input "15" at bounding box center [738, 198] width 87 height 15
type input "1"
type input "20"
click at [695, 281] on span "CASH" at bounding box center [695, 281] width 21 height 11
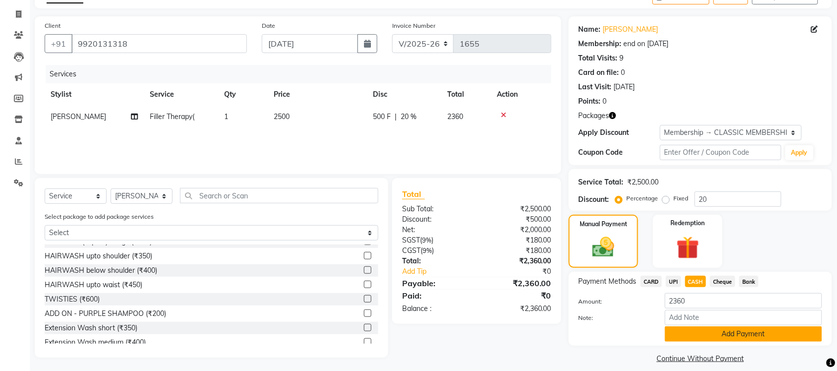
click at [740, 330] on button "Add Payment" at bounding box center [743, 333] width 157 height 15
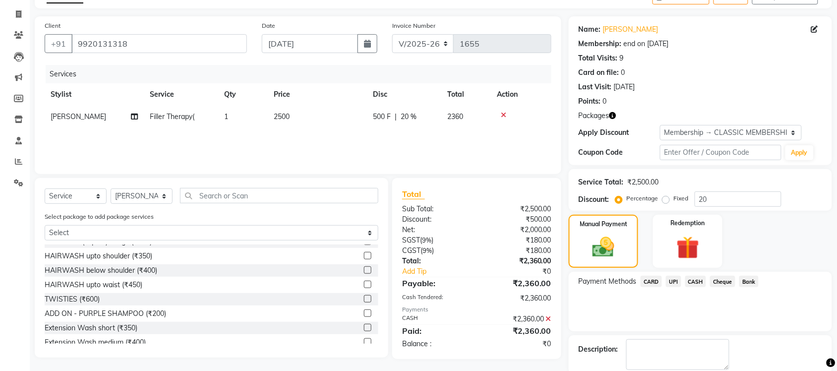
scroll to position [110, 0]
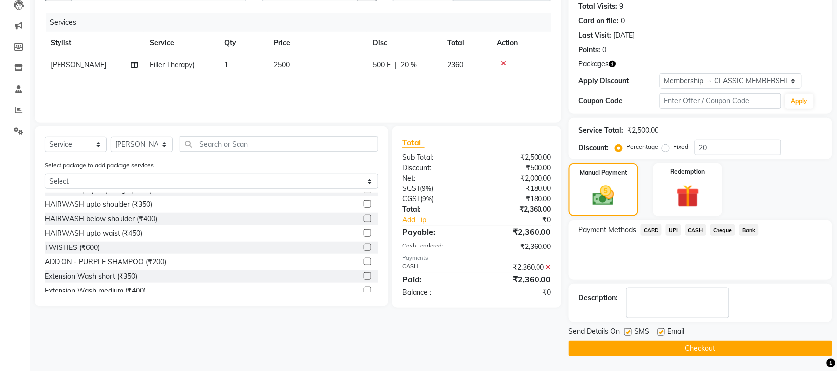
click at [737, 349] on button "Checkout" at bounding box center [700, 348] width 263 height 15
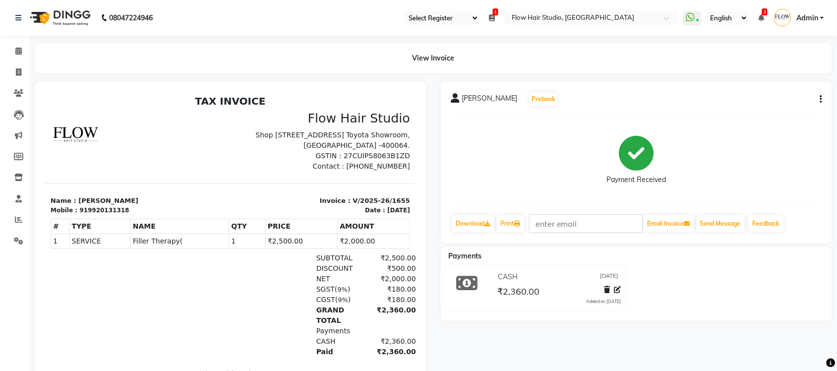
click at [13, 60] on li "Calendar" at bounding box center [15, 51] width 30 height 21
click at [13, 56] on span at bounding box center [18, 51] width 17 height 11
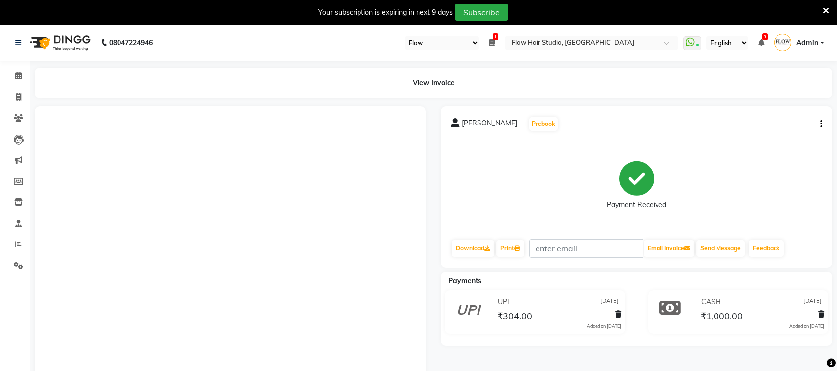
select select "46"
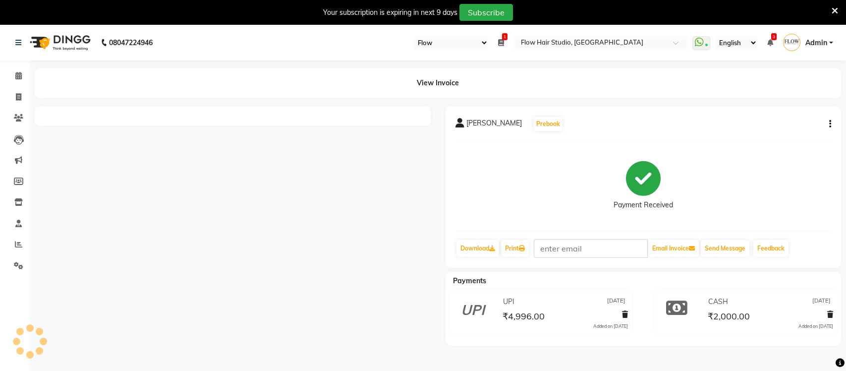
select select "46"
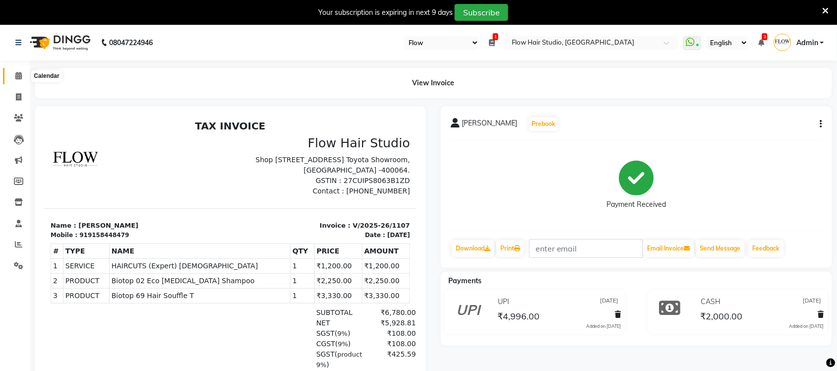
click at [12, 75] on span at bounding box center [18, 75] width 17 height 11
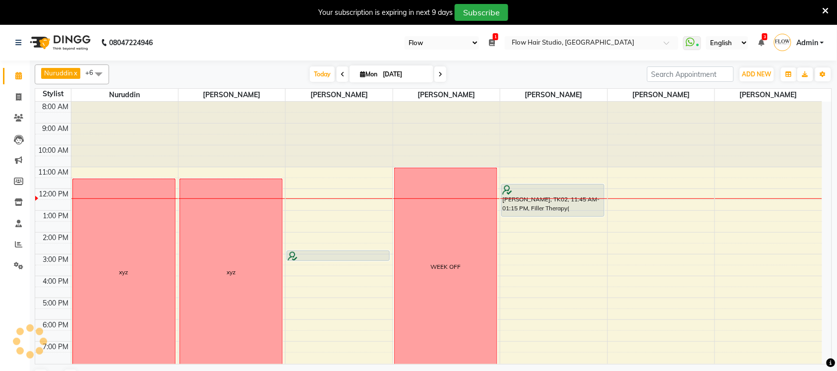
click at [438, 78] on span at bounding box center [440, 73] width 12 height 15
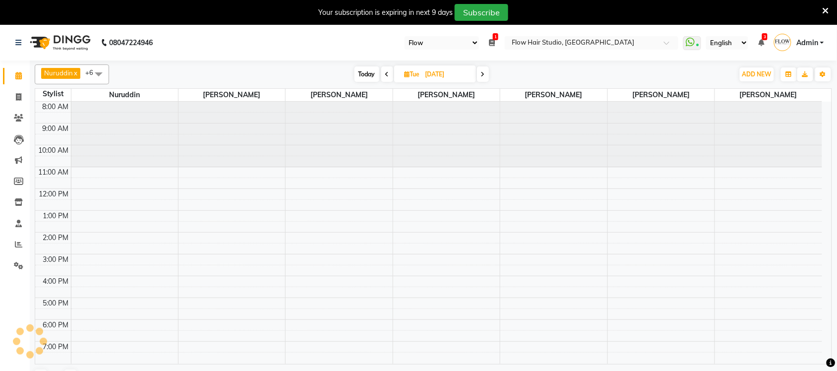
scroll to position [1, 0]
click at [485, 73] on span at bounding box center [483, 73] width 12 height 15
type input "[DATE]"
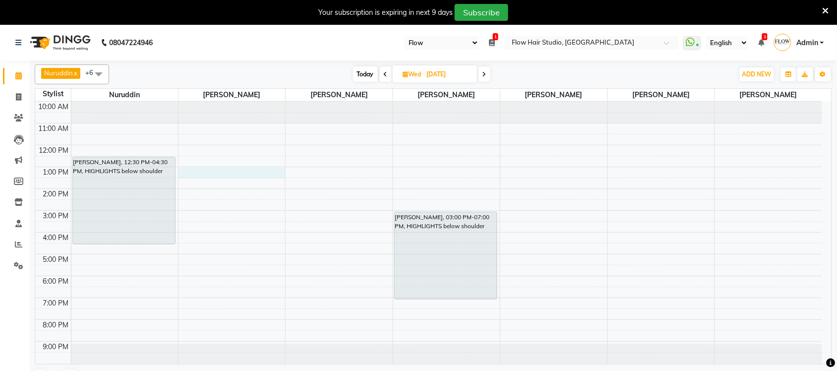
click at [202, 178] on div "10:00 AM 11:00 AM 12:00 PM 1:00 PM 2:00 PM 3:00 PM 4:00 PM 5:00 PM 6:00 PM 7:00…" at bounding box center [428, 233] width 787 height 262
select select "54522"
select select "780"
select select "tentative"
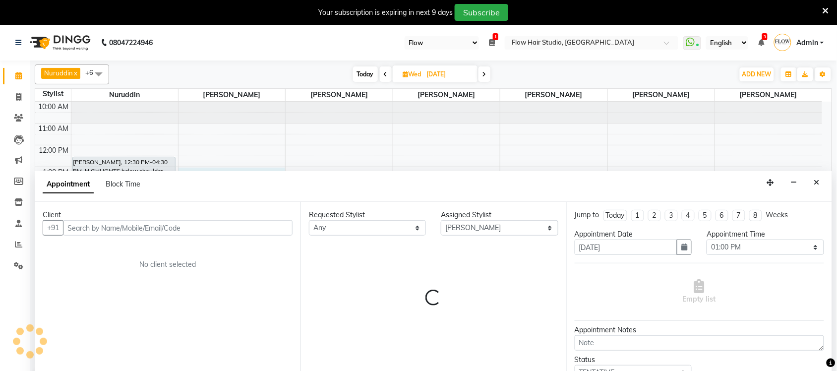
scroll to position [21, 0]
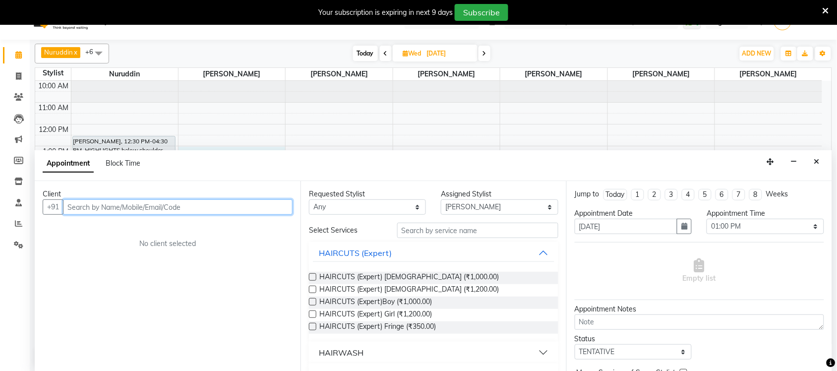
click at [146, 201] on input "text" at bounding box center [178, 206] width 230 height 15
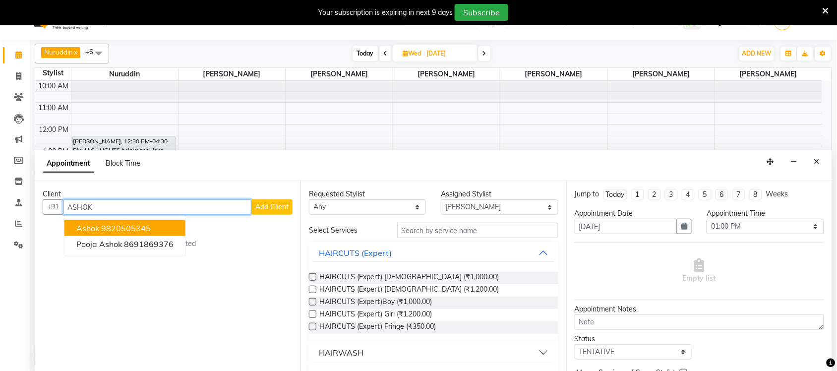
click at [126, 221] on button "Ashok 9820505345" at bounding box center [124, 228] width 121 height 16
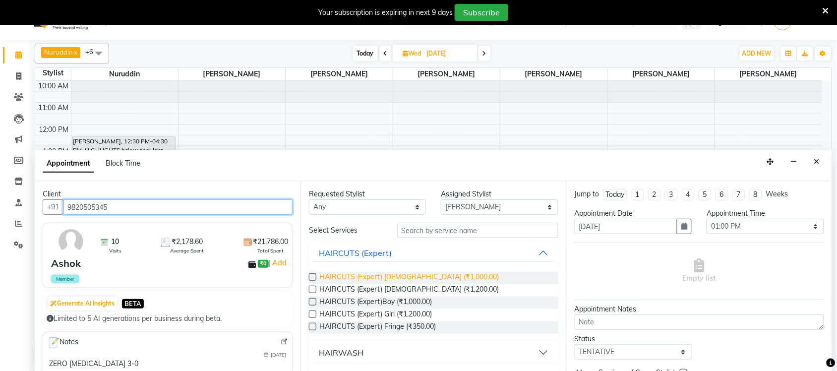
type input "9820505345"
click at [407, 276] on span "HAIRCUTS (Expert) Male (₹1,000.00)" at bounding box center [408, 278] width 179 height 12
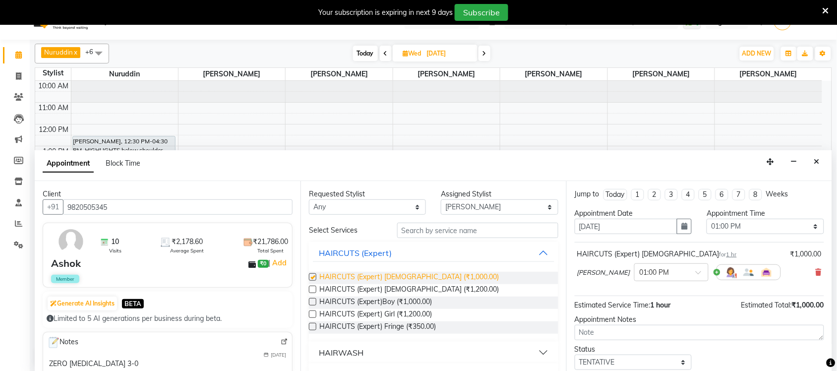
checkbox input "false"
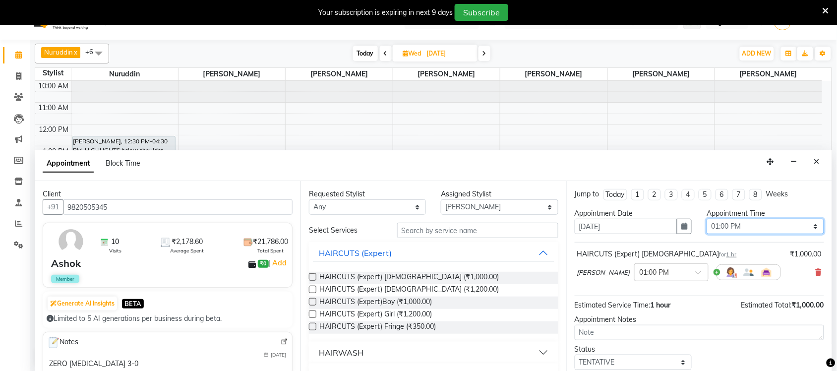
drag, startPoint x: 729, startPoint y: 231, endPoint x: 732, endPoint y: 221, distance: 11.0
click at [729, 231] on select "Select 11:00 AM 11:15 AM 11:30 AM 11:45 AM 12:00 PM 12:15 PM 12:30 PM 12:45 PM …" at bounding box center [764, 226] width 117 height 15
select select "810"
click at [706, 219] on select "Select 11:00 AM 11:15 AM 11:30 AM 11:45 AM 12:00 PM 12:15 PM 12:30 PM 12:45 PM …" at bounding box center [764, 226] width 117 height 15
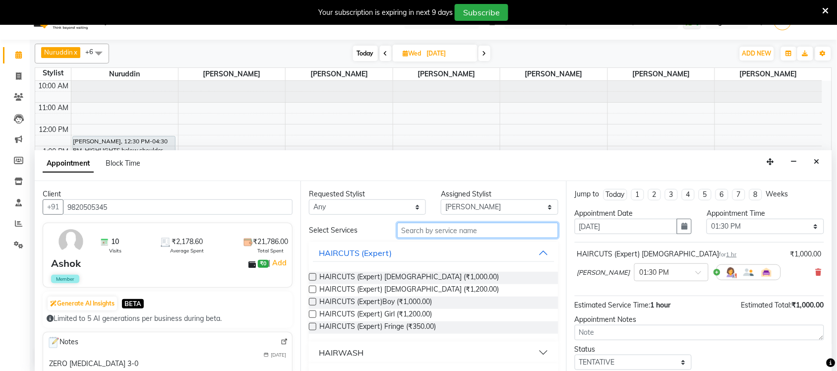
click at [417, 225] on input "text" at bounding box center [477, 230] width 161 height 15
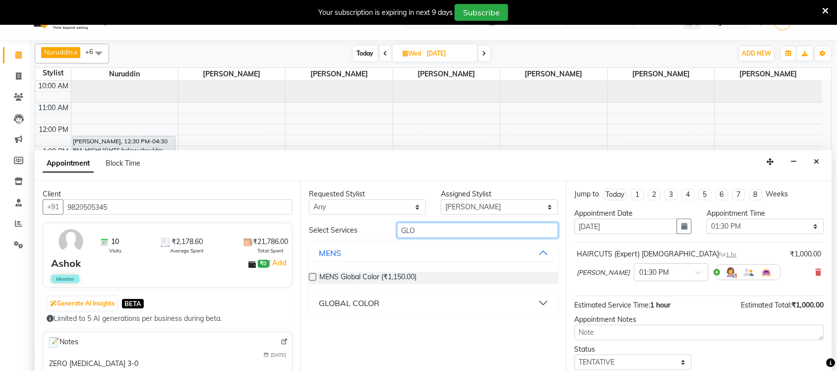
type input "GLO"
click at [387, 268] on div "MENS Global Color (₹1,150.00)" at bounding box center [433, 278] width 249 height 28
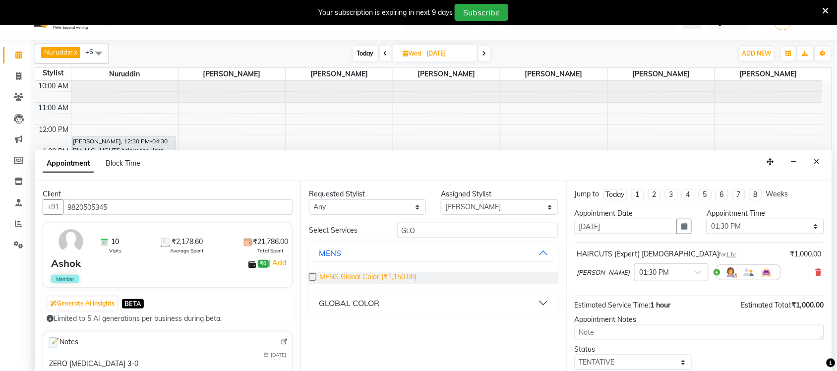
click at [389, 275] on span "MENS Global Color (₹1,150.00)" at bounding box center [367, 278] width 97 height 12
checkbox input "false"
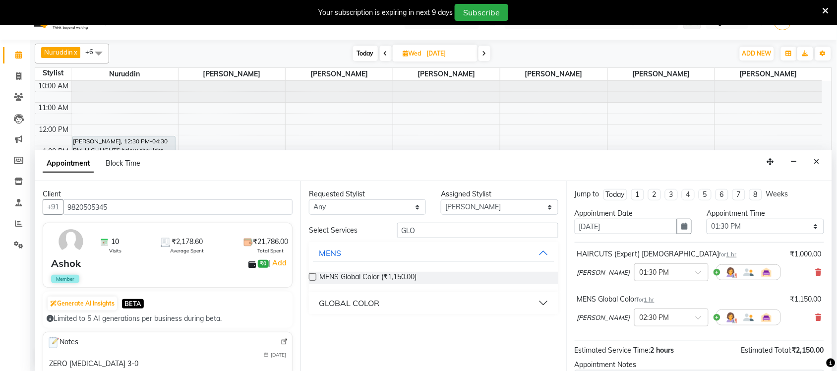
scroll to position [105, 0]
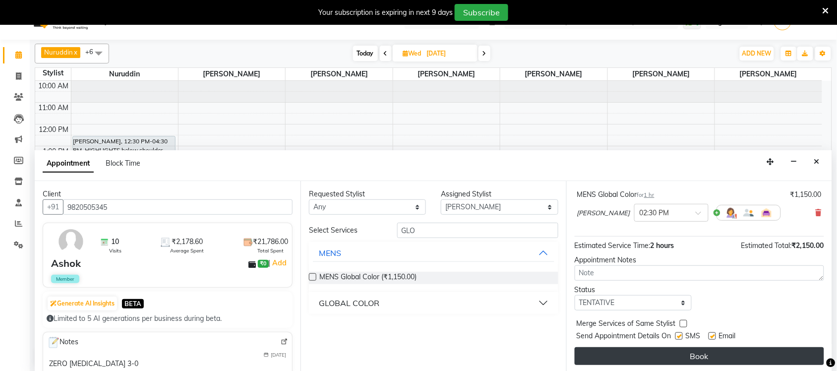
click at [730, 362] on button "Book" at bounding box center [699, 356] width 249 height 18
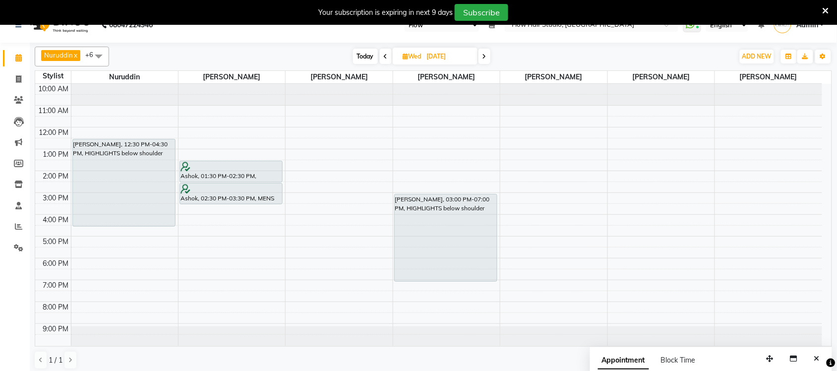
scroll to position [0, 0]
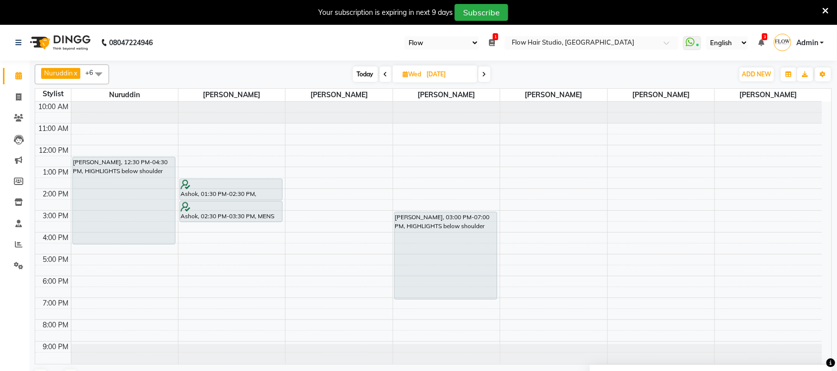
click at [156, 81] on div "Today Wed 03-09-2025" at bounding box center [421, 74] width 615 height 15
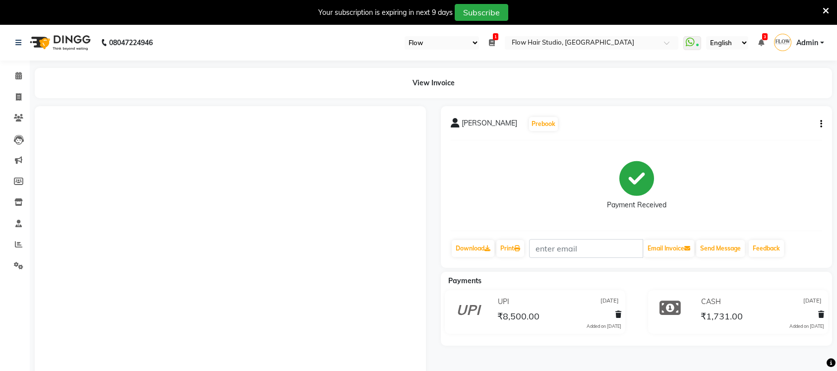
select select "46"
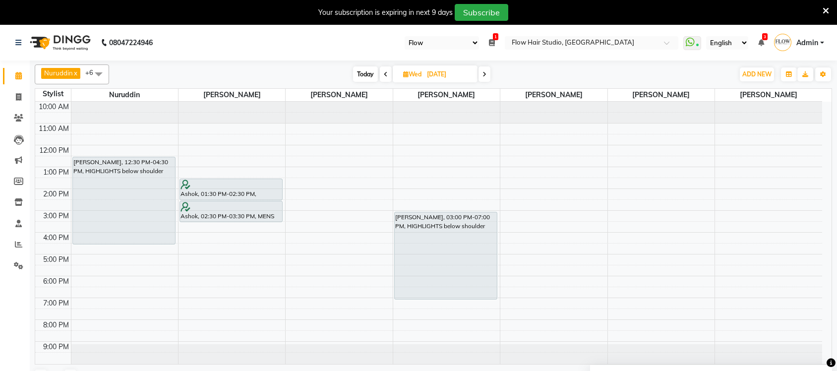
select select "46"
click at [370, 77] on span "Today" at bounding box center [365, 73] width 25 height 15
type input "[DATE]"
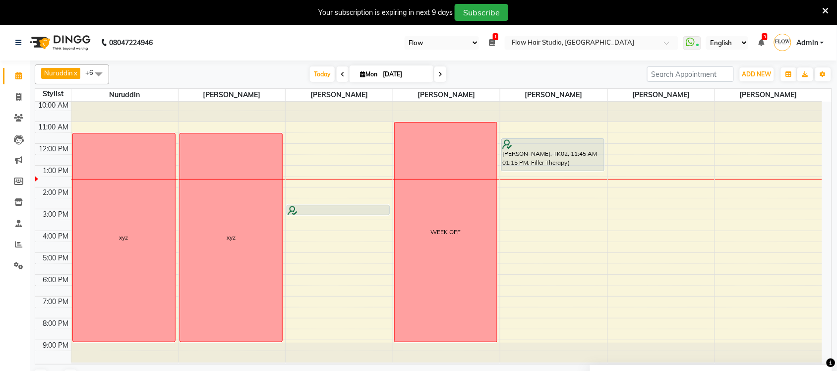
scroll to position [25, 0]
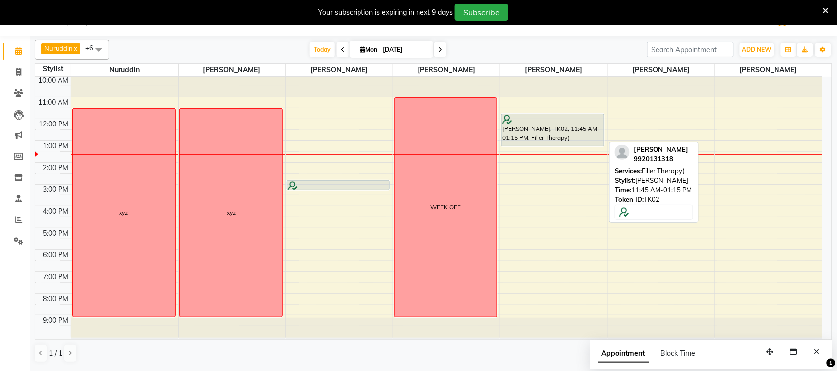
click at [561, 131] on div "[PERSON_NAME], TK02, 11:45 AM-01:15 PM, Filler Therapy(" at bounding box center [553, 130] width 102 height 32
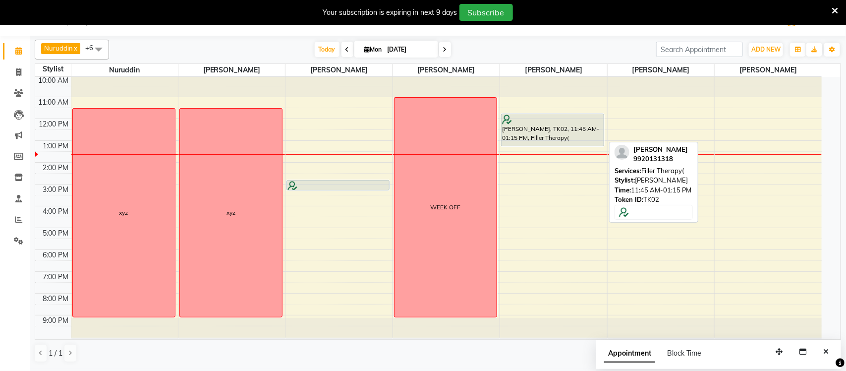
select select "7"
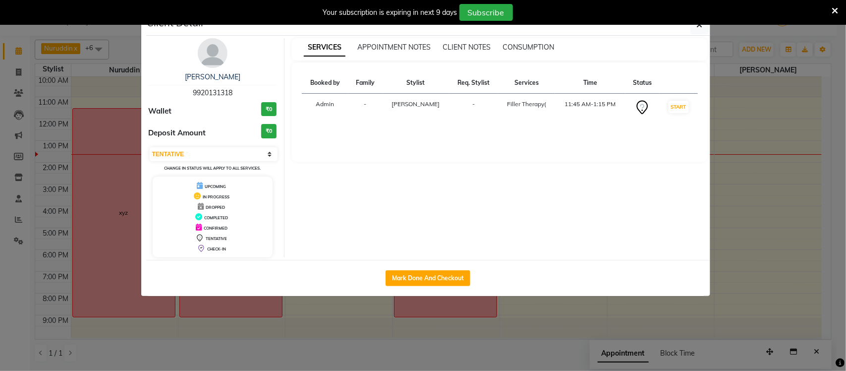
click at [675, 100] on td "START" at bounding box center [679, 108] width 38 height 28
click at [836, 170] on ngb-modal-window "Client Detail [PERSON_NAME] 9920131318 Wallet ₹0 Deposit Amount ₹0 Select IN SE…" at bounding box center [423, 185] width 846 height 371
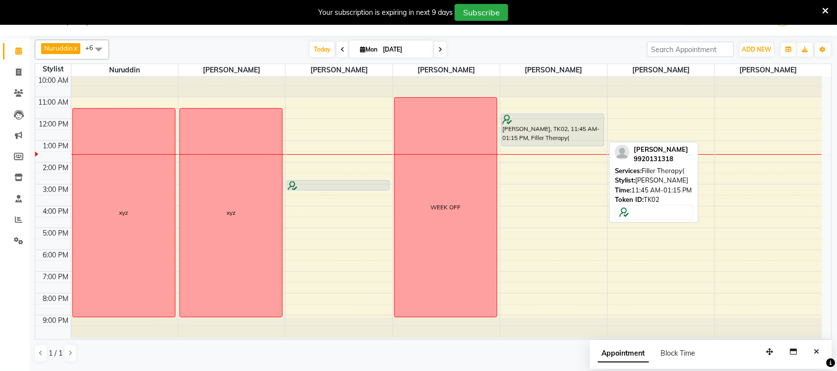
click at [573, 132] on div "[PERSON_NAME], TK02, 11:45 AM-01:15 PM, Filler Therapy(" at bounding box center [553, 130] width 102 height 32
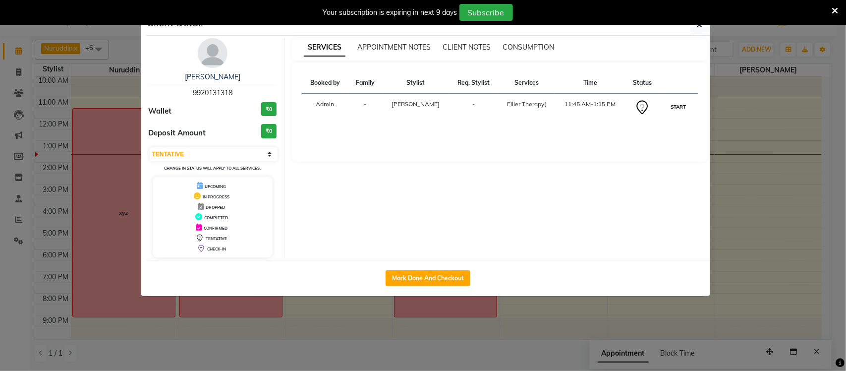
click at [682, 104] on button "START" at bounding box center [679, 107] width 20 height 12
select select "1"
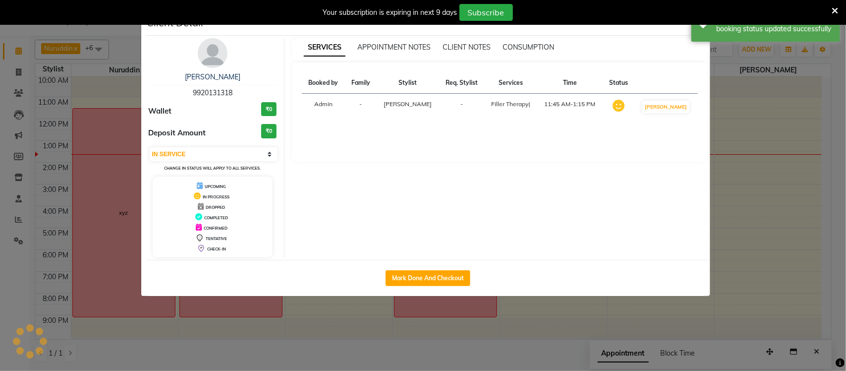
click at [836, 211] on ngb-modal-window "Client Detail [PERSON_NAME] 9920131318 Wallet ₹0 Deposit Amount ₹0 Select IN SE…" at bounding box center [423, 185] width 846 height 371
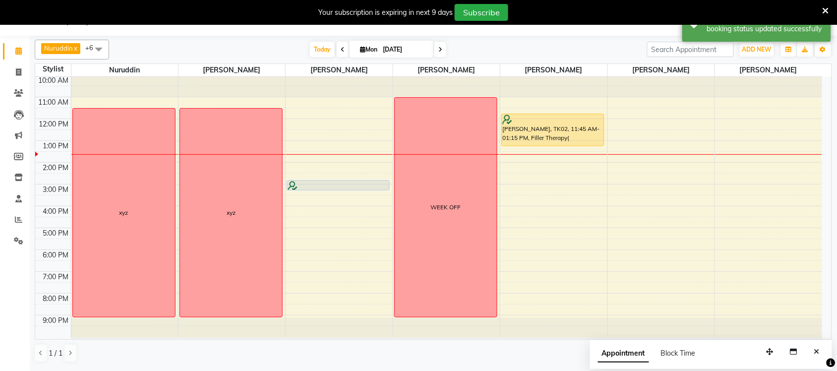
click at [825, 355] on div "Appointment Block Time" at bounding box center [711, 355] width 242 height 31
click at [821, 352] on button "Close" at bounding box center [817, 351] width 14 height 15
